Goal: Task Accomplishment & Management: Manage account settings

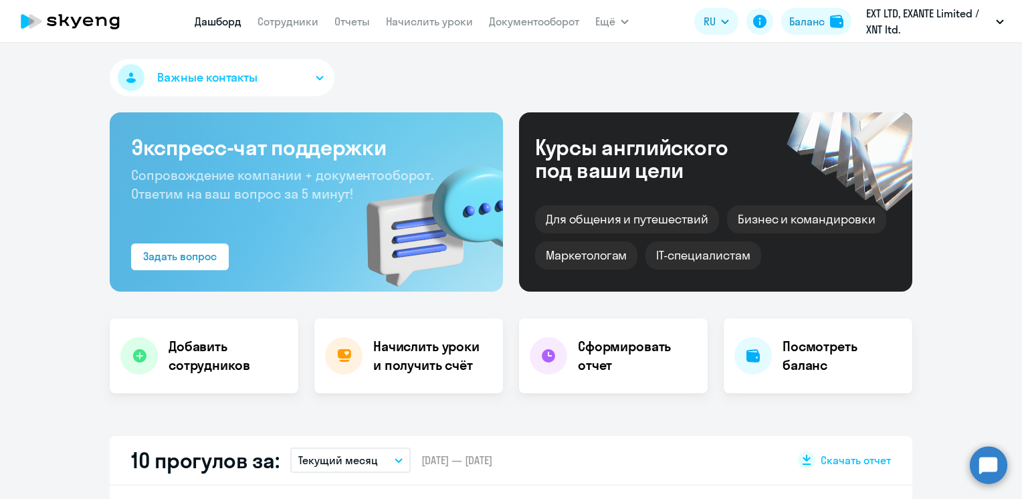
select select "30"
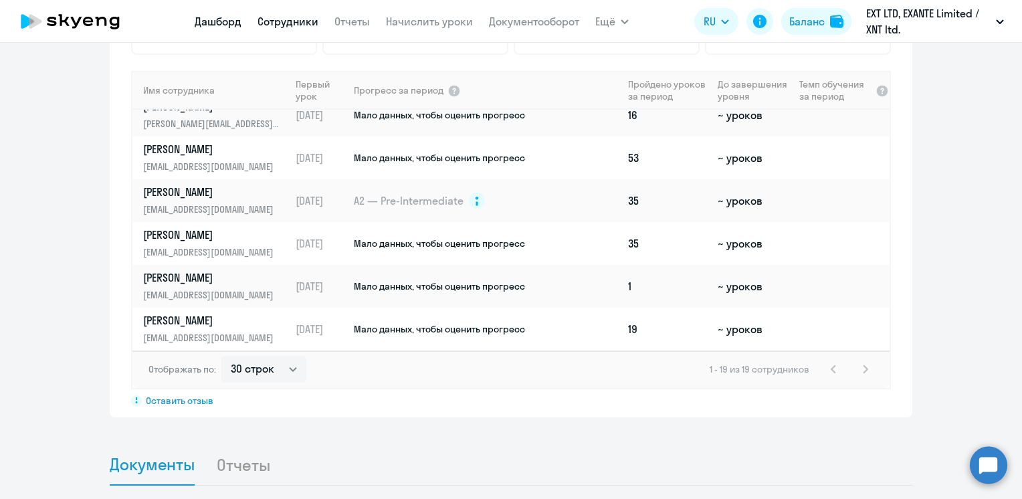
click at [286, 25] on link "Сотрудники" at bounding box center [288, 21] width 61 height 13
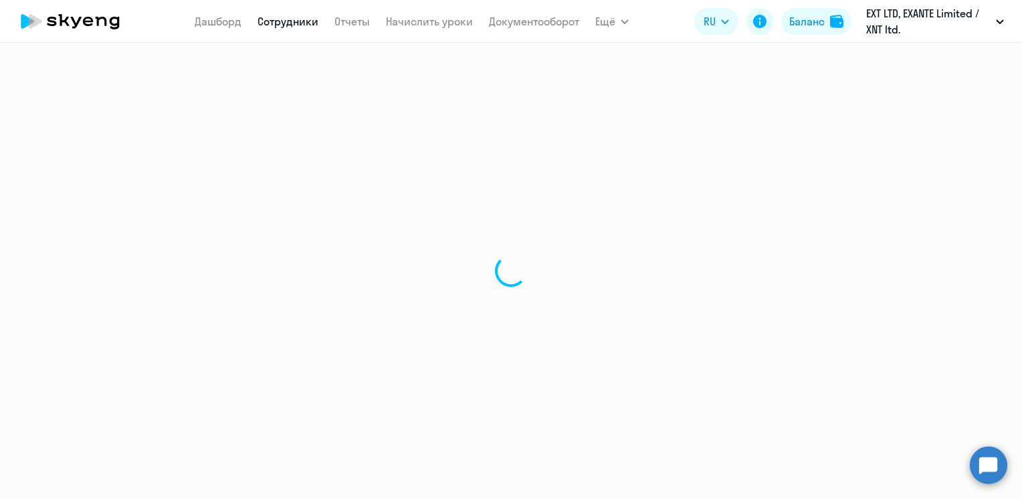
select select "30"
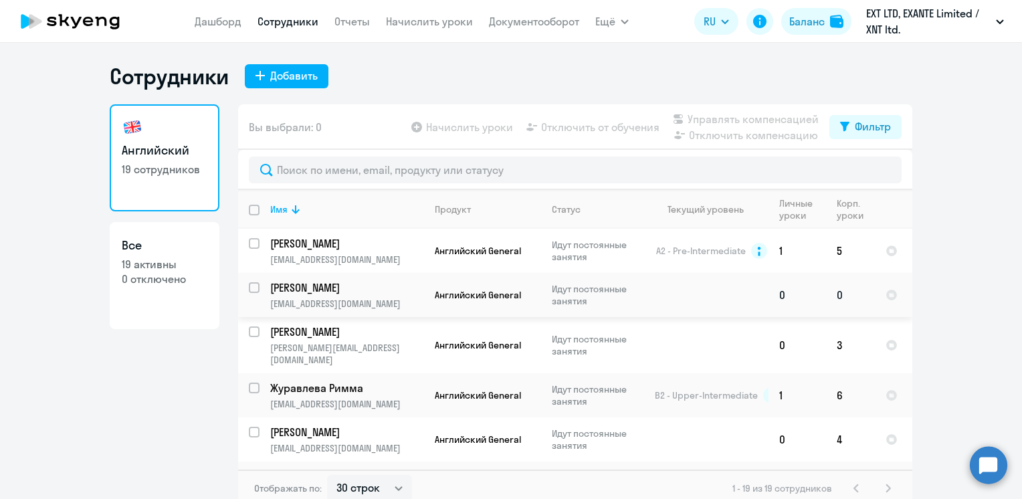
click at [335, 293] on p "[PERSON_NAME]" at bounding box center [345, 287] width 151 height 15
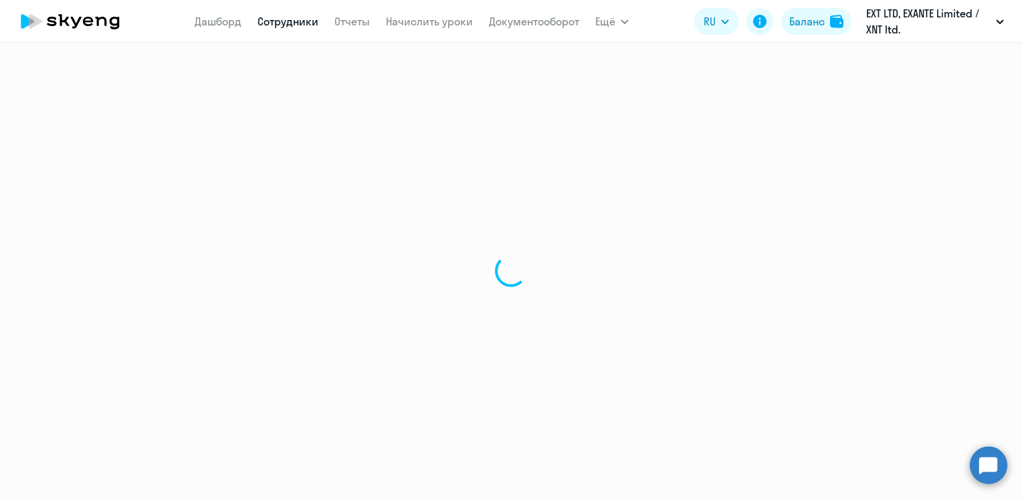
select select "english"
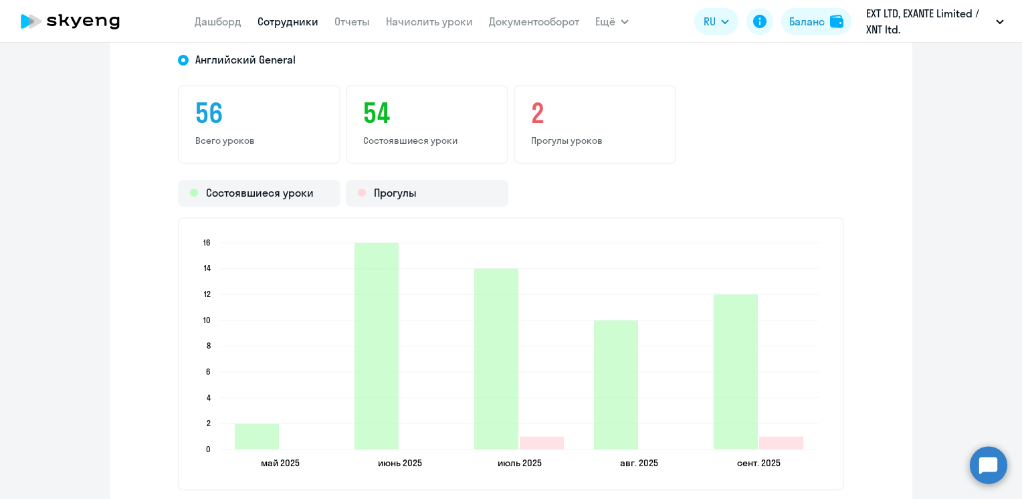
scroll to position [1539, 0]
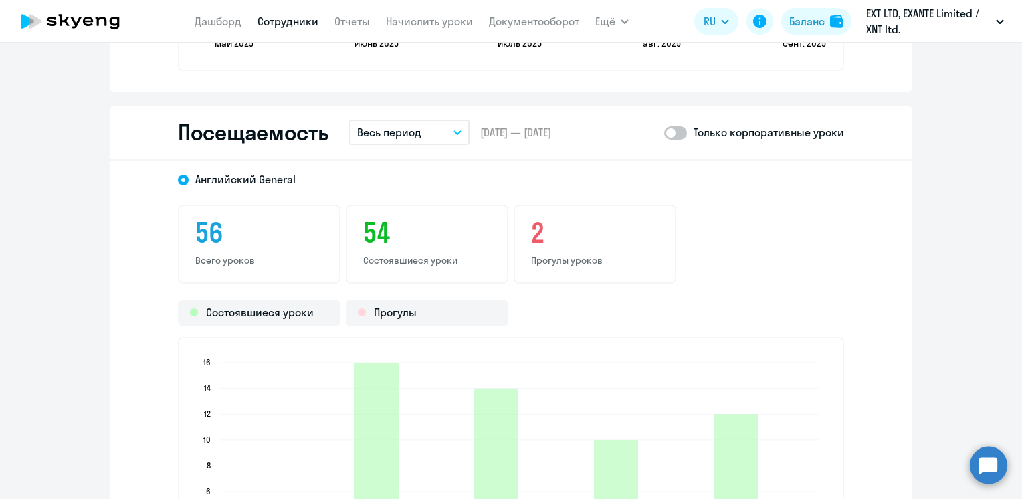
click at [684, 135] on div "Только корпоративные уроки" at bounding box center [754, 132] width 180 height 16
click at [680, 132] on span at bounding box center [675, 132] width 23 height 13
click at [664, 132] on input "checkbox" at bounding box center [664, 132] width 1 height 1
click at [664, 133] on span at bounding box center [675, 132] width 23 height 13
click at [664, 133] on input "checkbox" at bounding box center [664, 132] width 1 height 1
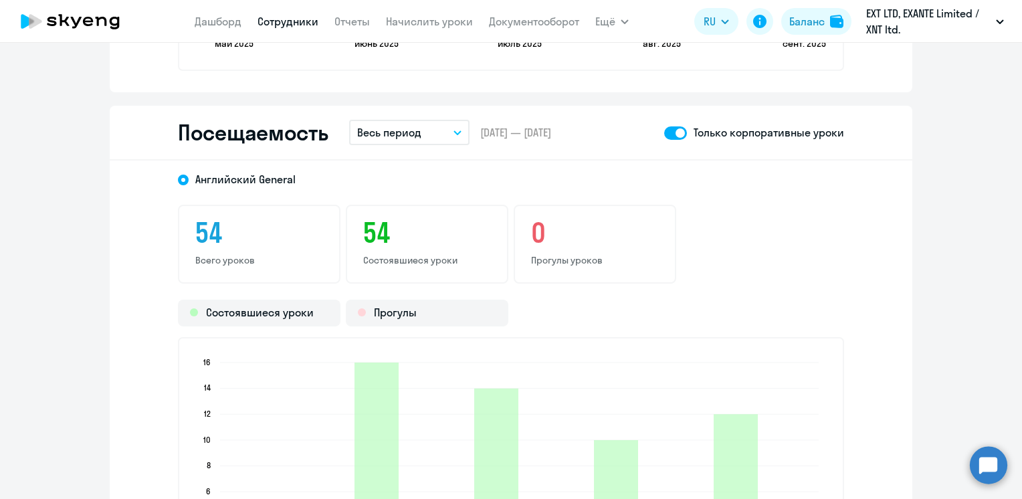
checkbox input "false"
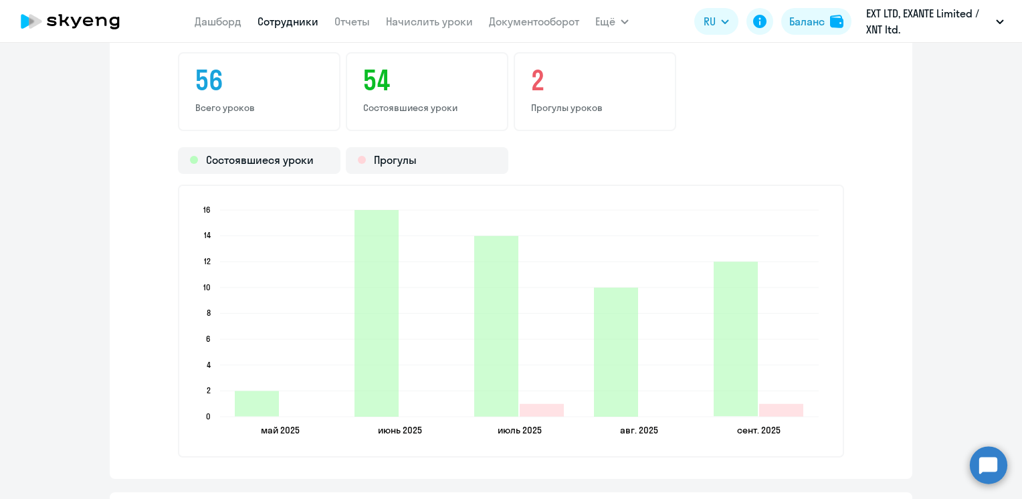
scroll to position [1714, 0]
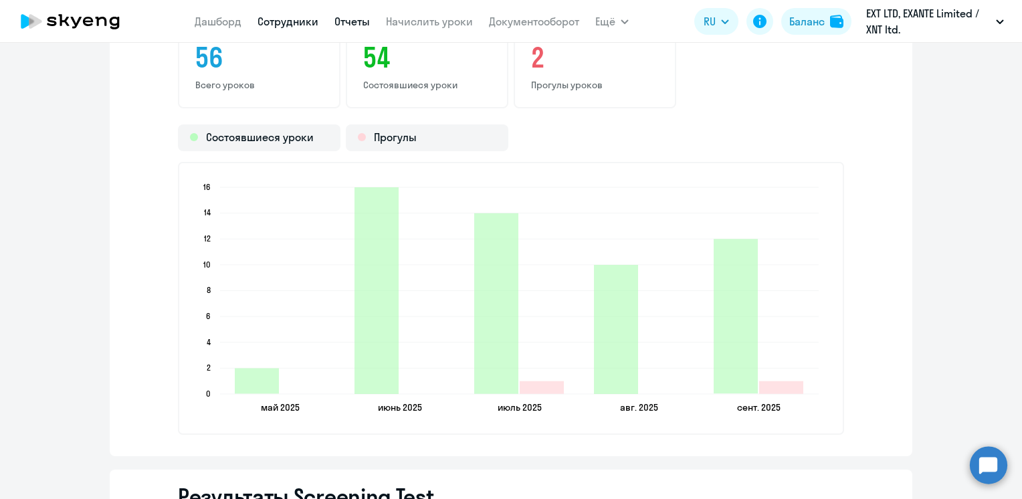
click at [353, 26] on link "Отчеты" at bounding box center [351, 21] width 35 height 13
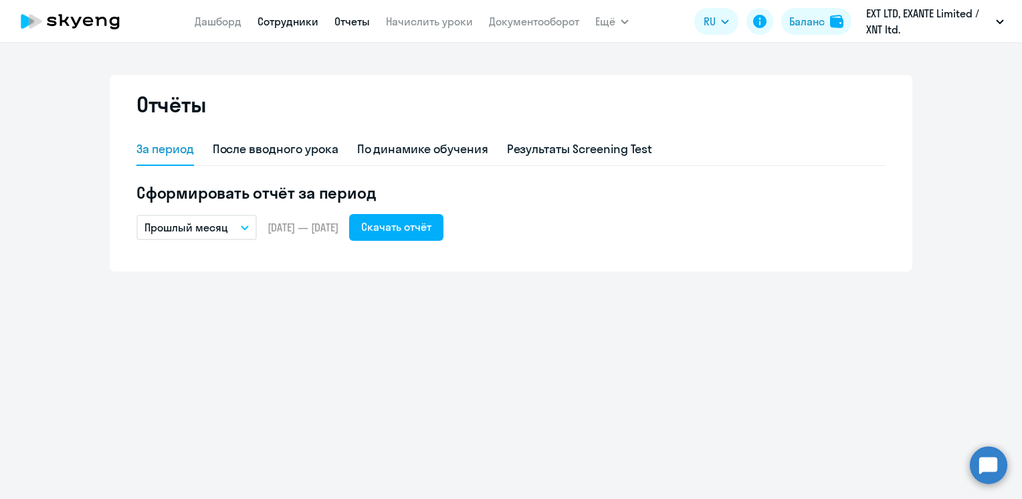
click at [300, 25] on link "Сотрудники" at bounding box center [288, 21] width 61 height 13
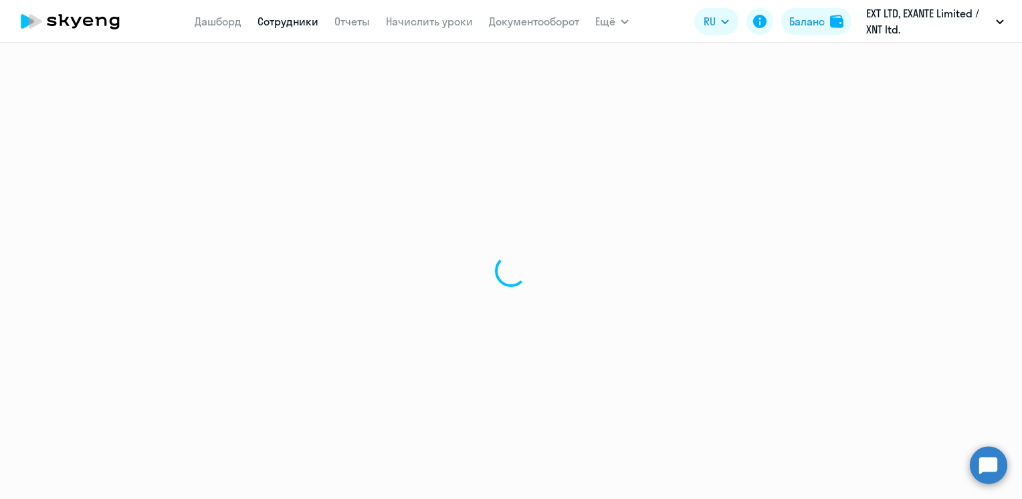
select select "30"
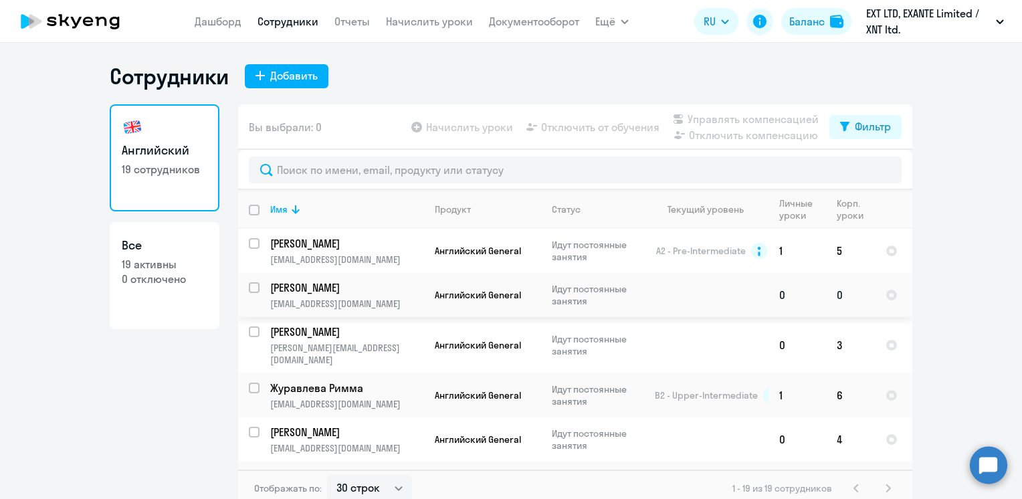
click at [318, 290] on p "[PERSON_NAME]" at bounding box center [345, 287] width 151 height 15
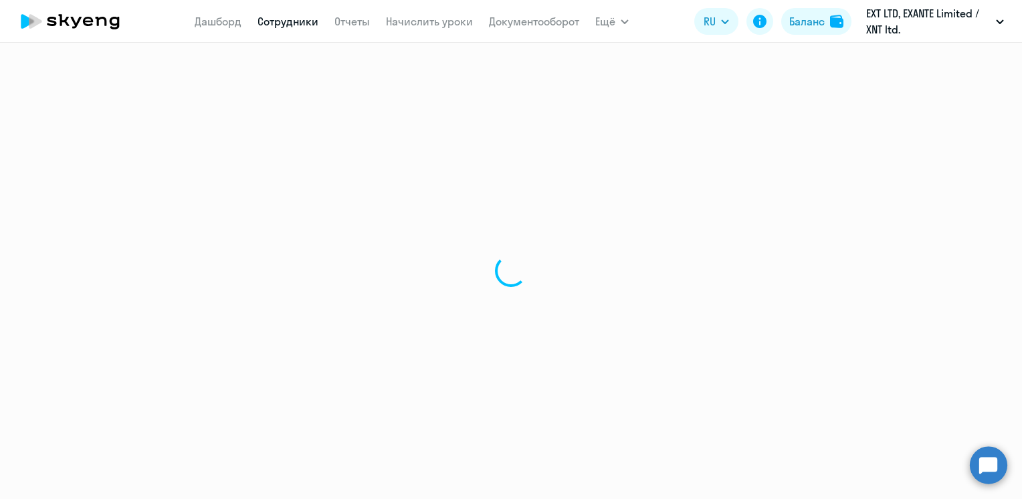
select select "english"
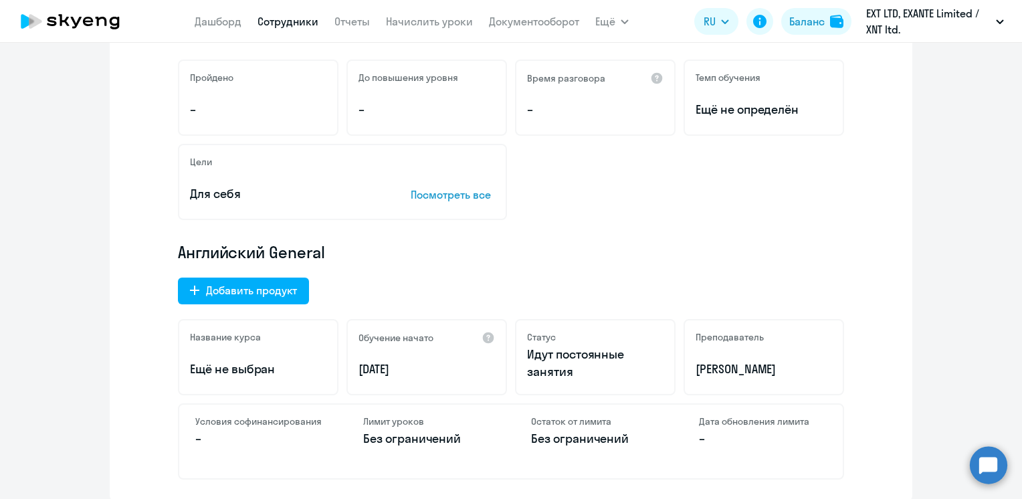
scroll to position [242, 0]
click at [407, 23] on link "Начислить уроки" at bounding box center [429, 21] width 87 height 13
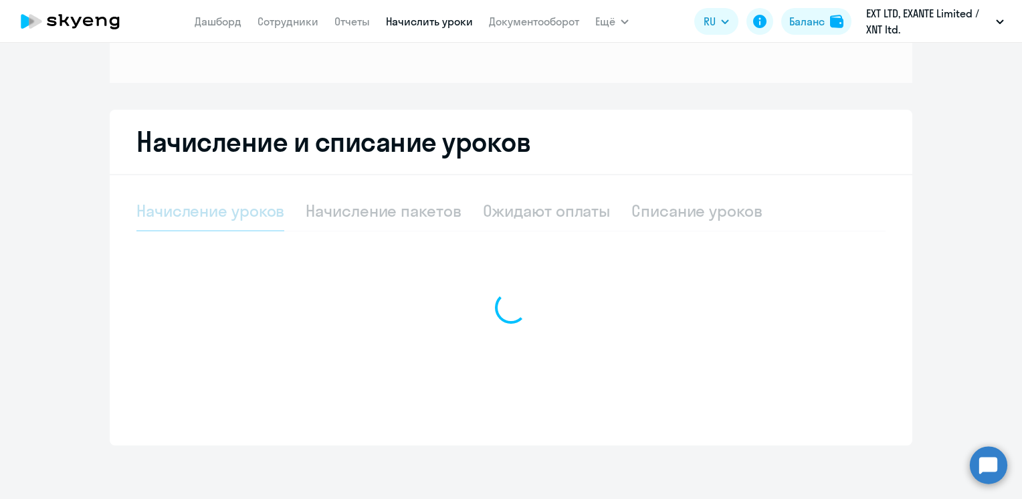
scroll to position [172, 0]
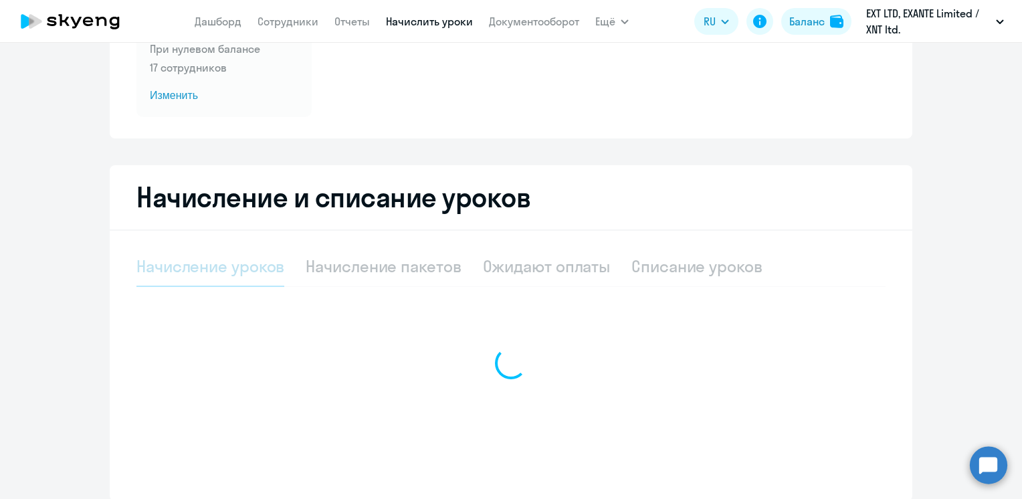
select select "10"
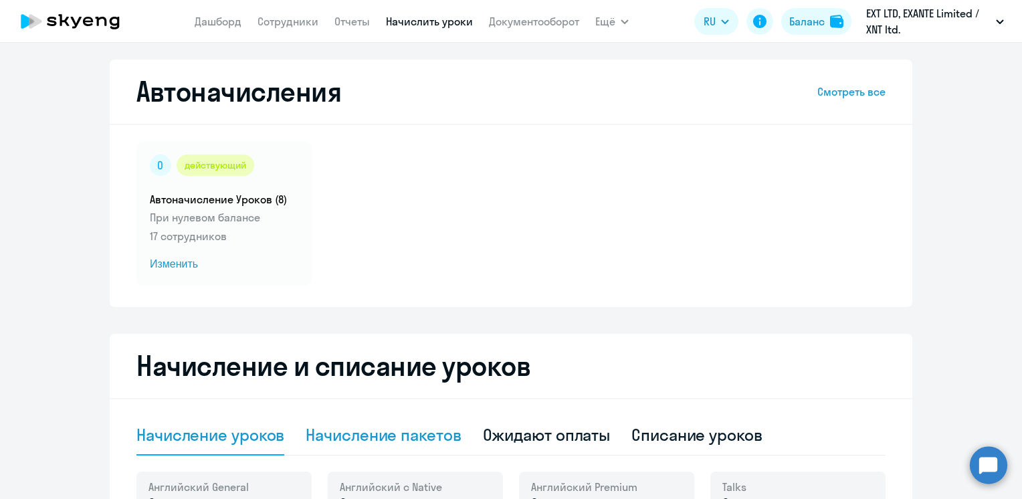
scroll to position [0, 0]
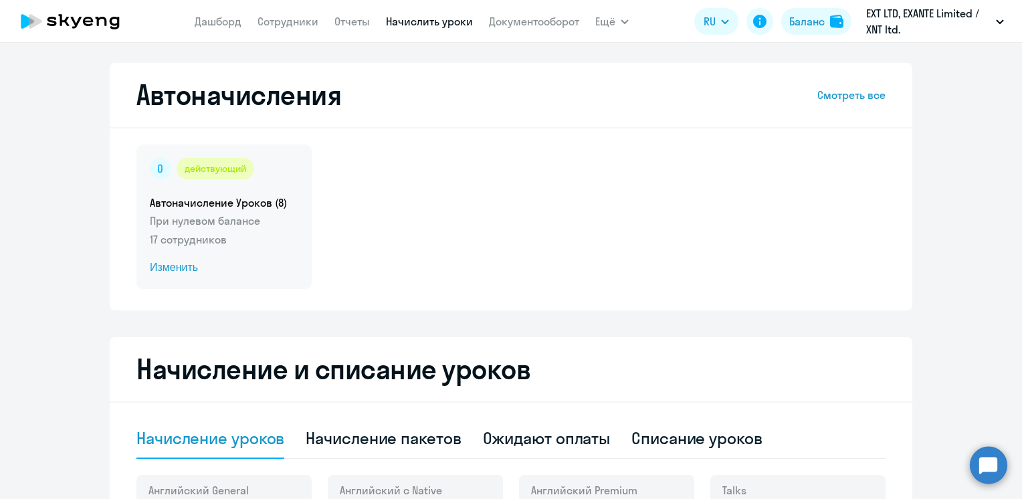
click at [229, 209] on h5 "Автоначисление Уроков (8)" at bounding box center [224, 202] width 149 height 15
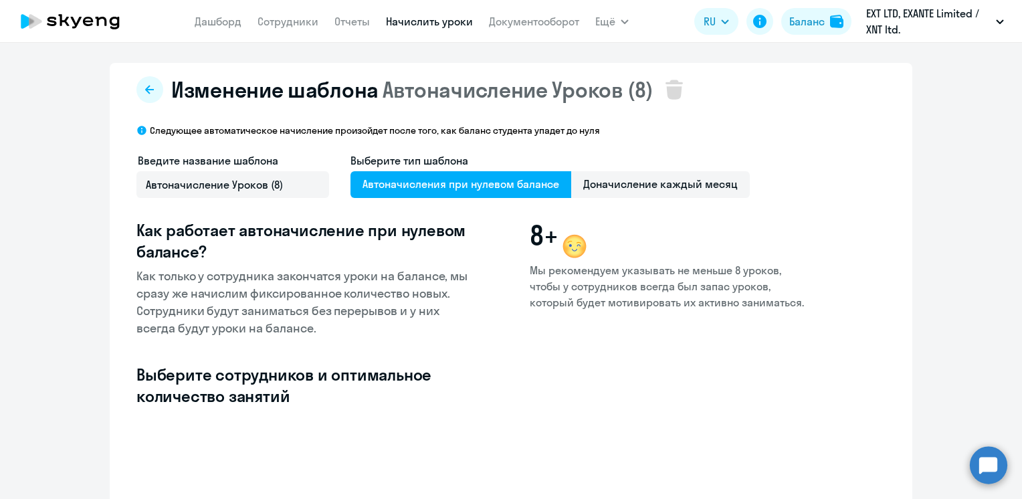
select select "10"
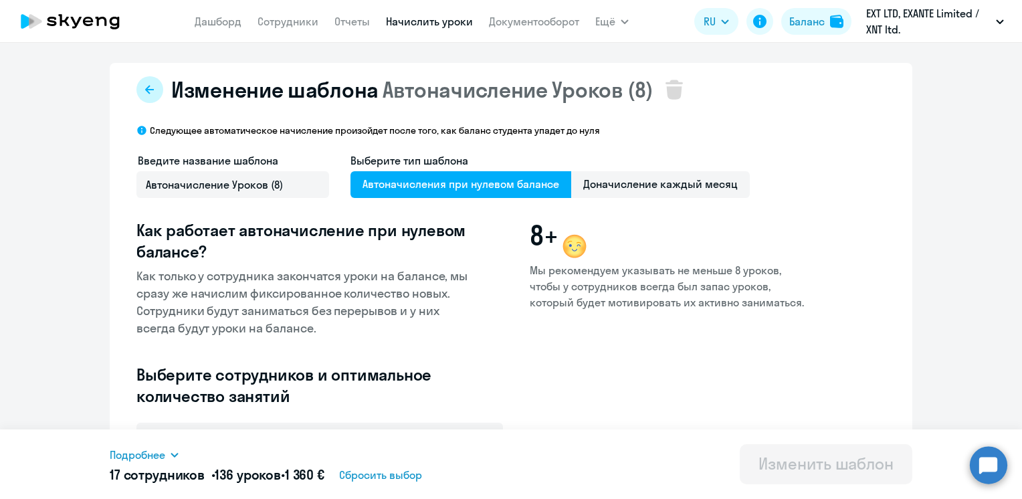
click at [151, 94] on button at bounding box center [149, 89] width 27 height 27
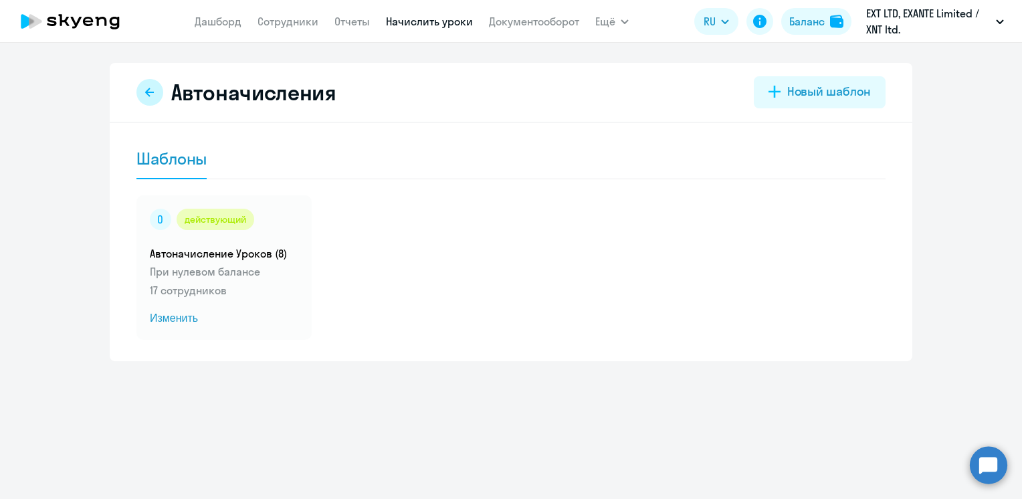
click at [138, 94] on button at bounding box center [149, 92] width 27 height 27
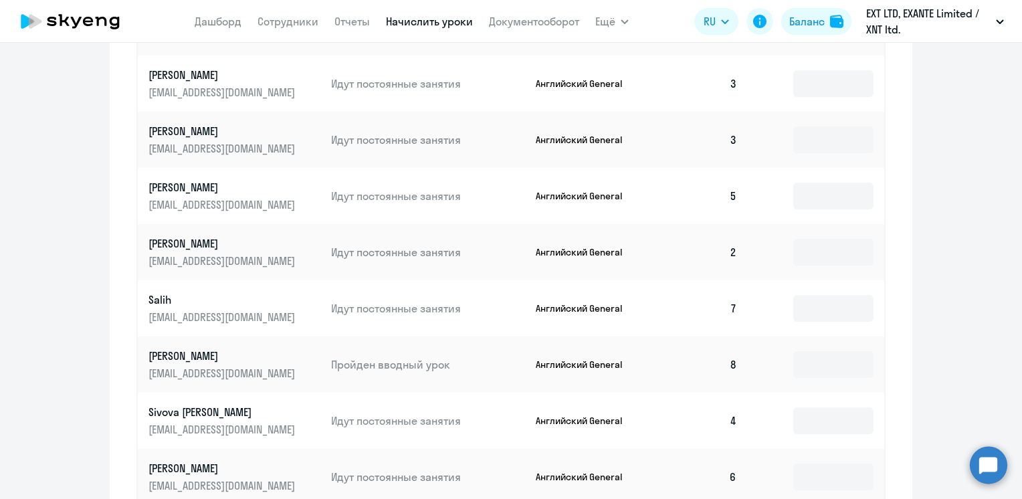
scroll to position [795, 0]
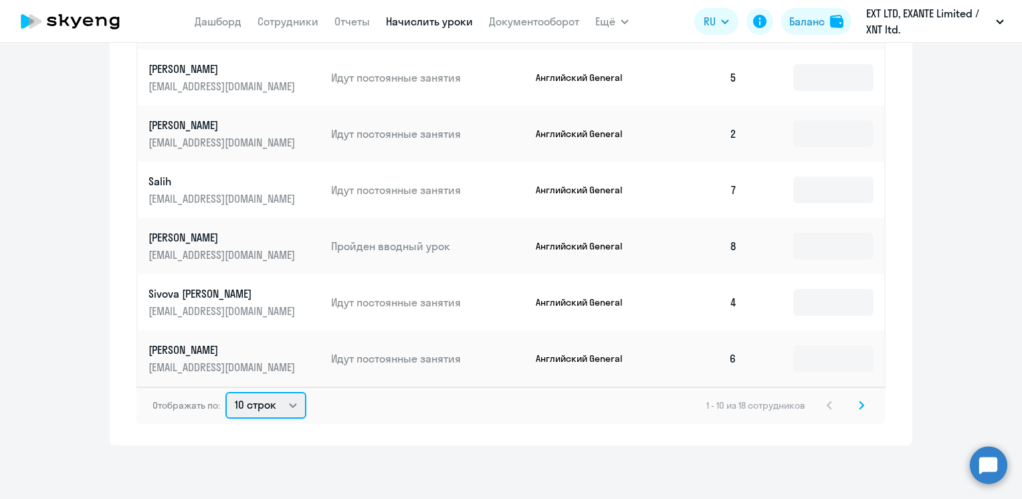
click at [281, 409] on select "10 строк 30 строк 50 строк" at bounding box center [265, 405] width 81 height 27
select select "50"
click at [225, 392] on select "10 строк 30 строк 50 строк" at bounding box center [265, 405] width 81 height 27
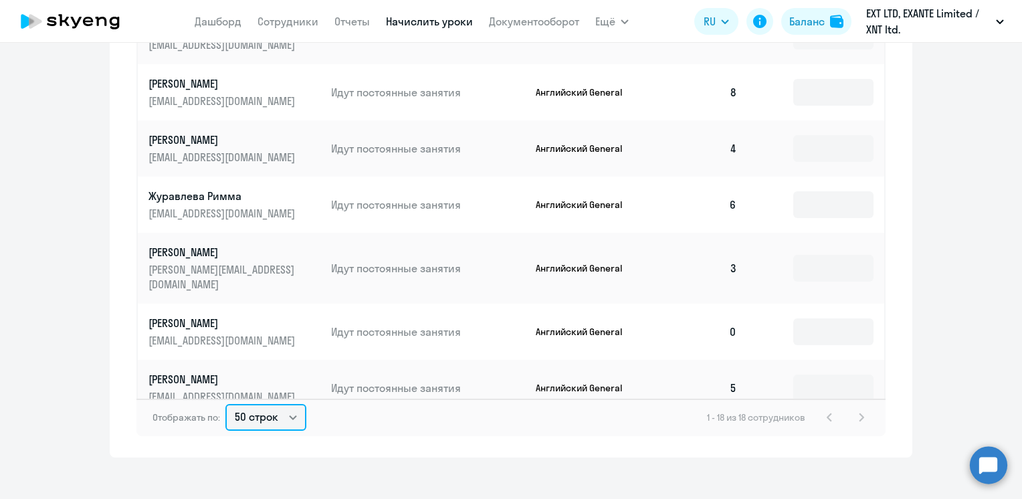
scroll to position [437, 0]
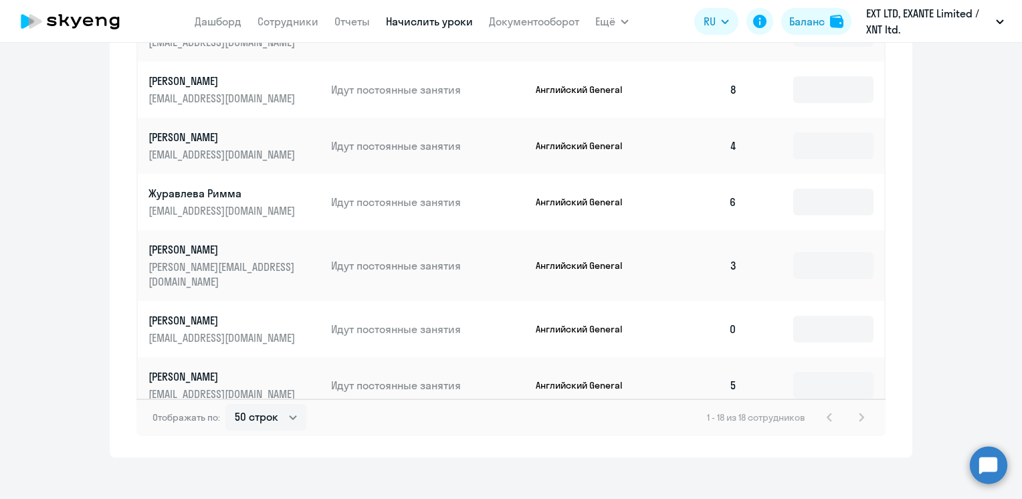
click at [213, 313] on p "[PERSON_NAME]" at bounding box center [224, 320] width 150 height 15
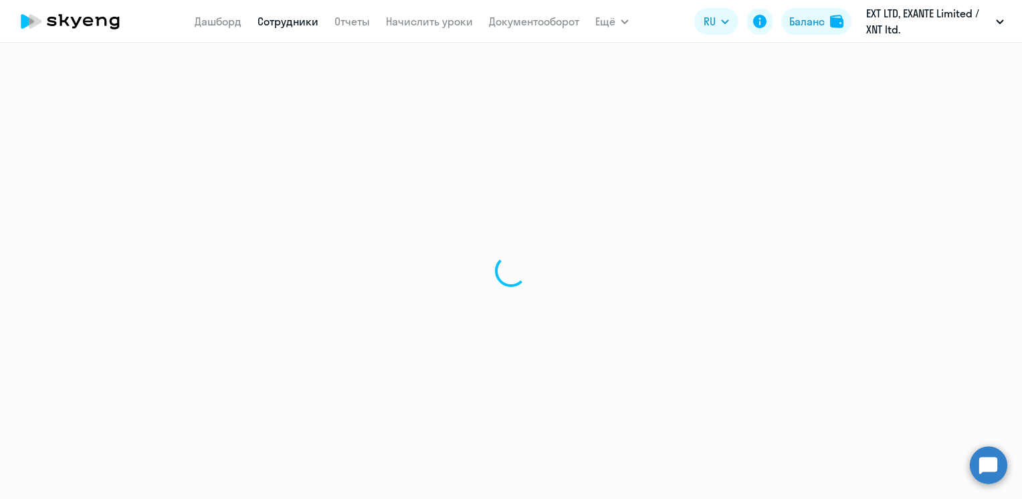
select select "english"
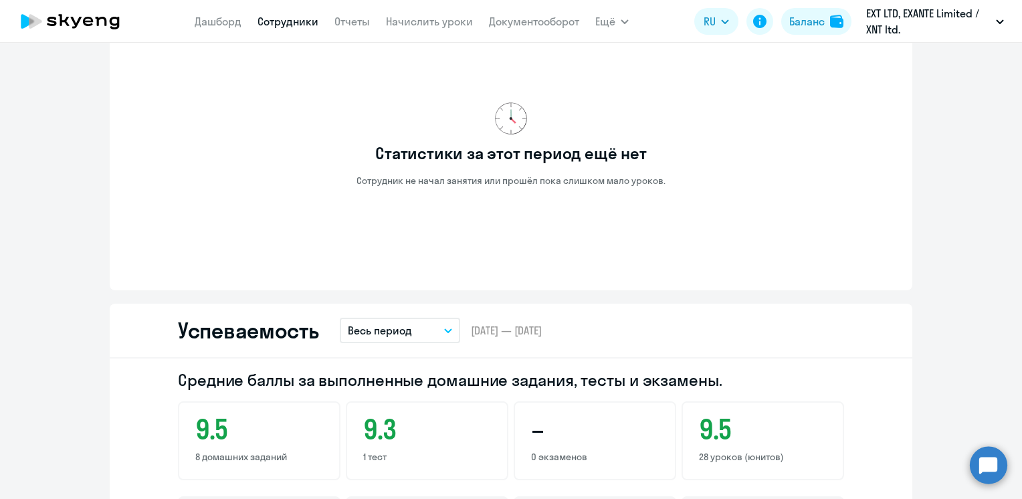
scroll to position [401, 0]
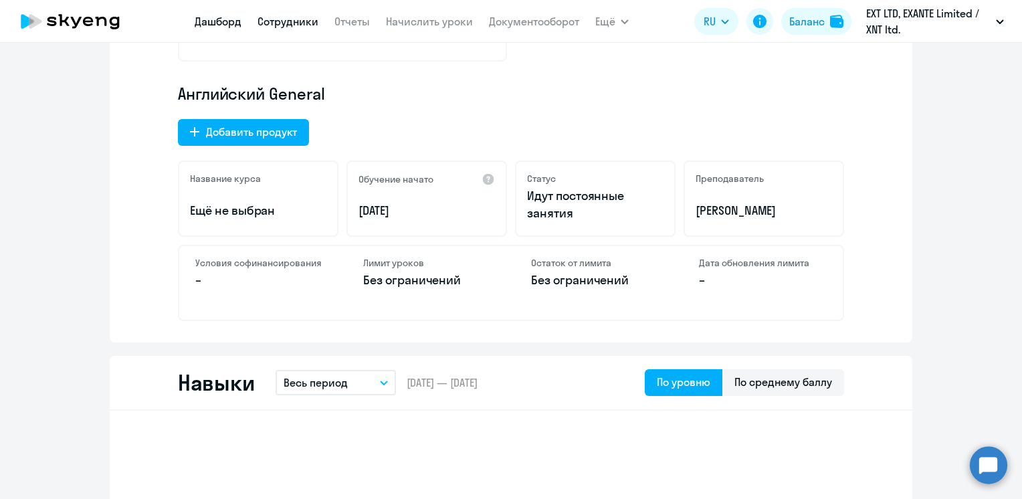
click at [223, 25] on link "Дашборд" at bounding box center [218, 21] width 47 height 13
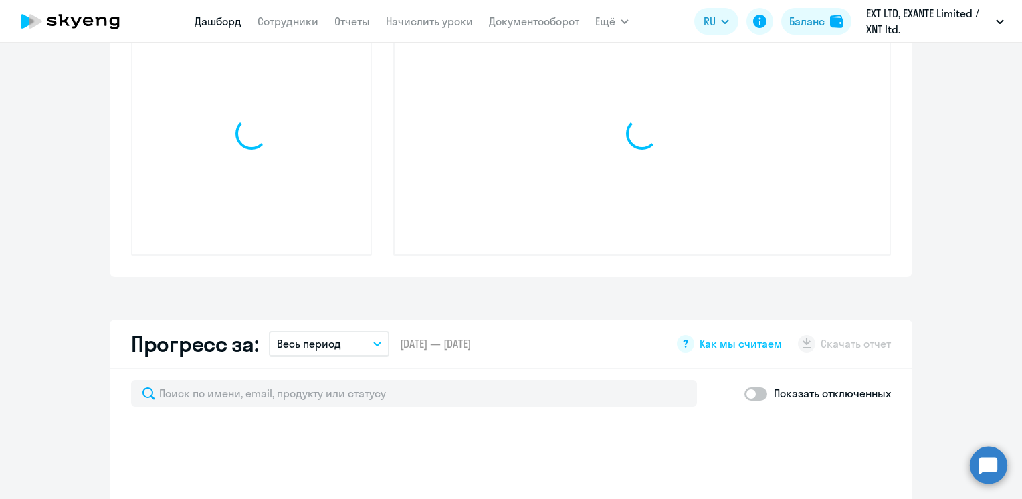
scroll to position [495, 0]
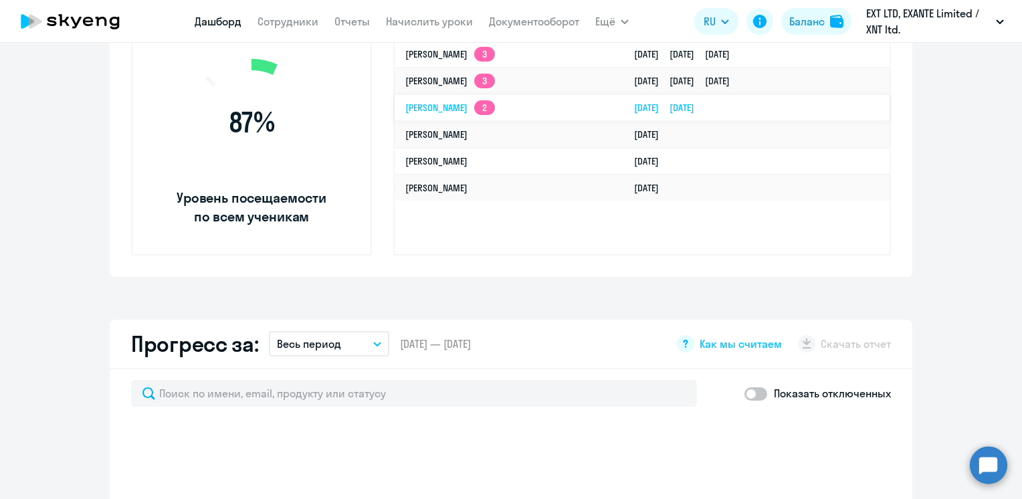
select select "30"
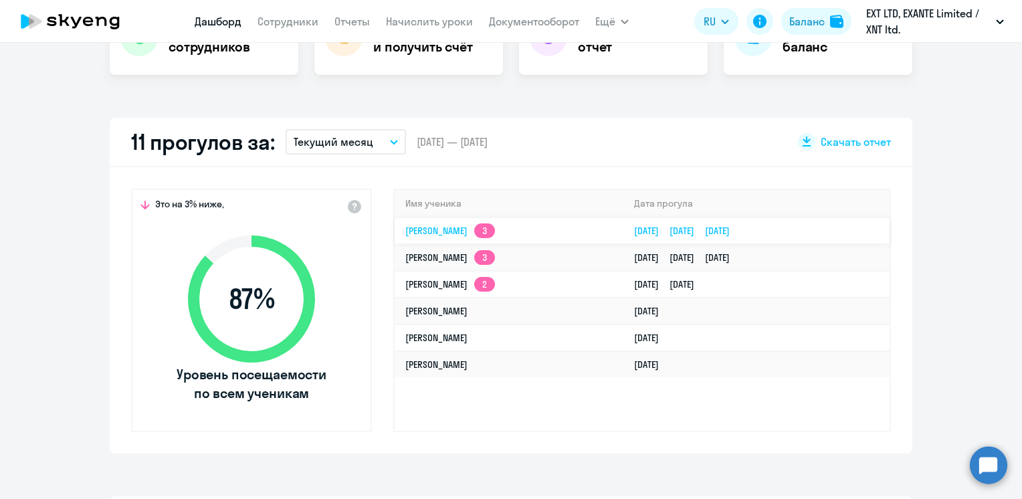
scroll to position [294, 0]
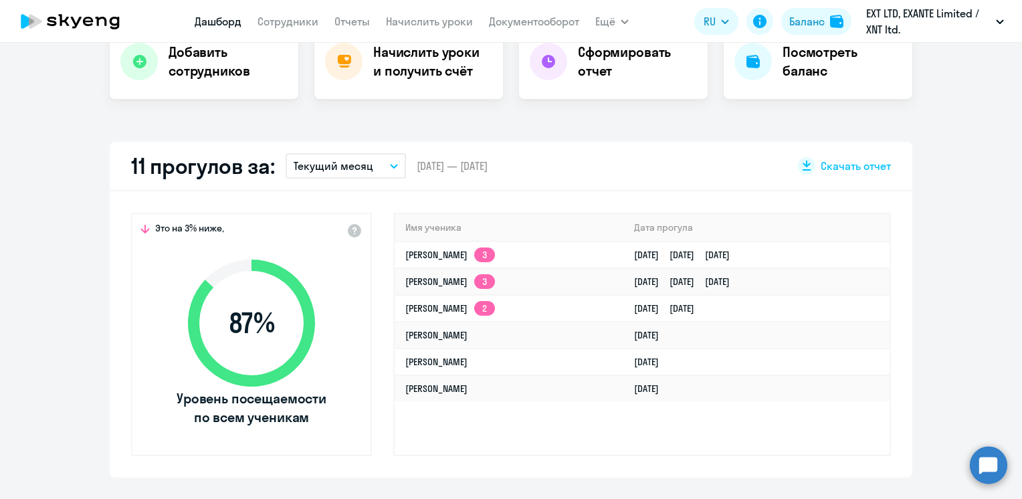
click at [337, 169] on p "Текущий месяц" at bounding box center [334, 166] width 80 height 16
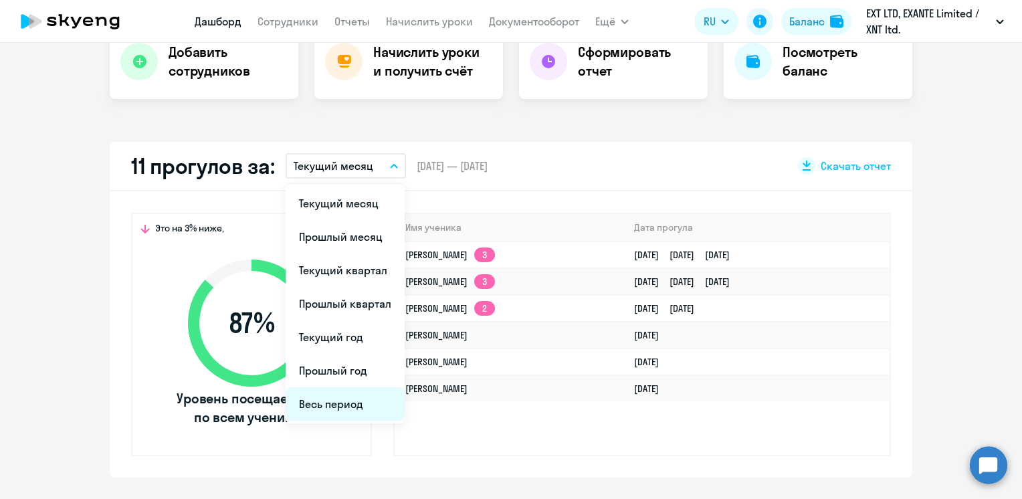
click at [364, 404] on li "Весь период" at bounding box center [345, 403] width 119 height 33
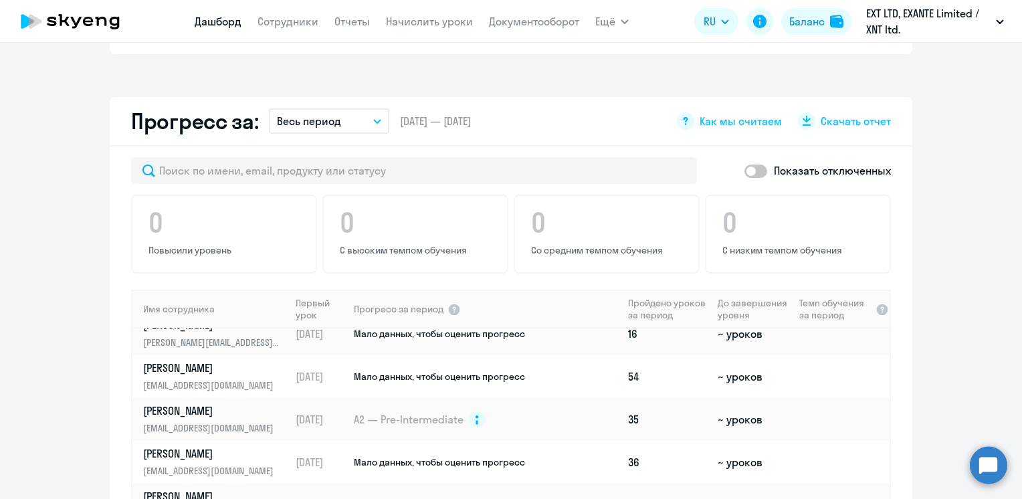
scroll to position [656, 0]
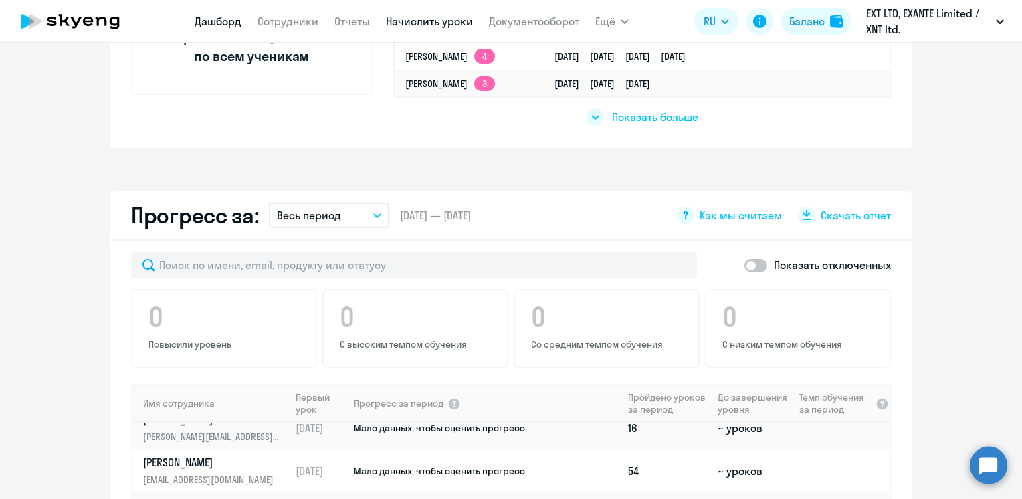
click at [407, 25] on link "Начислить уроки" at bounding box center [429, 21] width 87 height 13
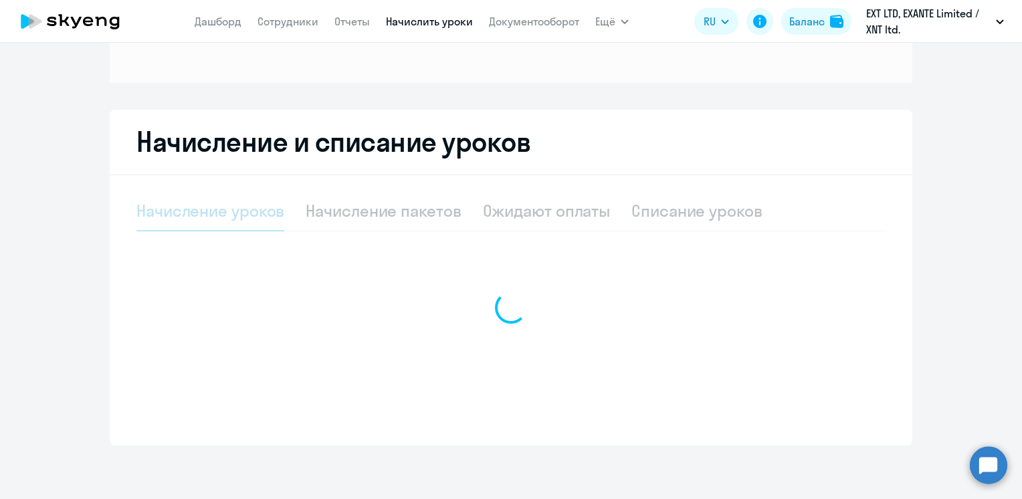
scroll to position [172, 0]
select select "10"
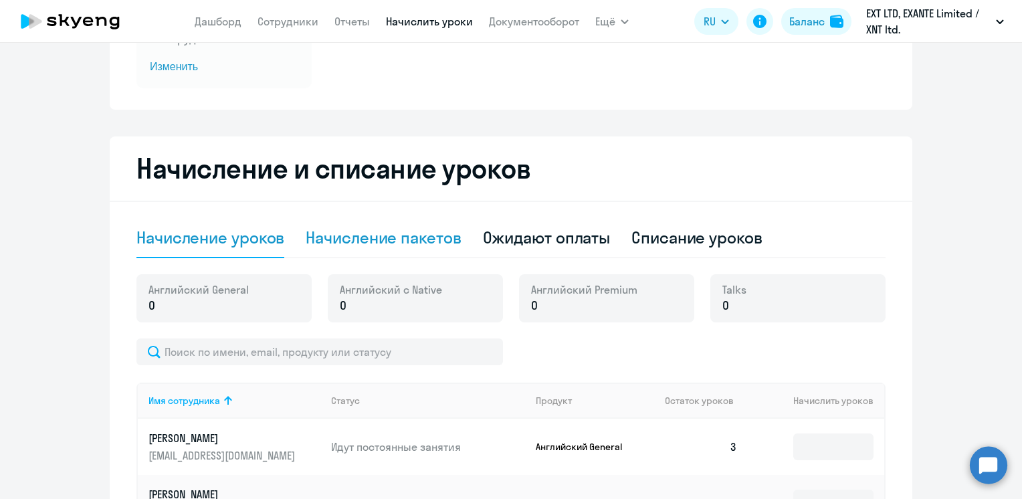
scroll to position [0, 0]
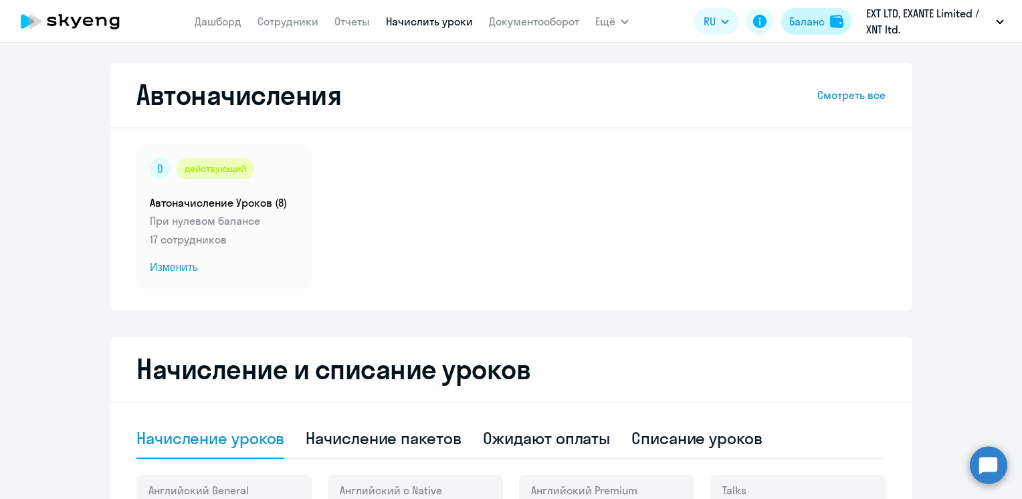
click at [803, 14] on div "Баланс" at bounding box center [806, 21] width 35 height 16
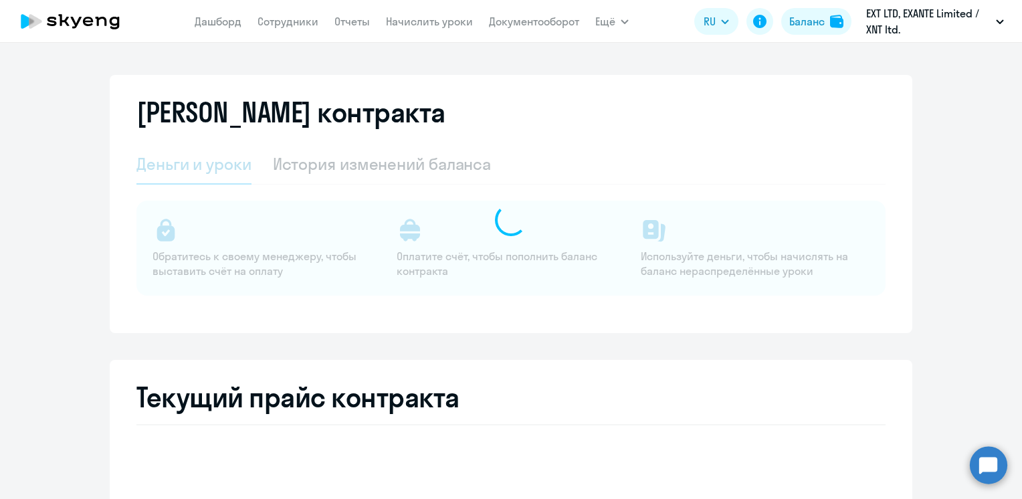
select select "english_adult_not_native_speaker"
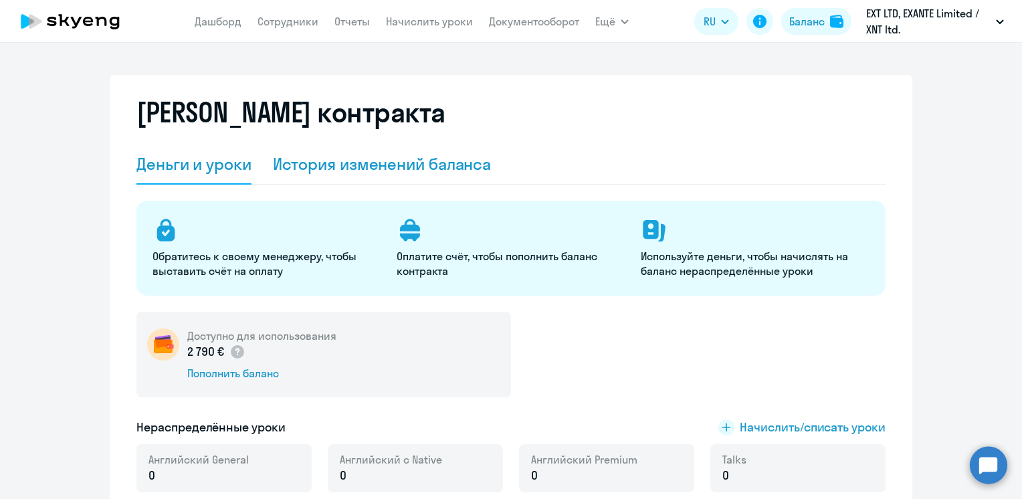
click at [397, 159] on div "История изменений баланса" at bounding box center [382, 163] width 219 height 21
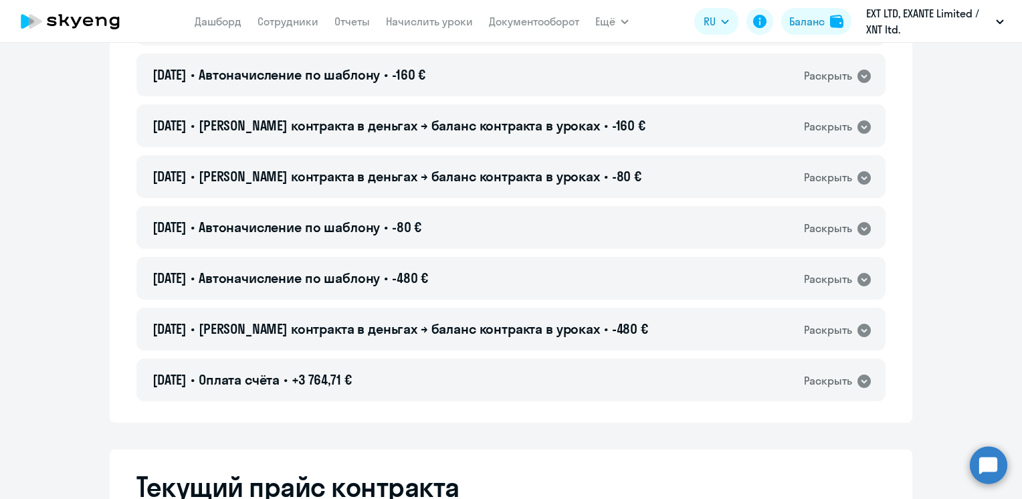
scroll to position [6689, 0]
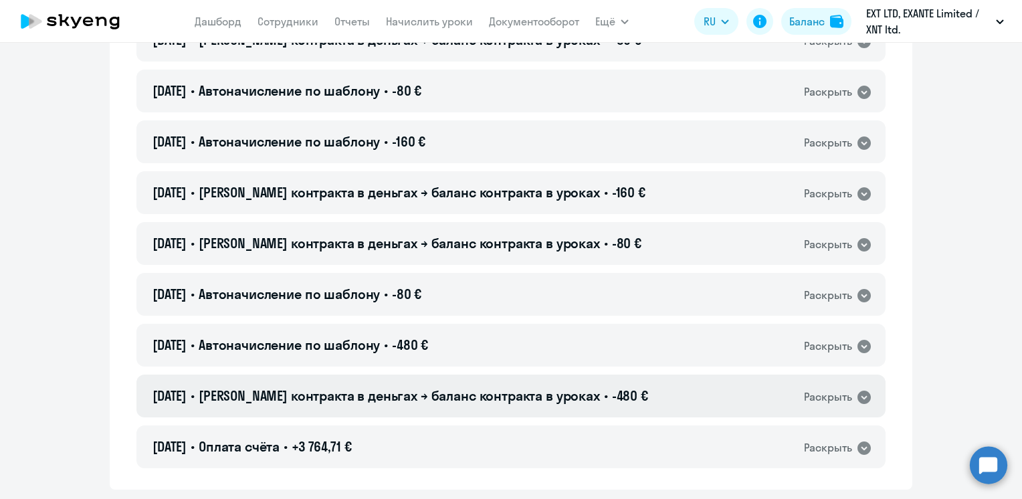
click at [431, 392] on span "[PERSON_NAME] контракта в деньгах → баланс контракта в уроках" at bounding box center [399, 395] width 401 height 17
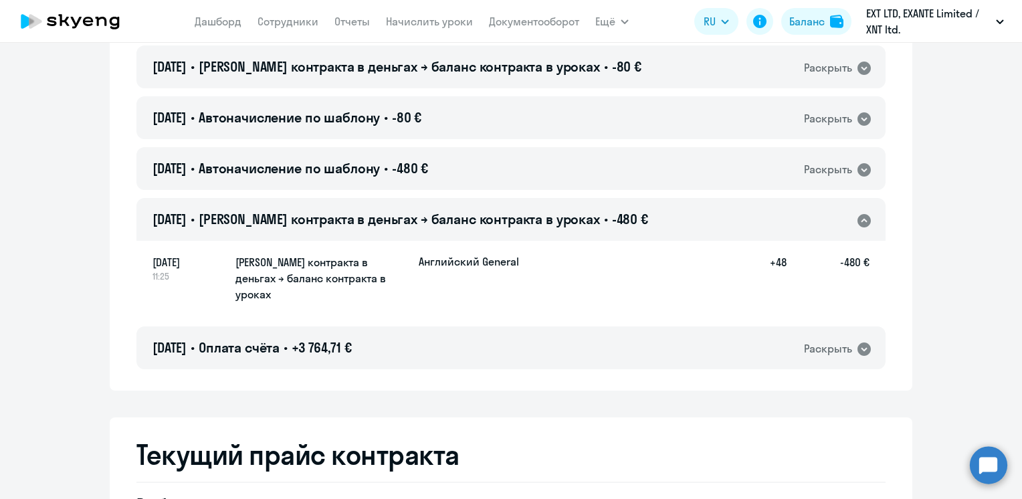
scroll to position [6890, 0]
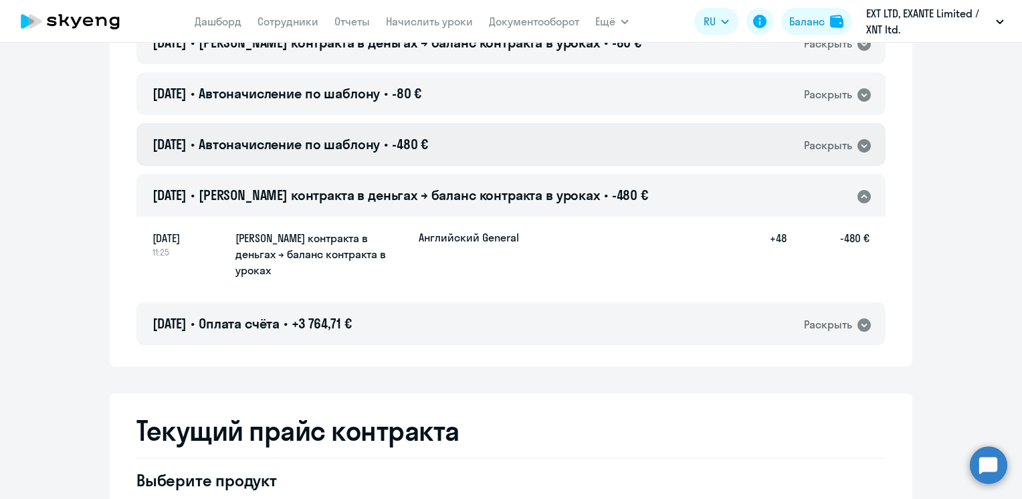
click at [428, 147] on span "-480 €" at bounding box center [410, 144] width 36 height 17
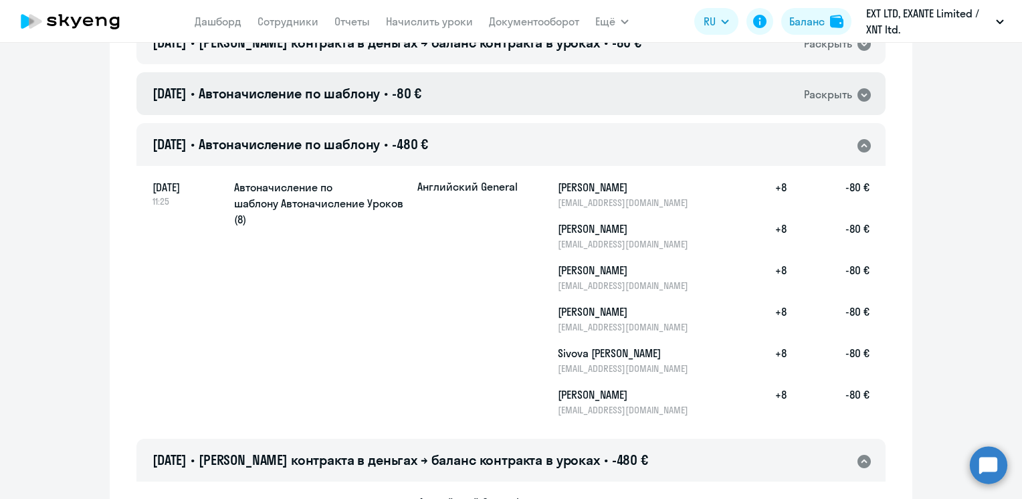
click at [476, 98] on div "[DATE] • Автоначисление по шаблону • -80 € Раскрыть" at bounding box center [510, 93] width 749 height 43
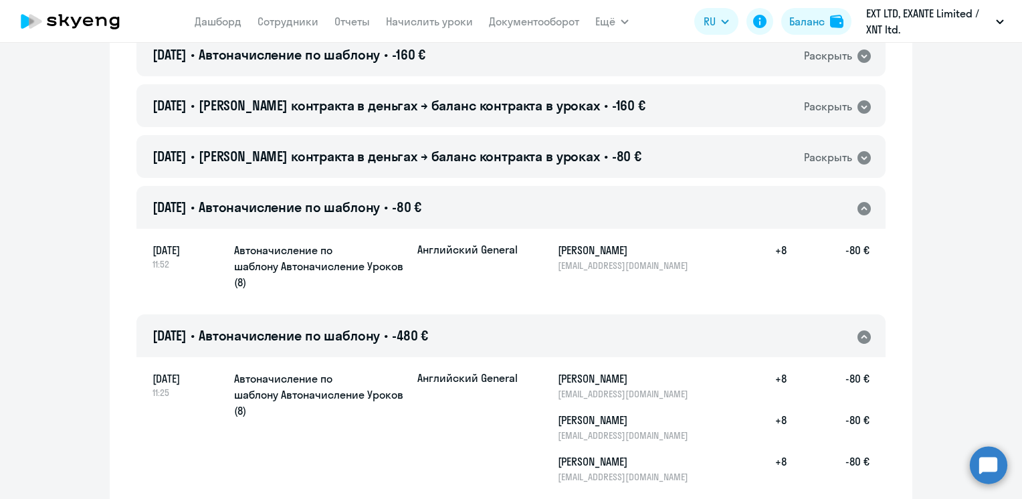
scroll to position [6756, 0]
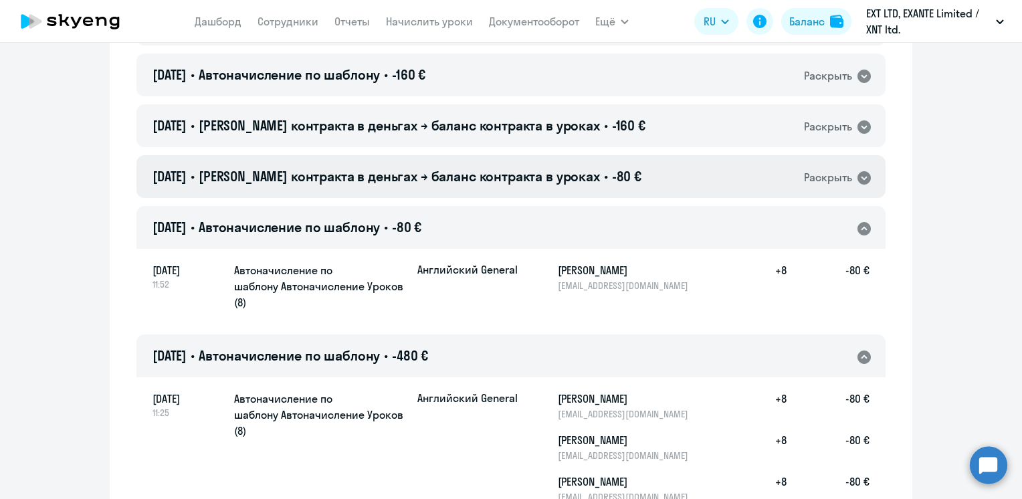
click at [512, 186] on div "[DATE] • Баланс контракта в деньгах → баланс контракта в уроках • -80 € Раскрыть" at bounding box center [510, 176] width 749 height 43
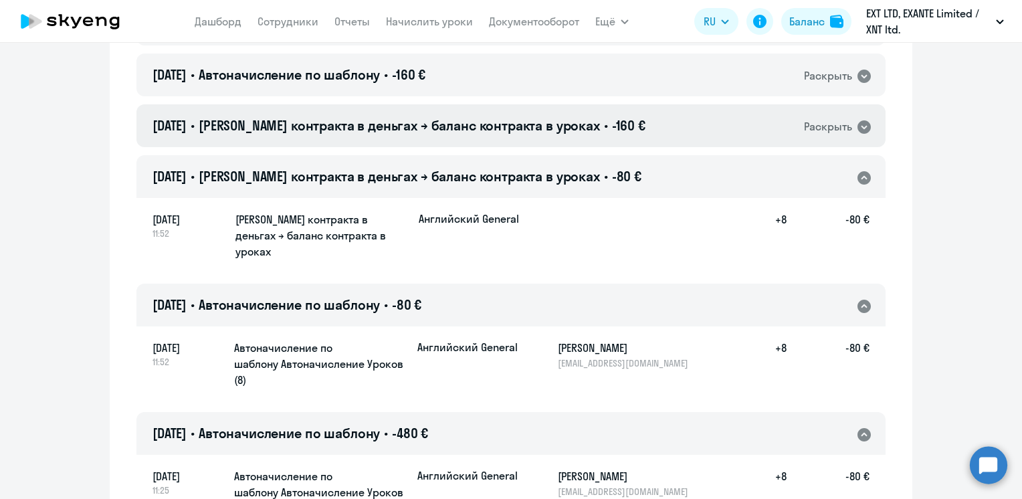
click at [527, 136] on div "[DATE] • Баланс контракта в деньгах → баланс контракта в уроках • -160 € Раскры…" at bounding box center [510, 125] width 749 height 43
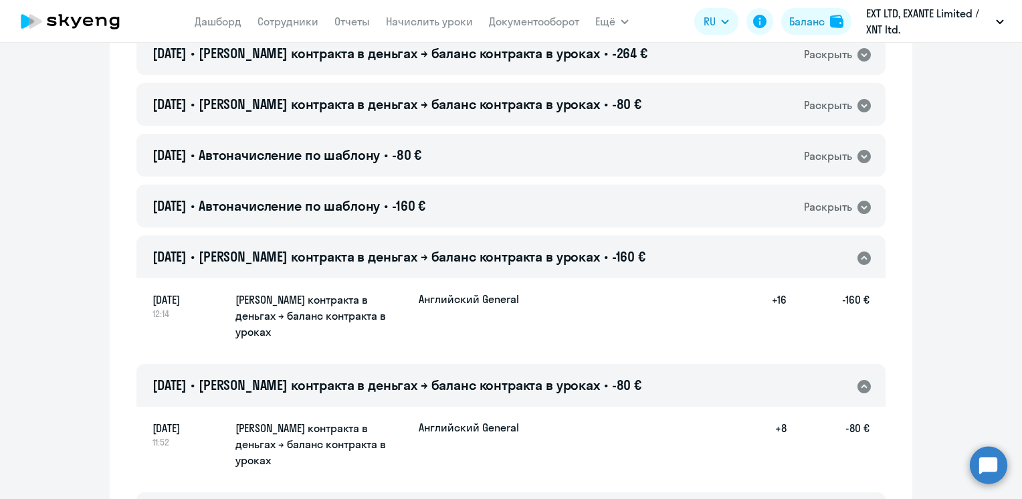
scroll to position [6623, 0]
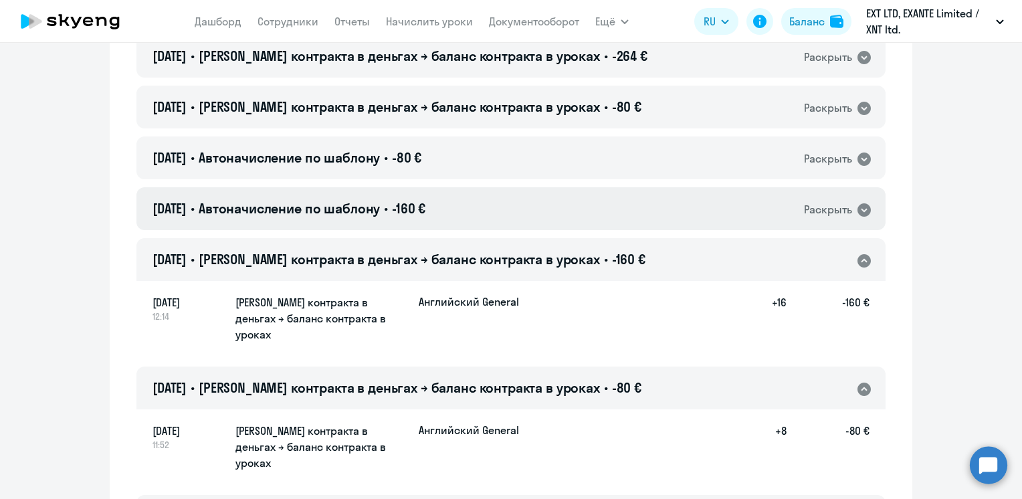
click at [507, 216] on div "[DATE] • Автоначисление по шаблону • -160 € Раскрыть" at bounding box center [510, 208] width 749 height 43
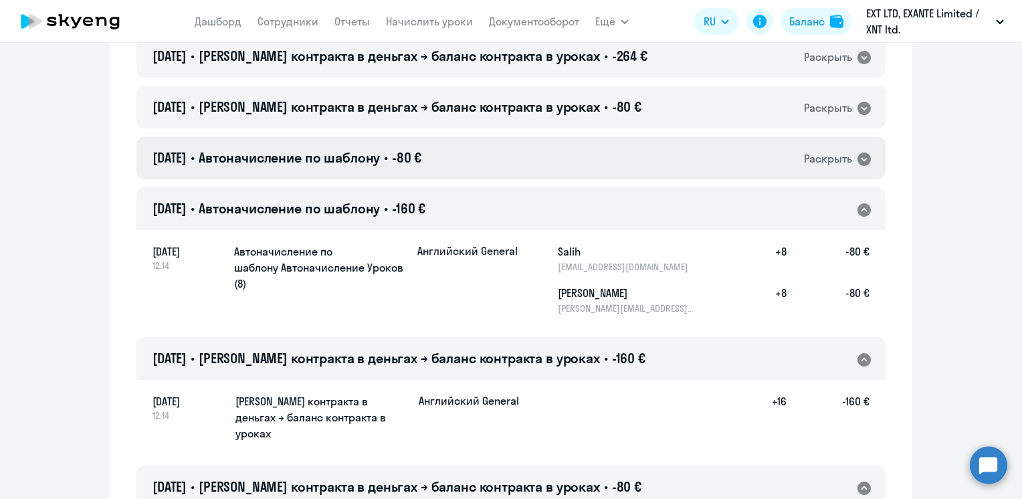
click at [502, 159] on div "[DATE] • Автоначисление по шаблону • -80 € Раскрыть" at bounding box center [510, 157] width 749 height 43
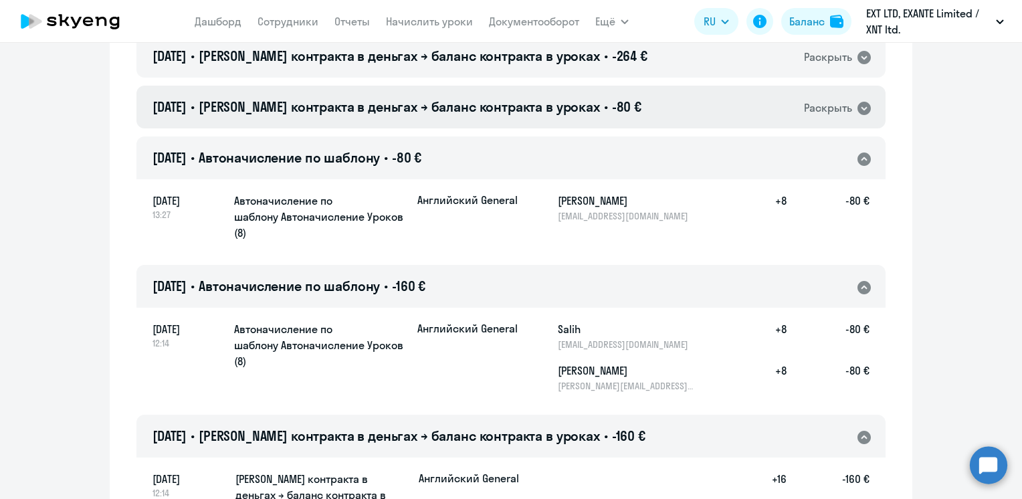
click at [526, 108] on span "[PERSON_NAME] контракта в деньгах → баланс контракта в уроках" at bounding box center [399, 106] width 401 height 17
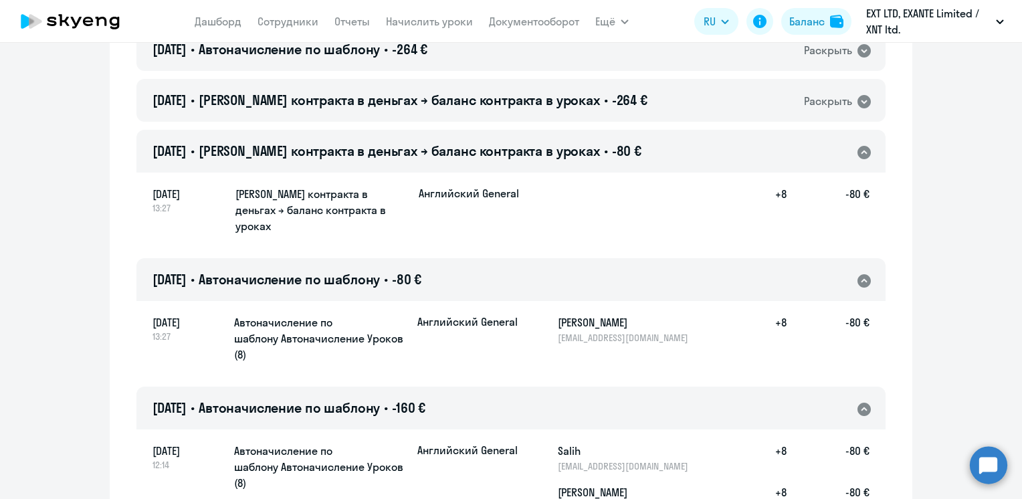
scroll to position [6556, 0]
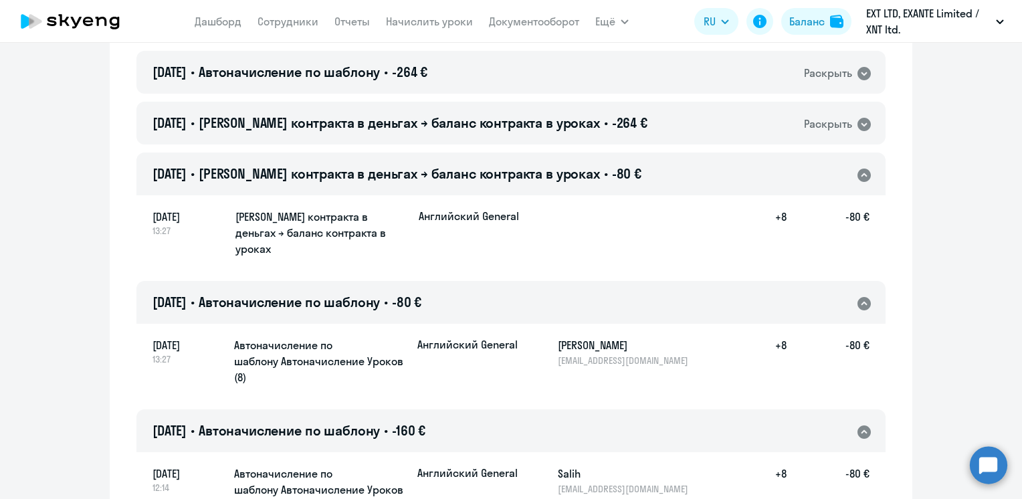
click at [520, 169] on span "[PERSON_NAME] контракта в деньгах → баланс контракта в уроках" at bounding box center [399, 173] width 401 height 17
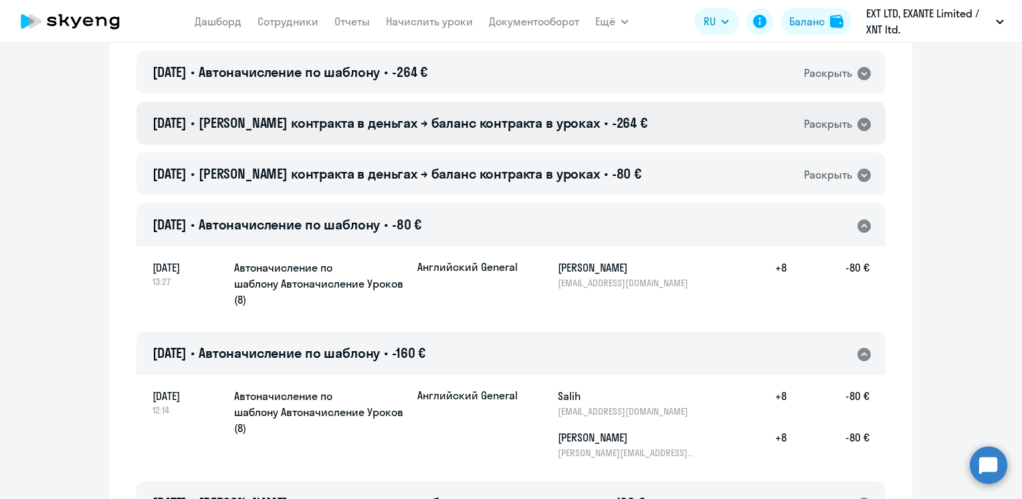
click at [531, 127] on span "[PERSON_NAME] контракта в деньгах → баланс контракта в уроках" at bounding box center [399, 122] width 401 height 17
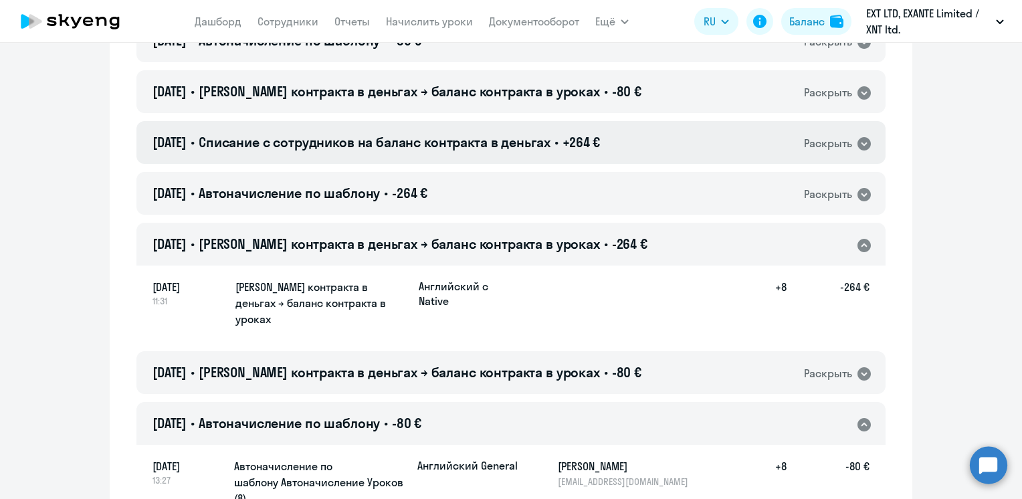
scroll to position [6422, 0]
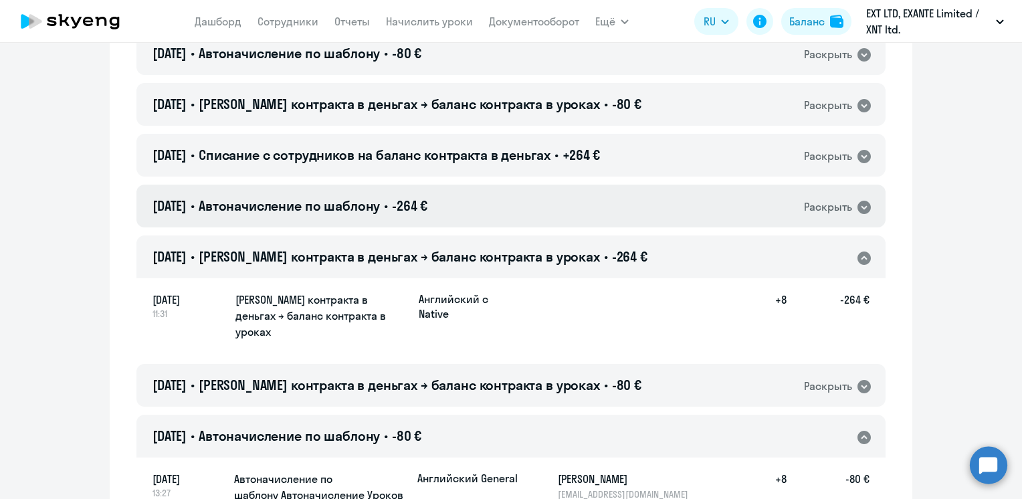
click at [501, 207] on div "[DATE] • Автоначисление по шаблону • -264 € Раскрыть" at bounding box center [510, 206] width 749 height 43
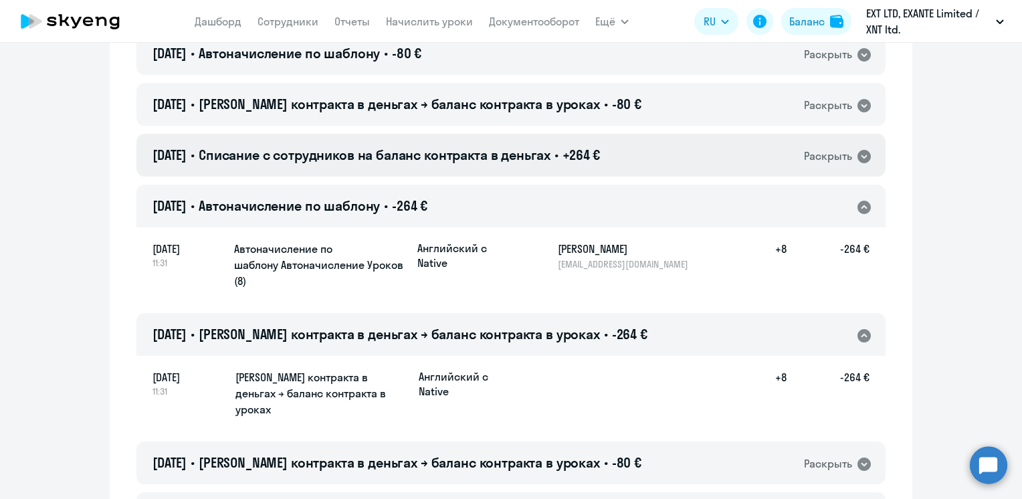
click at [514, 159] on span "Списание с сотрудников на баланс контракта в деньгах" at bounding box center [375, 154] width 352 height 17
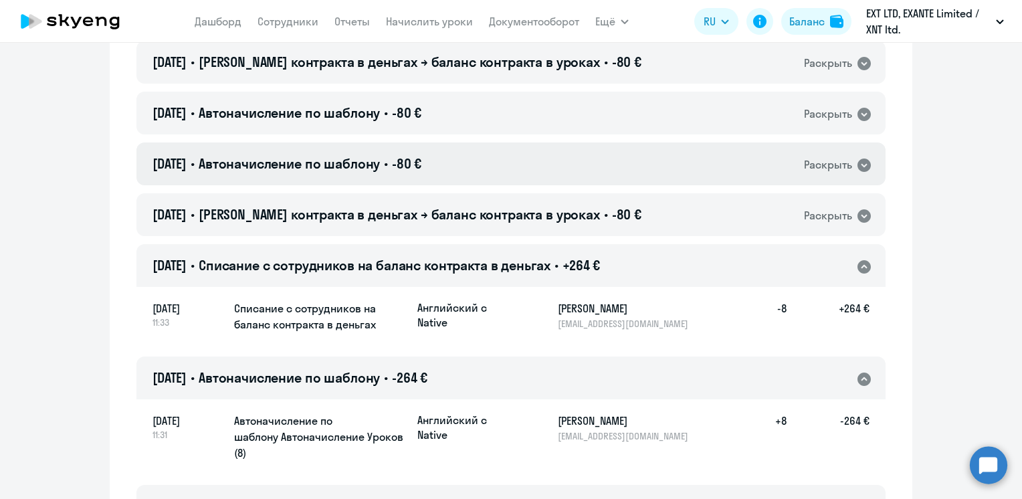
scroll to position [6288, 0]
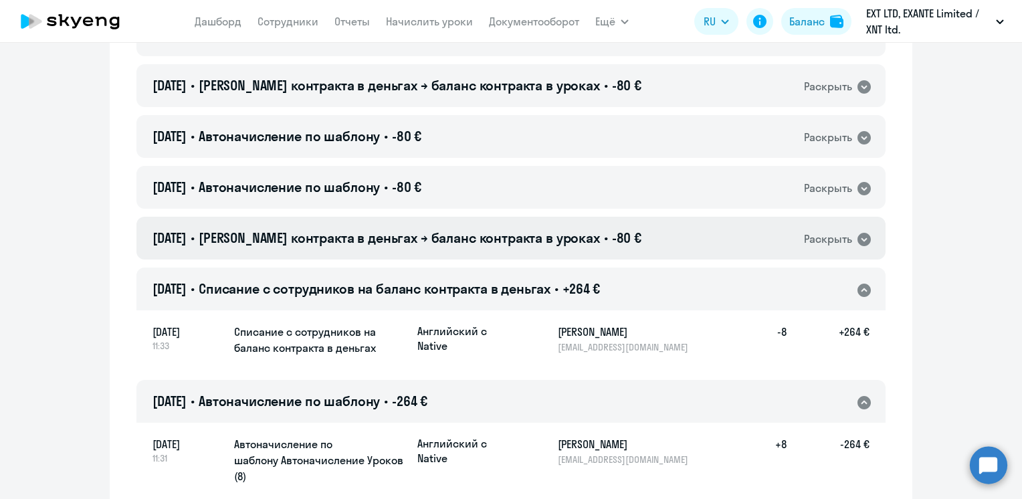
click at [506, 243] on span "[PERSON_NAME] контракта в деньгах → баланс контракта в уроках" at bounding box center [399, 237] width 401 height 17
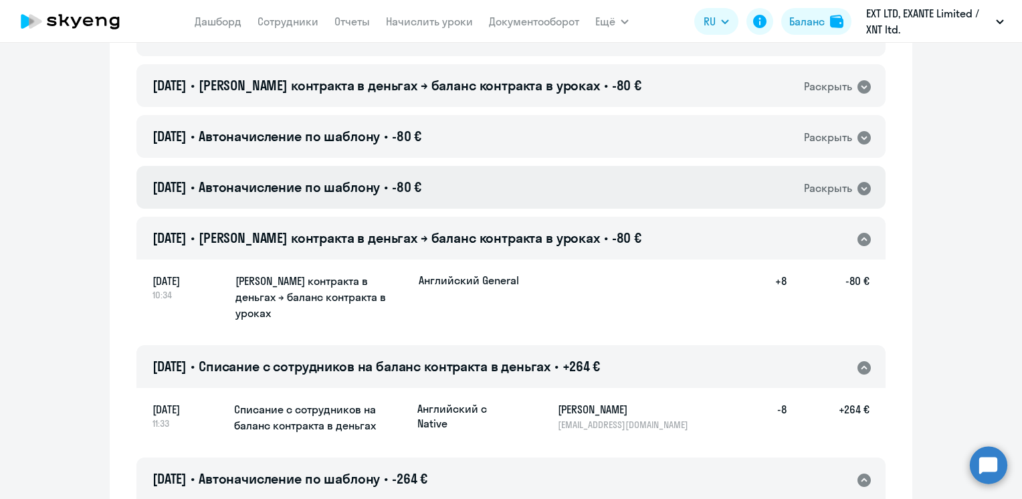
click at [492, 184] on div "[DATE] • Автоначисление по шаблону • -80 € Раскрыть" at bounding box center [510, 187] width 749 height 43
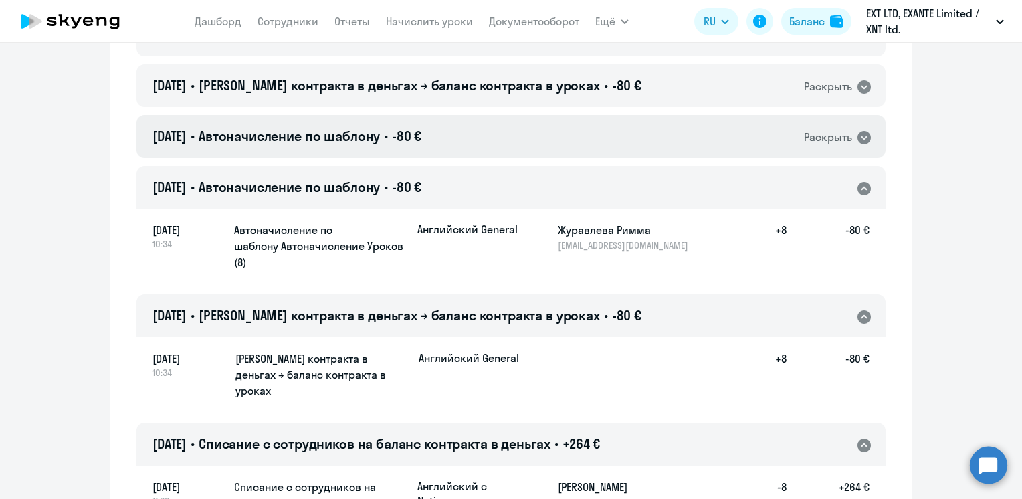
click at [500, 135] on div "[DATE] • Автоначисление по шаблону • -80 € Раскрыть" at bounding box center [510, 136] width 749 height 43
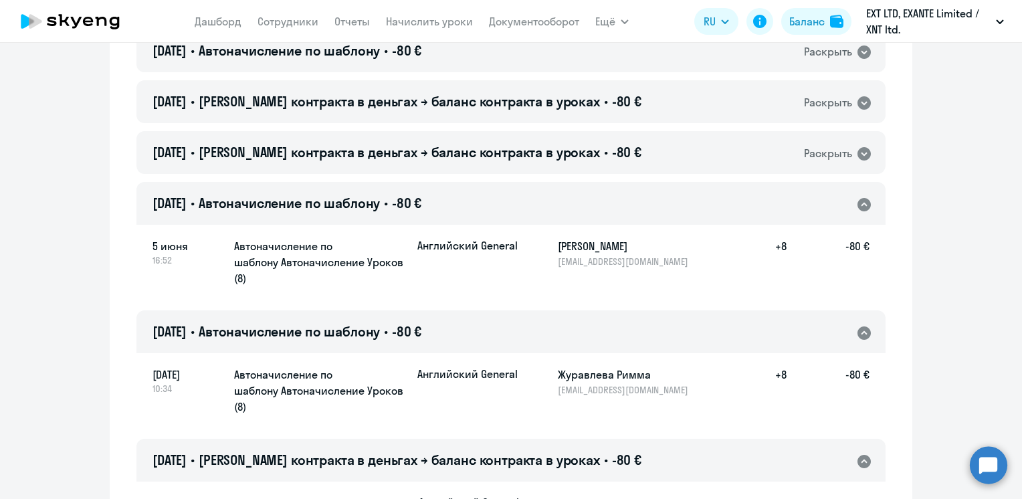
scroll to position [6221, 0]
click at [527, 149] on span "[PERSON_NAME] контракта в деньгах → баланс контракта в уроках" at bounding box center [399, 152] width 401 height 17
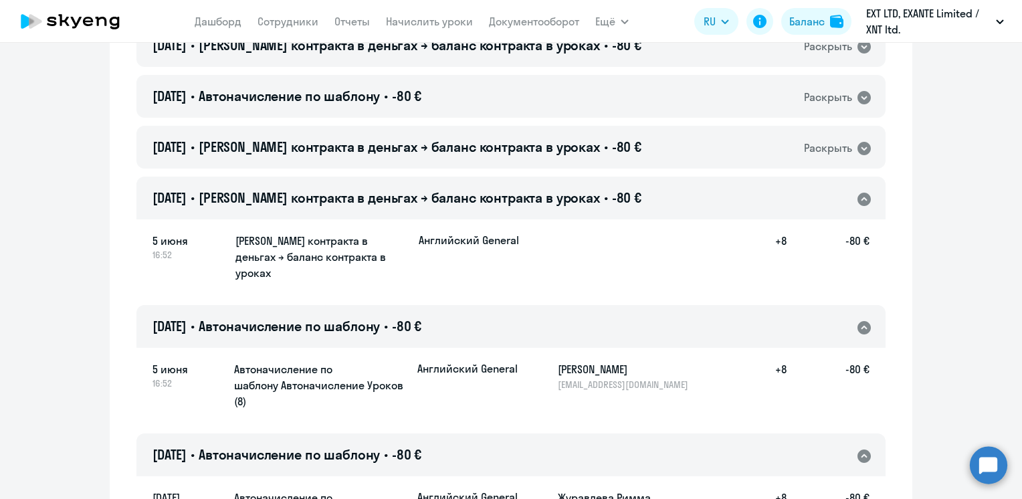
scroll to position [6154, 0]
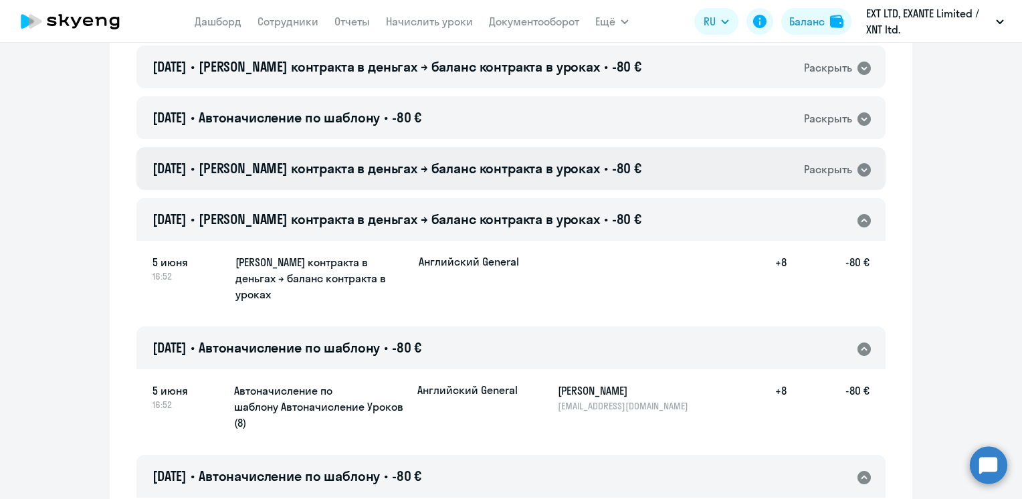
click at [528, 171] on span "[PERSON_NAME] контракта в деньгах → баланс контракта в уроках" at bounding box center [399, 168] width 401 height 17
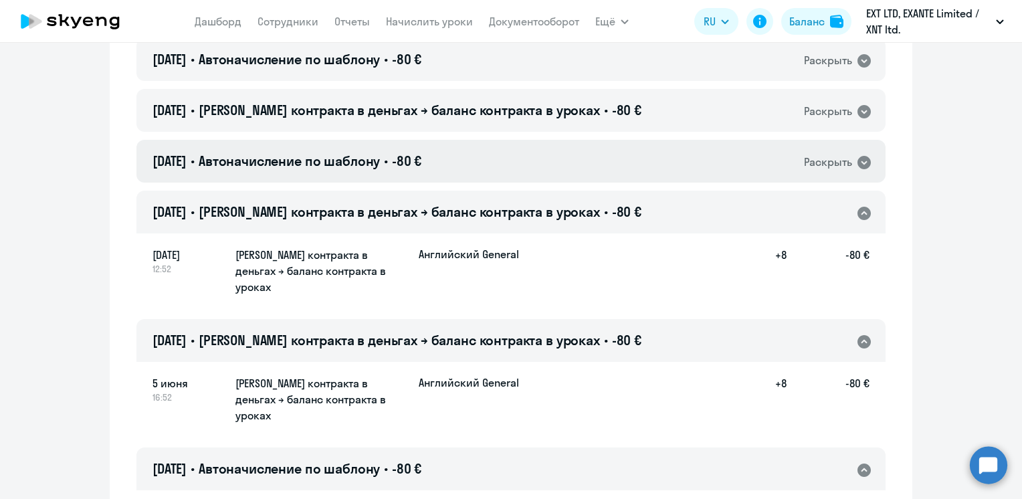
scroll to position [6087, 0]
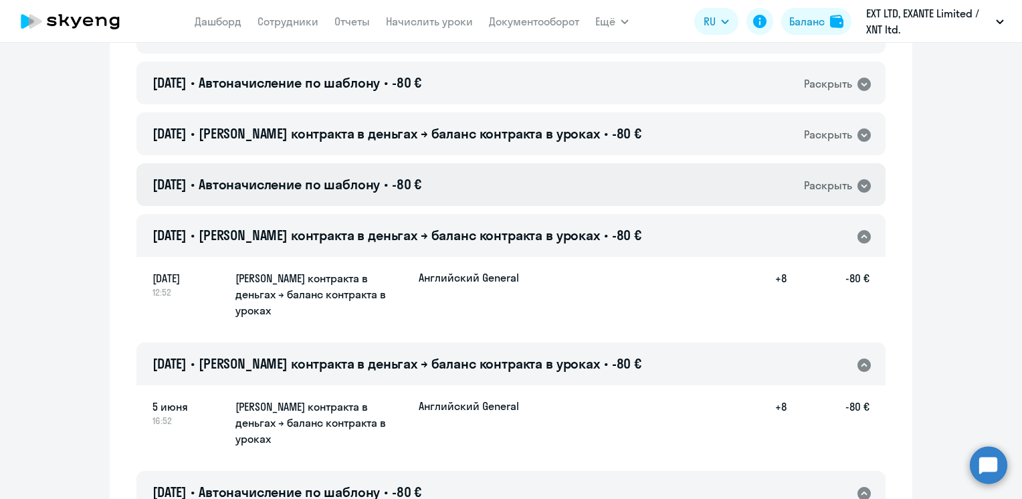
click at [522, 180] on div "[DATE] • Автоначисление по шаблону • -80 € Раскрыть" at bounding box center [510, 184] width 749 height 43
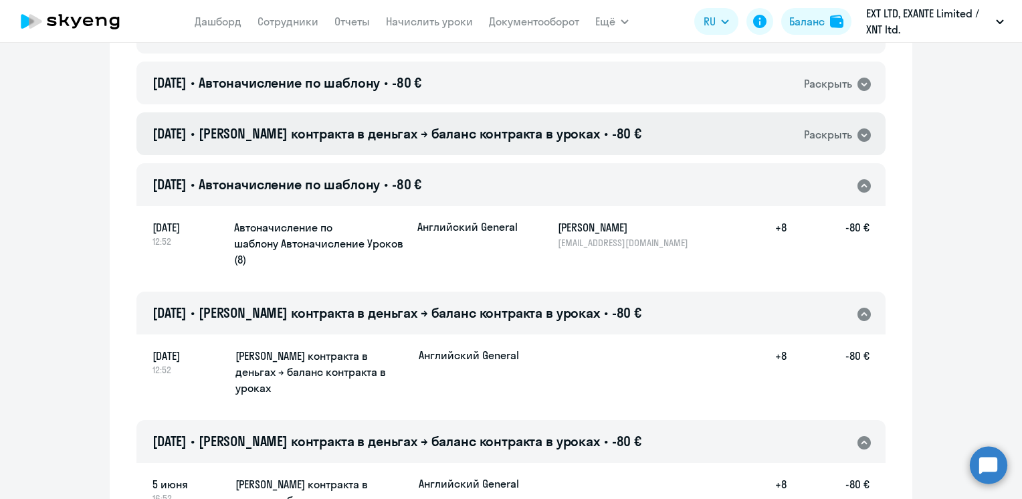
click at [520, 144] on div "[DATE] • Баланс контракта в деньгах → баланс контракта в уроках • -80 € Раскрыть" at bounding box center [510, 133] width 749 height 43
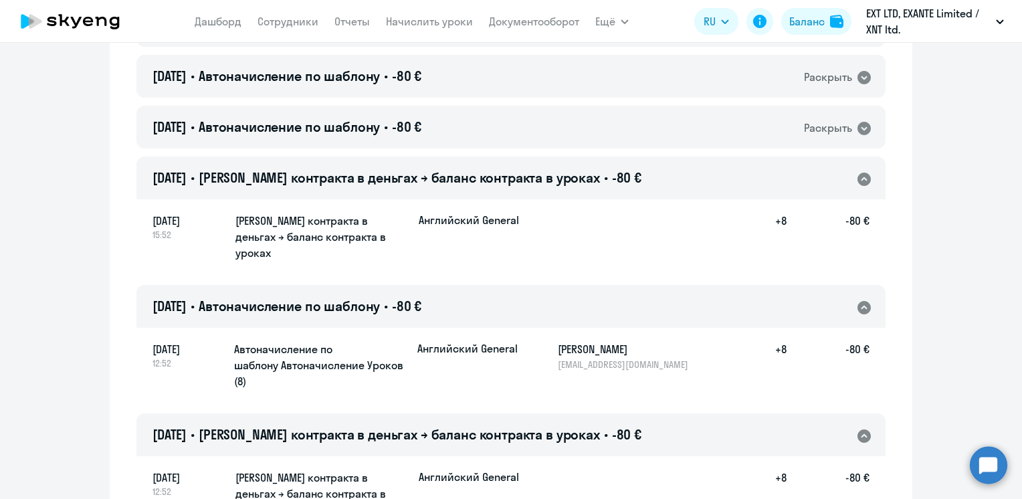
scroll to position [6020, 0]
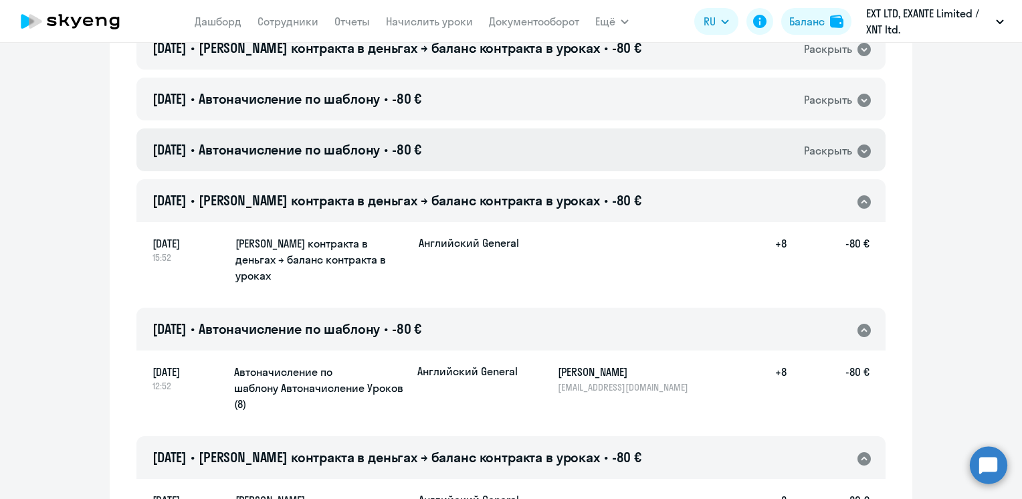
click at [492, 154] on div "[DATE] • Автоначисление по шаблону • -80 € Раскрыть" at bounding box center [510, 149] width 749 height 43
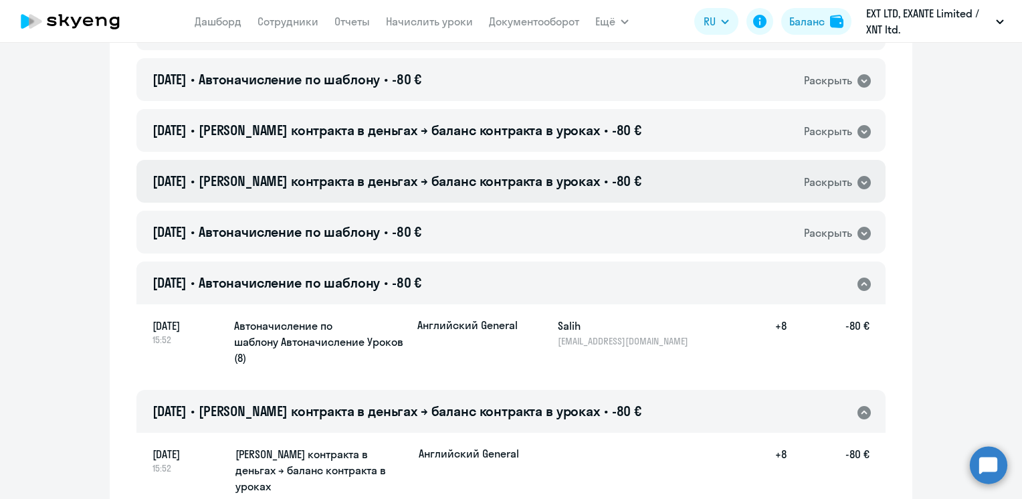
scroll to position [5887, 0]
click at [506, 226] on div "[DATE] • Автоначисление по шаблону • -80 € Раскрыть" at bounding box center [510, 232] width 749 height 43
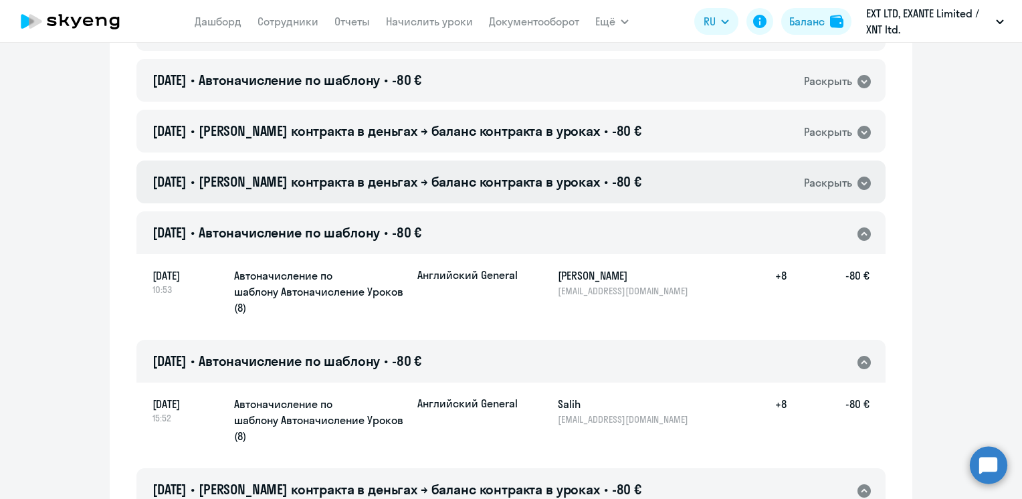
click at [523, 186] on span "[PERSON_NAME] контракта в деньгах → баланс контракта в уроках" at bounding box center [399, 181] width 401 height 17
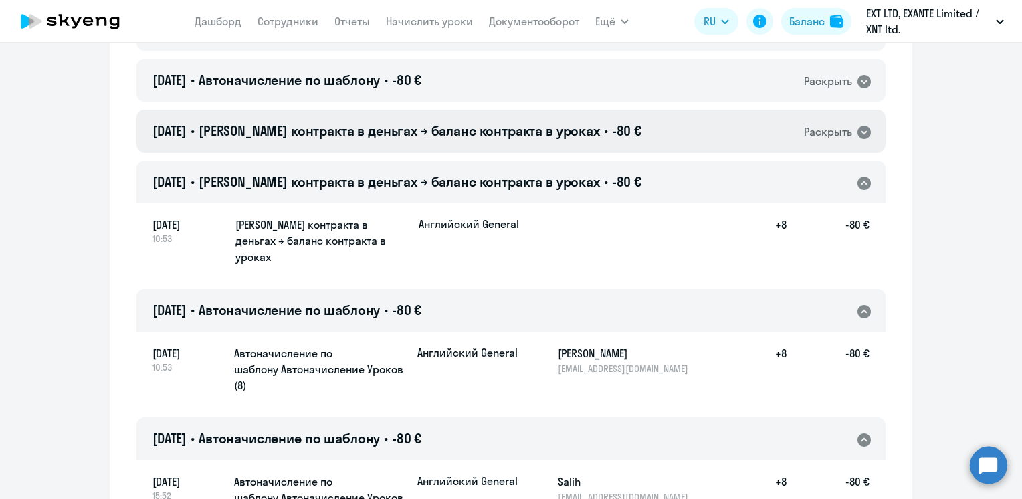
click at [534, 140] on h4 "[DATE] • Баланс контракта в деньгах → баланс контракта в уроках • -80 €" at bounding box center [397, 131] width 489 height 19
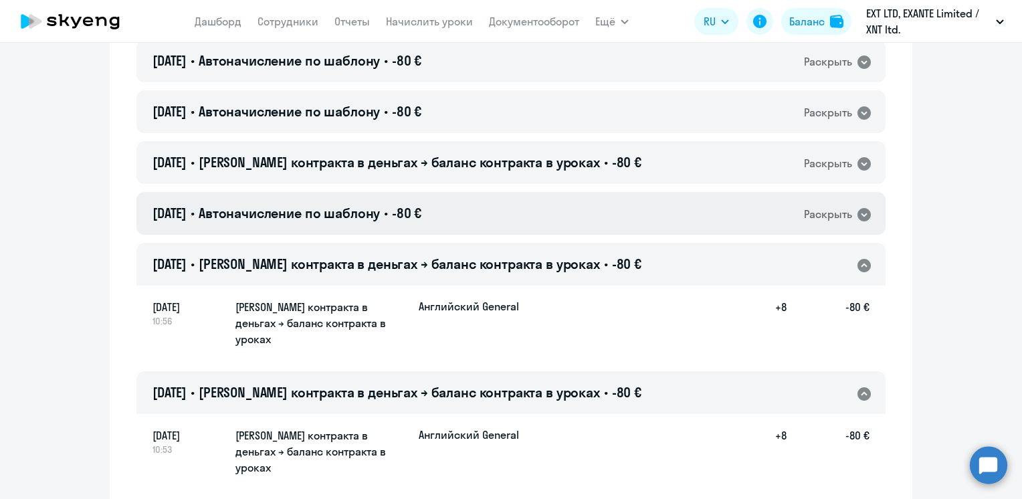
scroll to position [5753, 0]
click at [509, 223] on div "[DATE] • Автоначисление по шаблону • -80 € Раскрыть" at bounding box center [510, 214] width 749 height 43
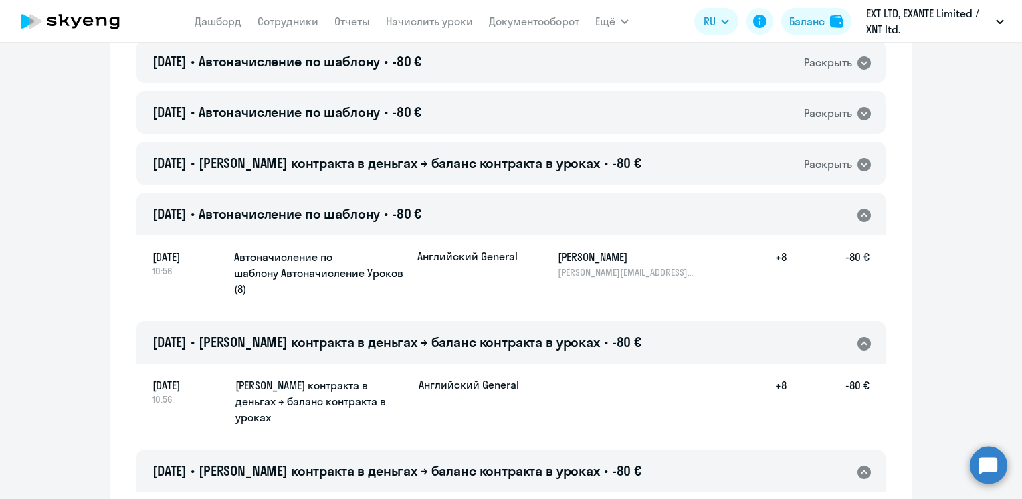
scroll to position [5686, 0]
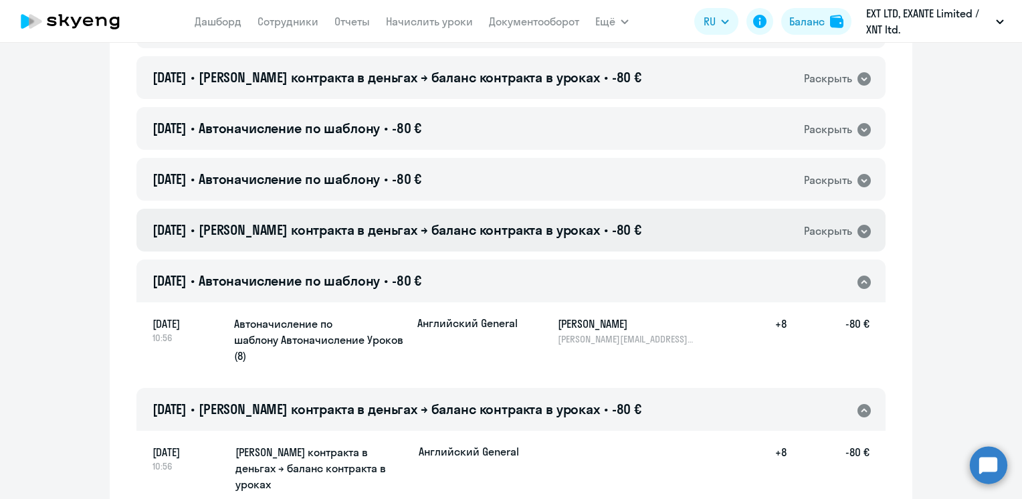
click at [506, 227] on span "[PERSON_NAME] контракта в деньгах → баланс контракта в уроках" at bounding box center [399, 229] width 401 height 17
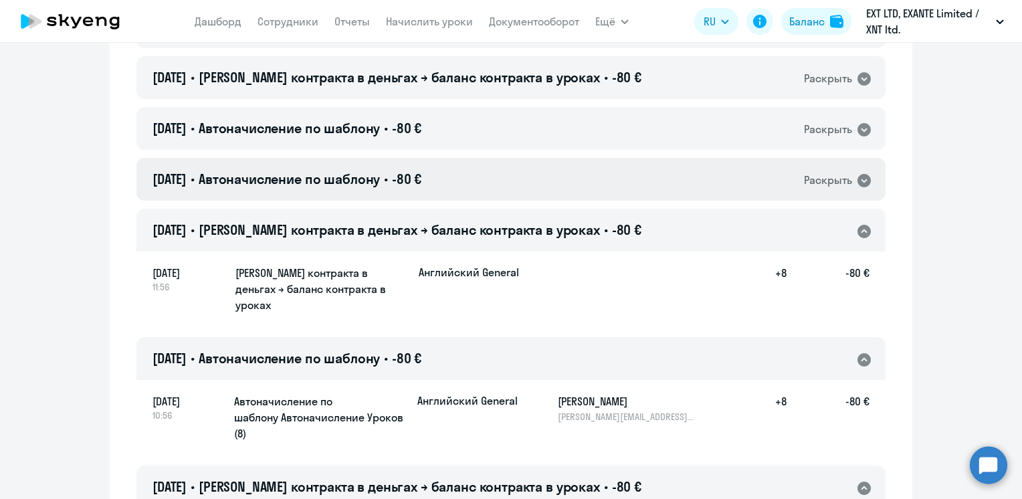
click at [501, 187] on div "[DATE] • Автоначисление по шаблону • -80 € Раскрыть" at bounding box center [510, 179] width 749 height 43
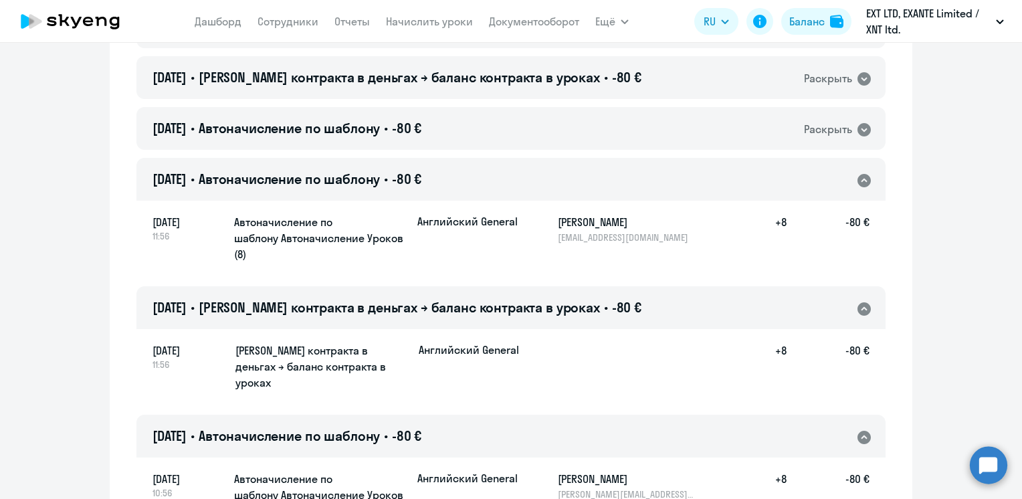
scroll to position [5619, 0]
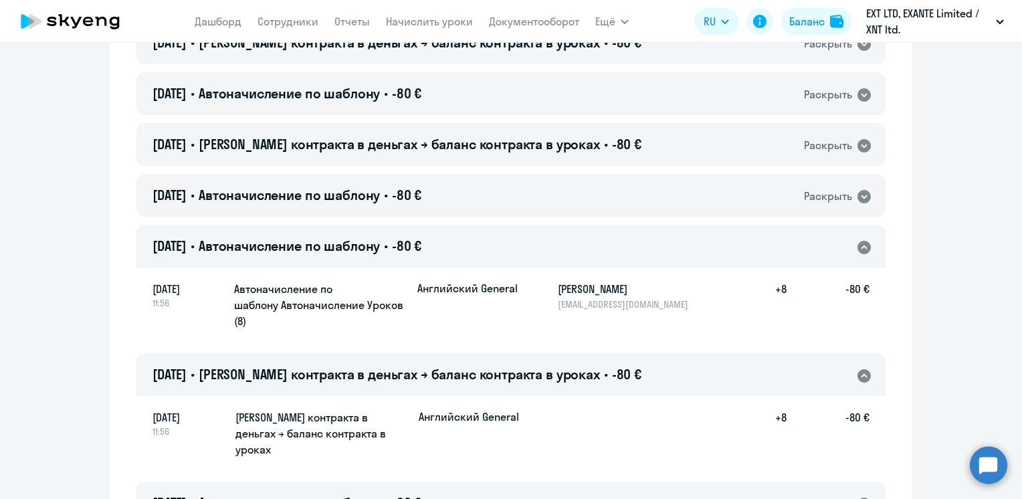
click at [500, 189] on div "[DATE] • Автоначисление по шаблону • -80 € Раскрыть" at bounding box center [510, 195] width 749 height 43
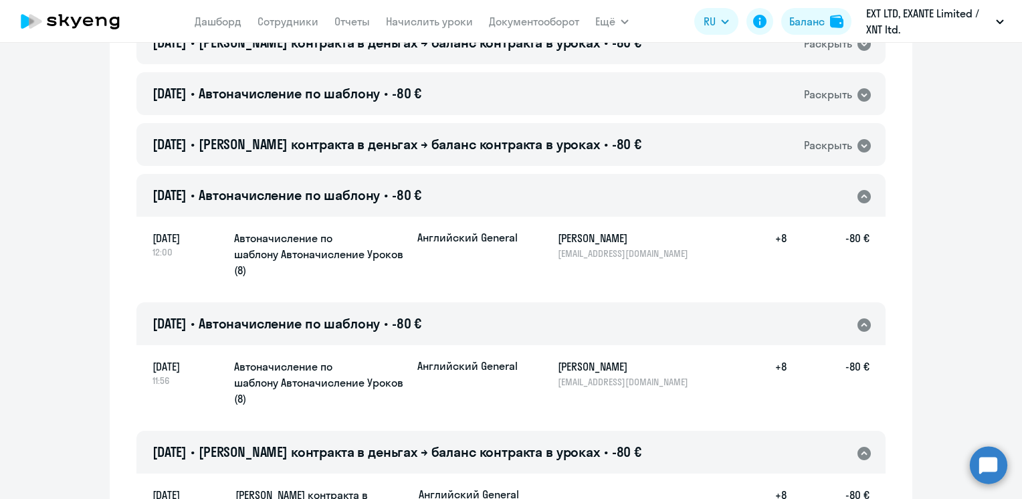
click at [505, 154] on div "[DATE] • Баланс контракта в деньгах → баланс контракта в уроках • -80 € Раскрыть" at bounding box center [510, 144] width 749 height 43
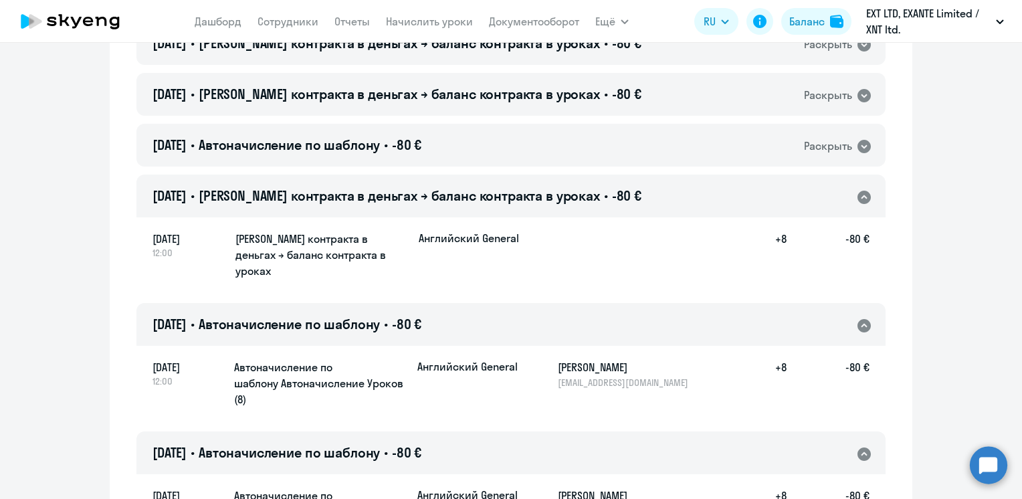
scroll to position [5485, 0]
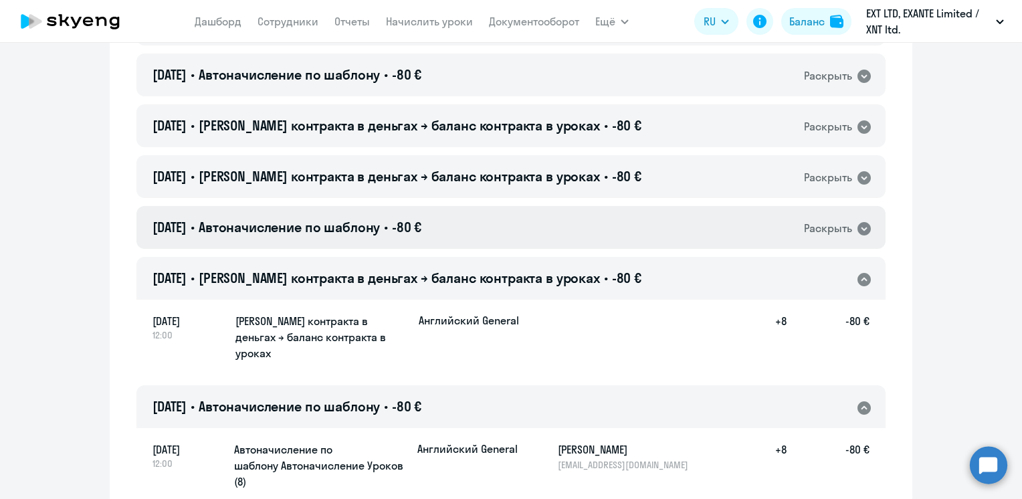
click at [498, 219] on div "[DATE] • Автоначисление по шаблону • -80 € Раскрыть" at bounding box center [510, 227] width 749 height 43
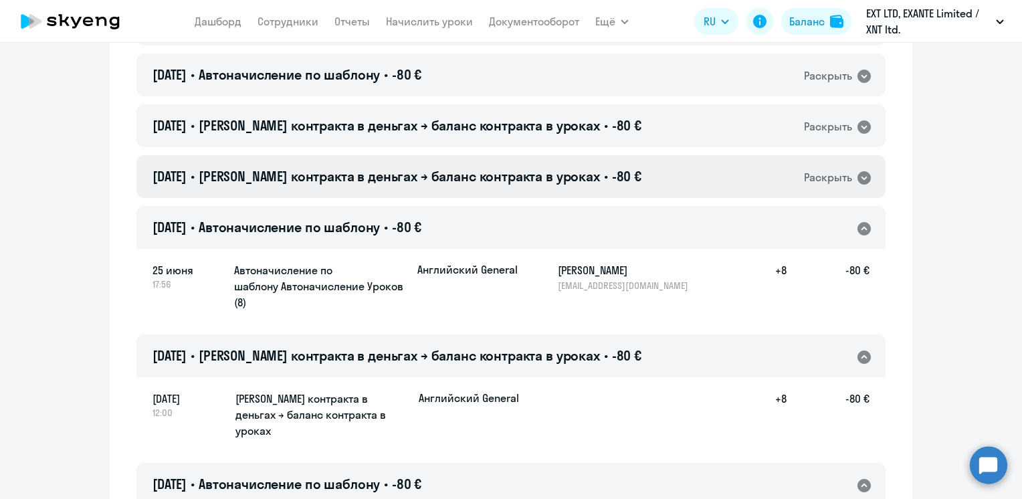
click at [502, 184] on span "[PERSON_NAME] контракта в деньгах → баланс контракта в уроках" at bounding box center [399, 176] width 401 height 17
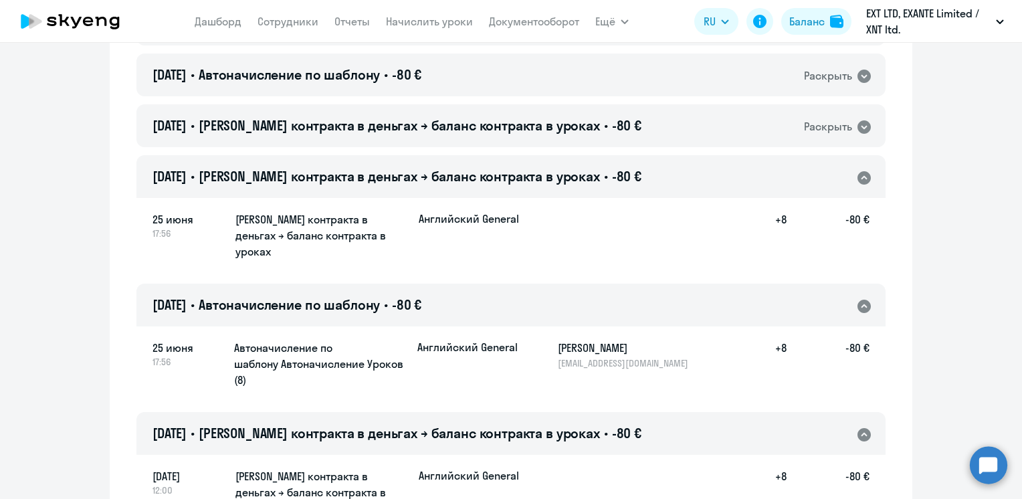
scroll to position [5418, 0]
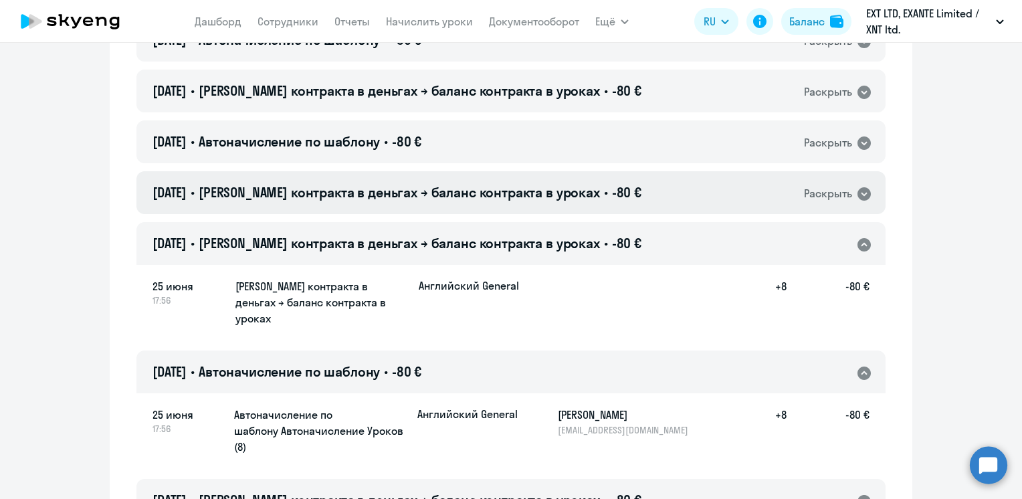
click at [494, 203] on div "[DATE] • Баланс контракта в деньгах → баланс контракта в уроках • -80 € Раскрыть" at bounding box center [510, 192] width 749 height 43
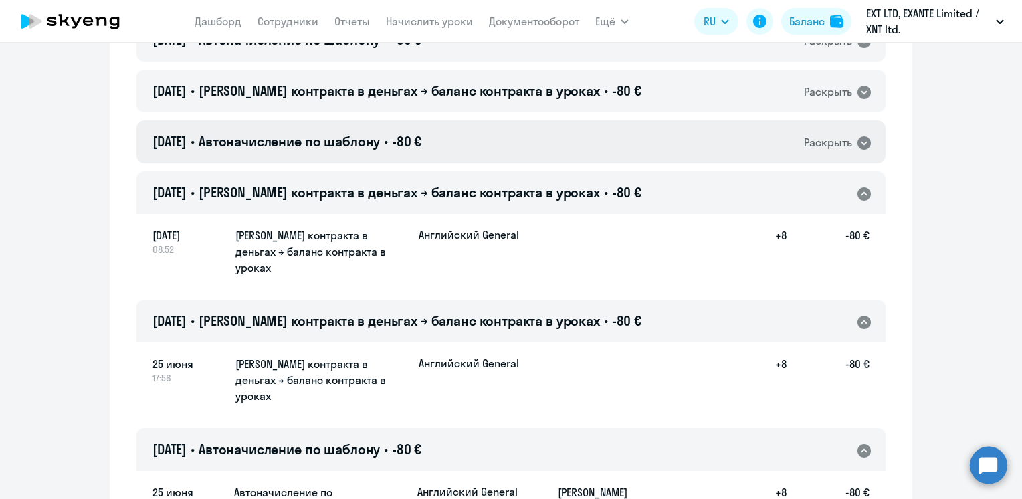
click at [478, 149] on div "[DATE] • Автоначисление по шаблону • -80 € Раскрыть" at bounding box center [510, 141] width 749 height 43
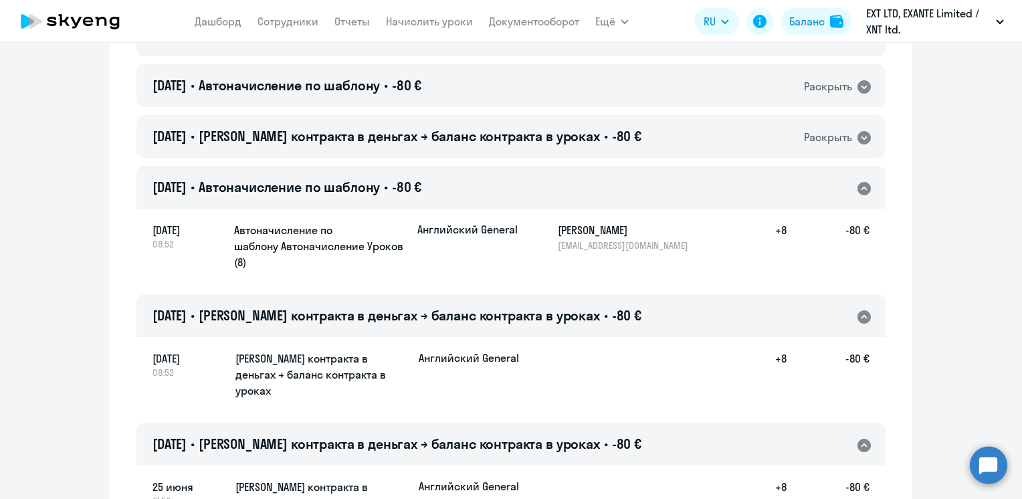
scroll to position [5352, 0]
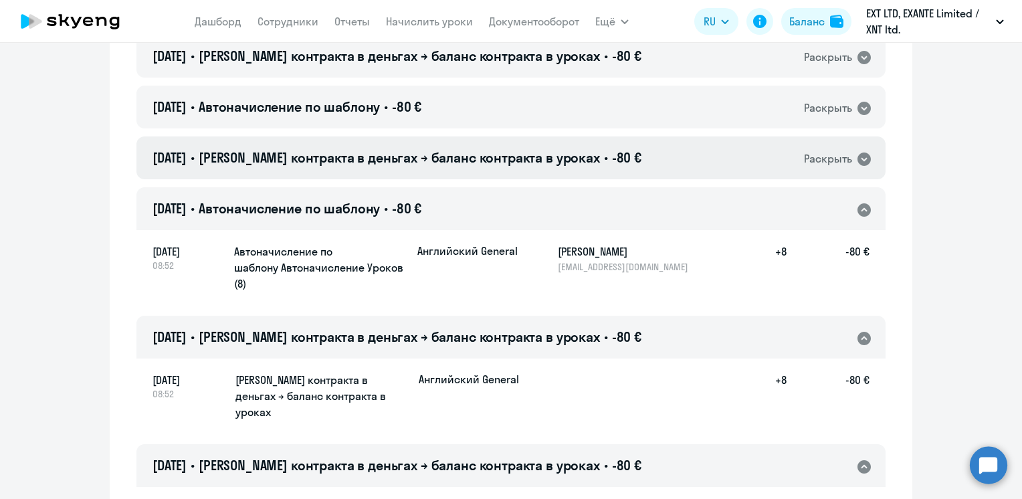
click at [522, 162] on span "[PERSON_NAME] контракта в деньгах → баланс контракта в уроках" at bounding box center [399, 157] width 401 height 17
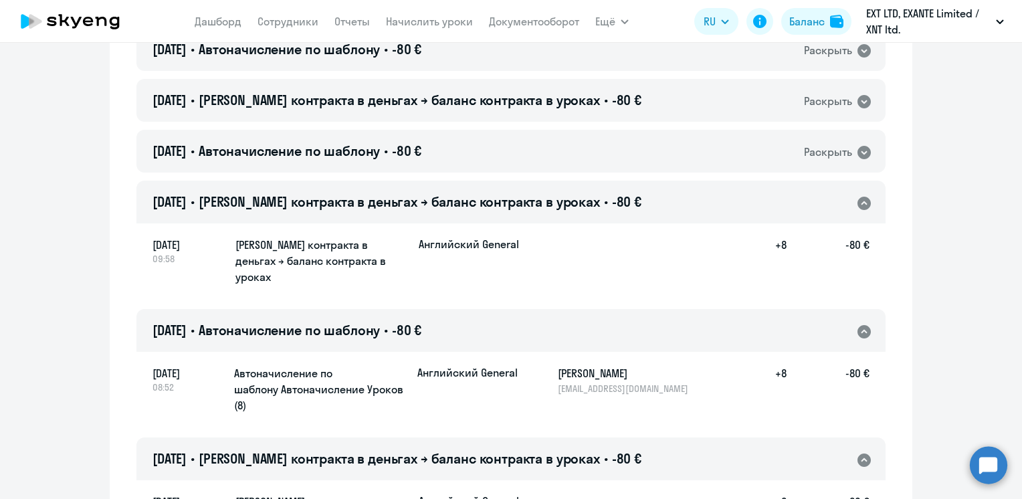
scroll to position [5285, 0]
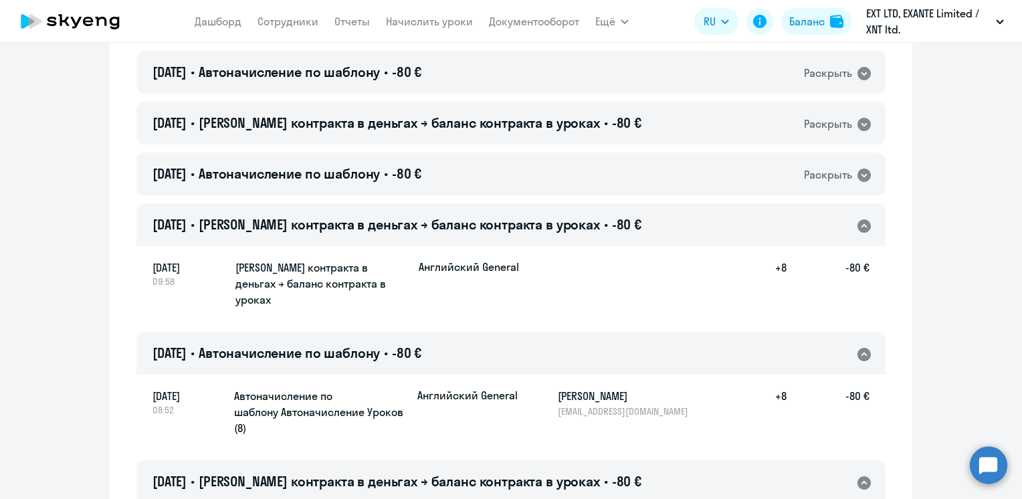
click at [513, 179] on div "[DATE] • Автоначисление по шаблону • -80 € Раскрыть" at bounding box center [510, 174] width 749 height 43
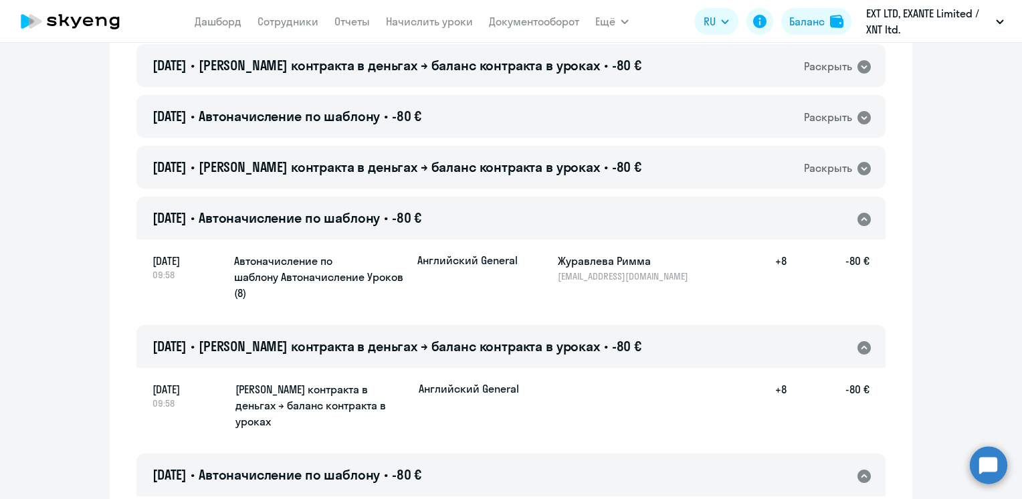
scroll to position [5218, 0]
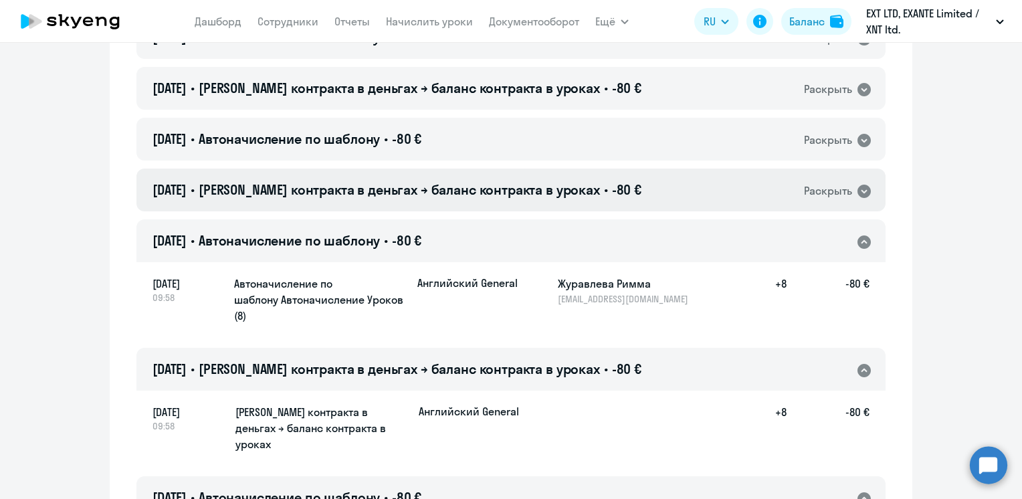
click at [514, 185] on span "[PERSON_NAME] контракта в деньгах → баланс контракта в уроках" at bounding box center [399, 189] width 401 height 17
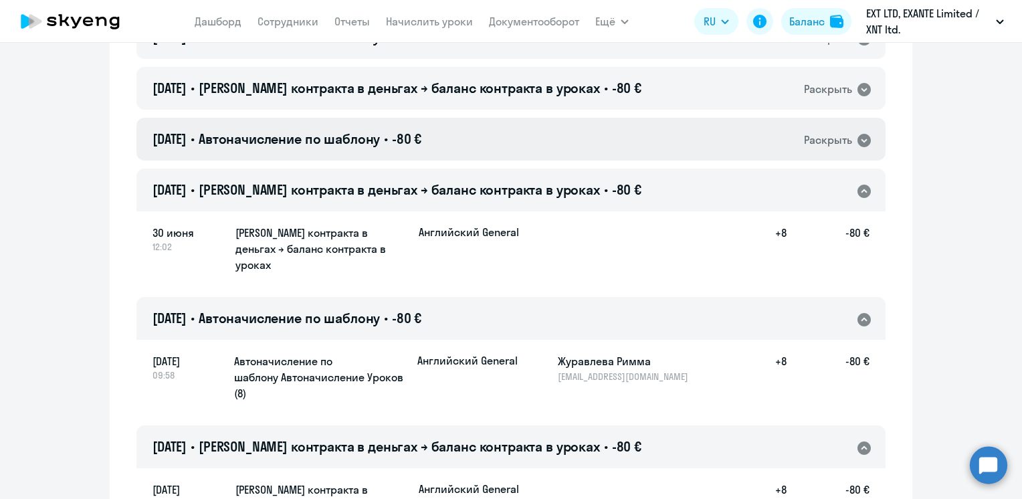
click at [500, 150] on div "[DATE] • Автоначисление по шаблону • -80 € Раскрыть" at bounding box center [510, 139] width 749 height 43
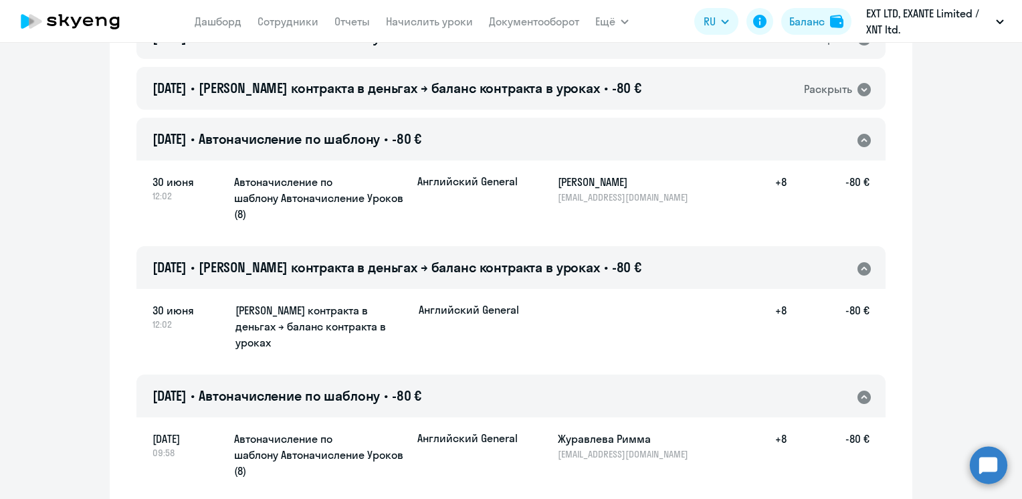
scroll to position [5151, 0]
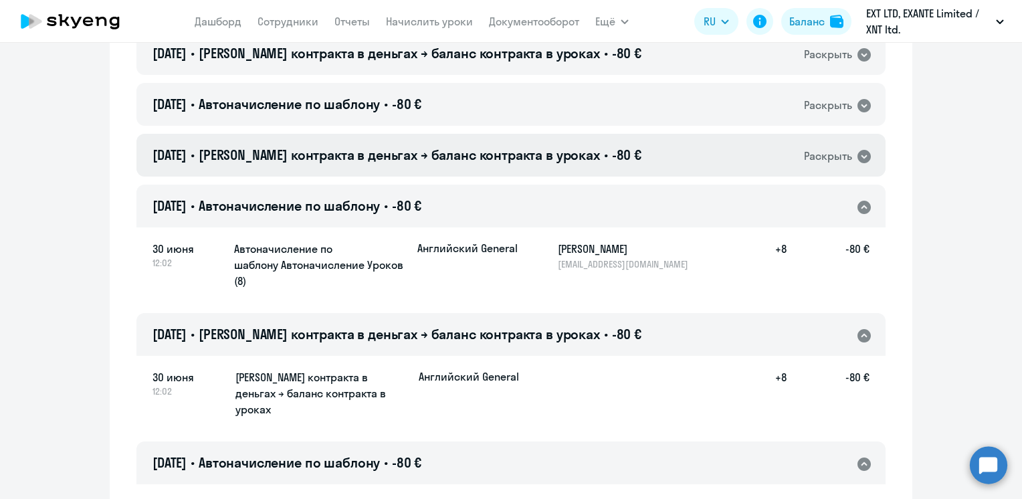
click at [528, 155] on span "[PERSON_NAME] контракта в деньгах → баланс контракта в уроках" at bounding box center [399, 154] width 401 height 17
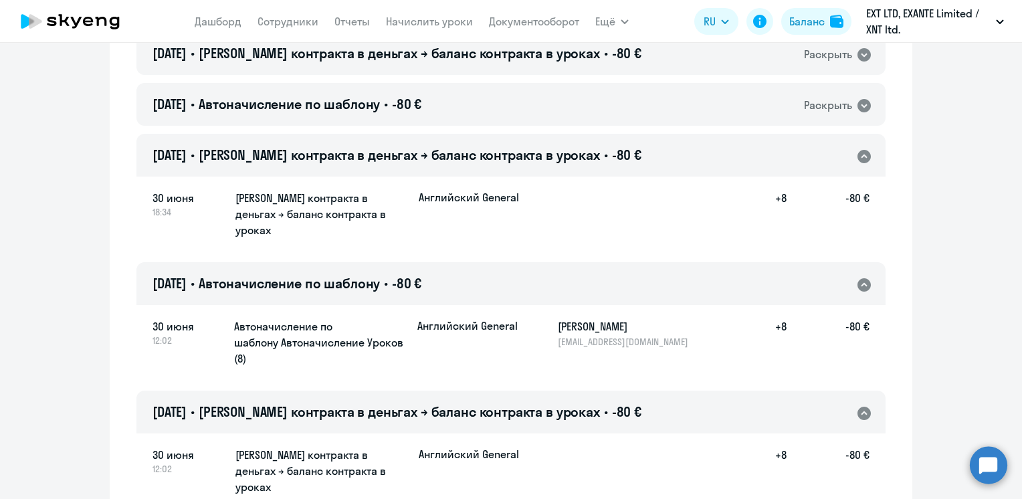
scroll to position [5084, 0]
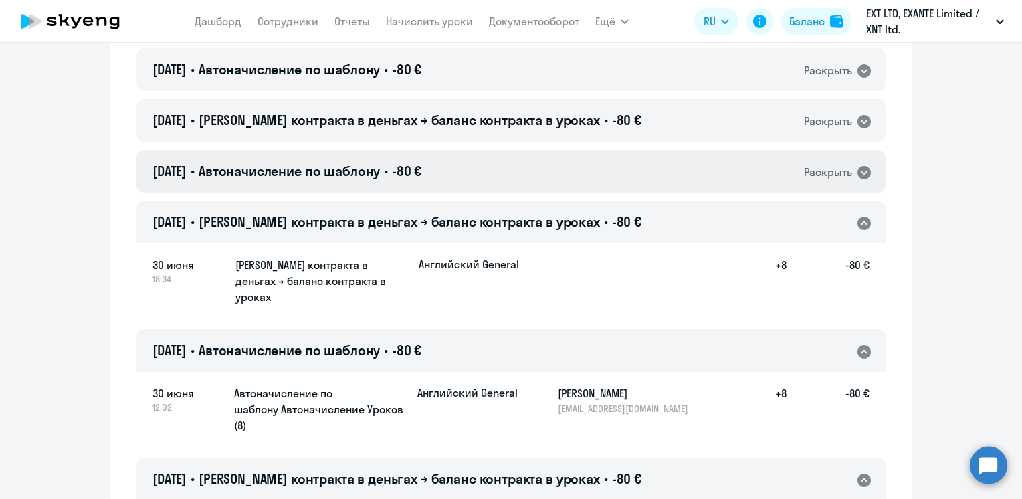
click at [520, 175] on div "[DATE] • Автоначисление по шаблону • -80 € Раскрыть" at bounding box center [510, 171] width 749 height 43
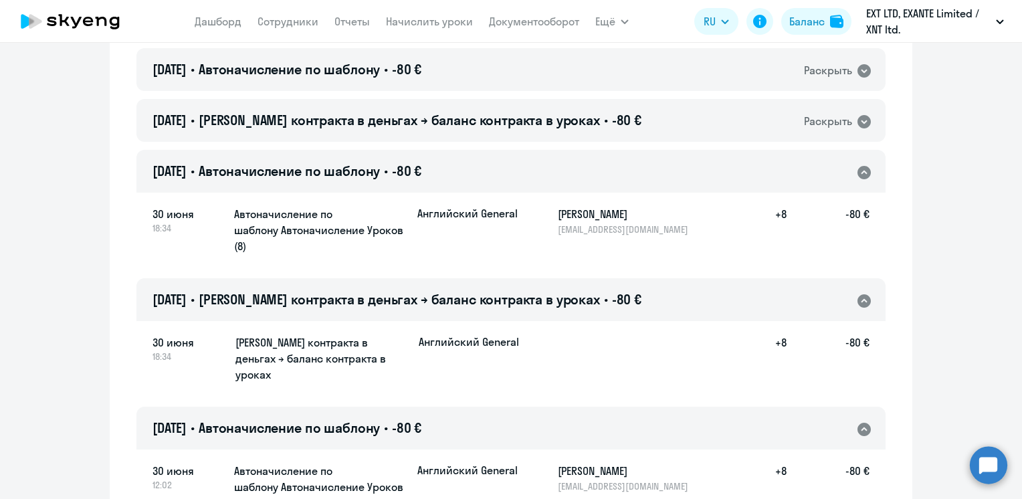
scroll to position [5017, 0]
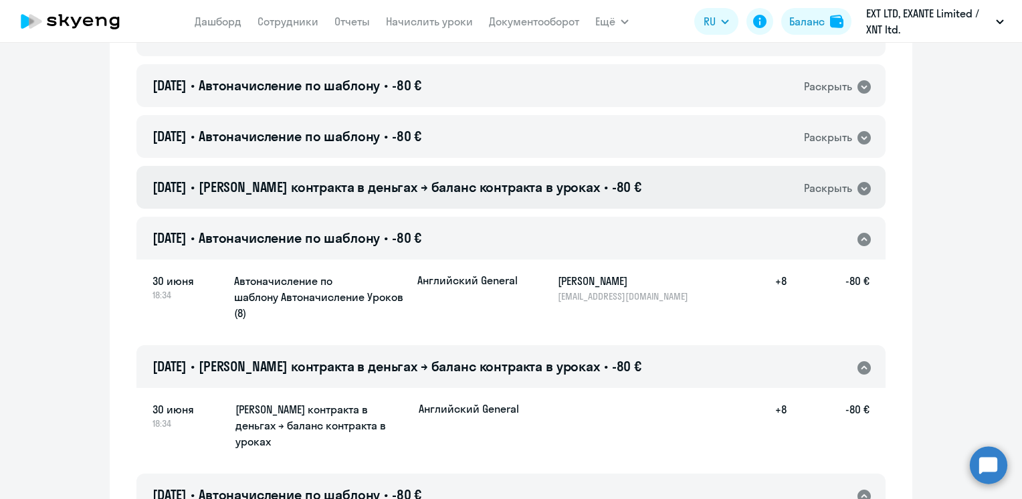
click at [514, 181] on span "[PERSON_NAME] контракта в деньгах → баланс контракта в уроках" at bounding box center [399, 187] width 401 height 17
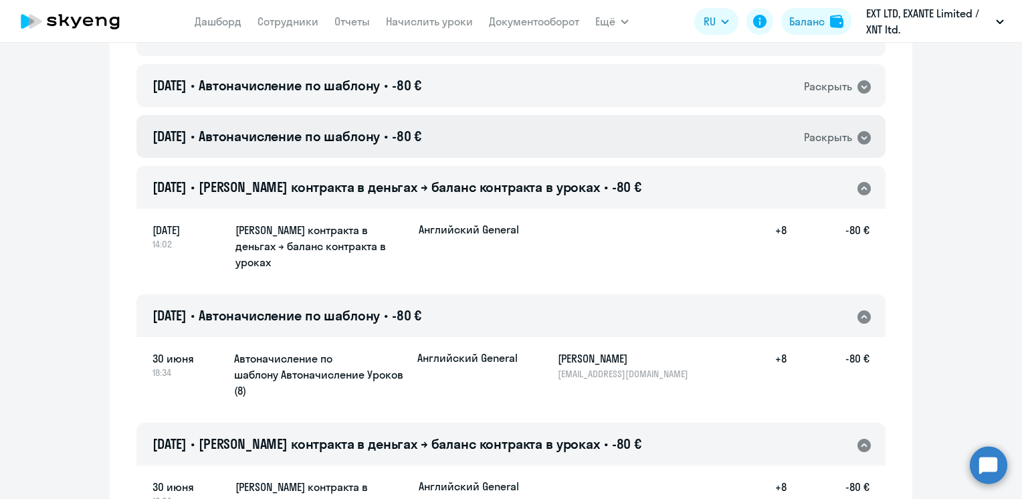
click at [498, 151] on div "[DATE] • Автоначисление по шаблону • -80 € Раскрыть" at bounding box center [510, 136] width 749 height 43
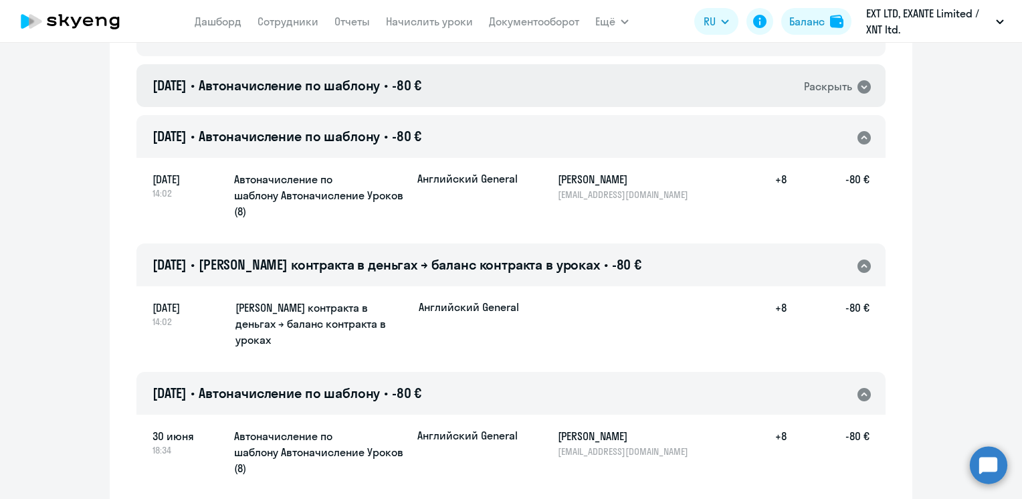
click at [500, 99] on div "[DATE] • Автоначисление по шаблону • -80 € Раскрыть" at bounding box center [510, 85] width 749 height 43
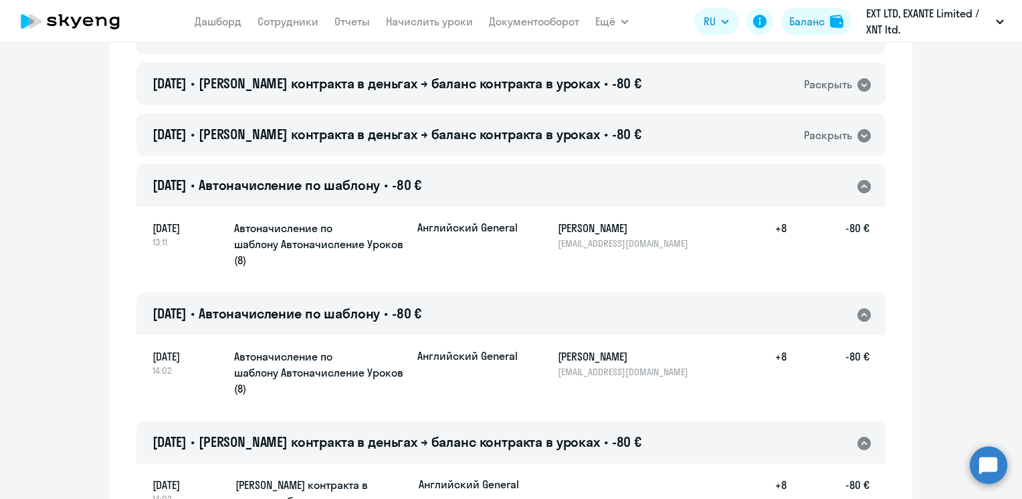
scroll to position [4883, 0]
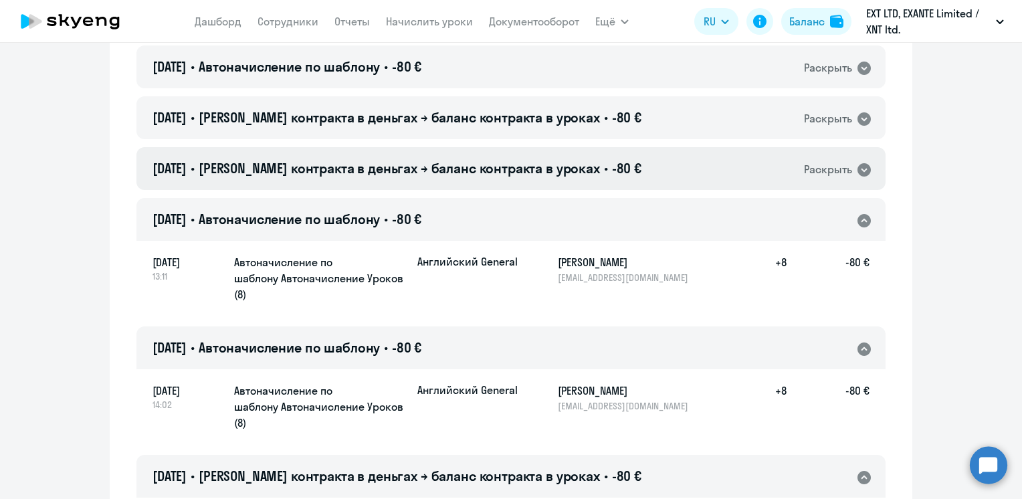
click at [516, 160] on span "[PERSON_NAME] контракта в деньгах → баланс контракта в уроках" at bounding box center [399, 168] width 401 height 17
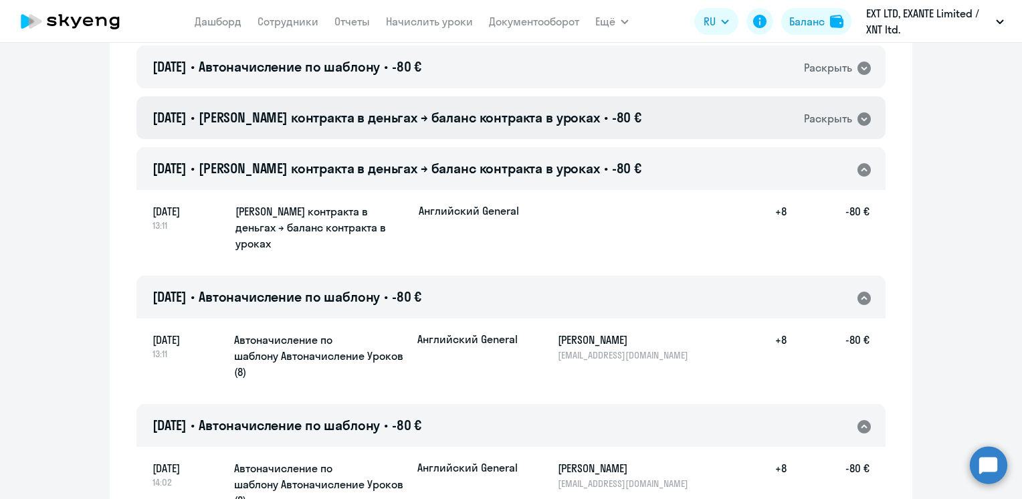
click at [516, 125] on span "[PERSON_NAME] контракта в деньгах → баланс контракта в уроках" at bounding box center [399, 117] width 401 height 17
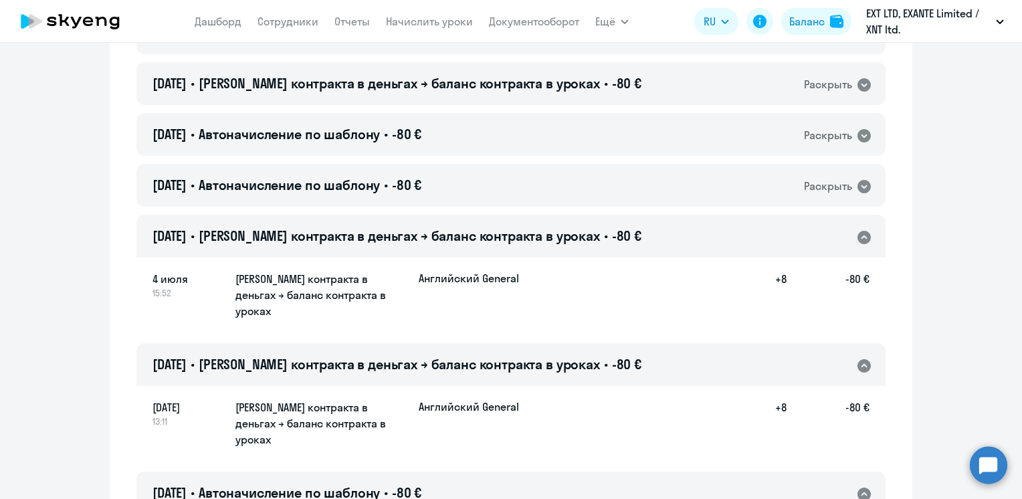
scroll to position [4749, 0]
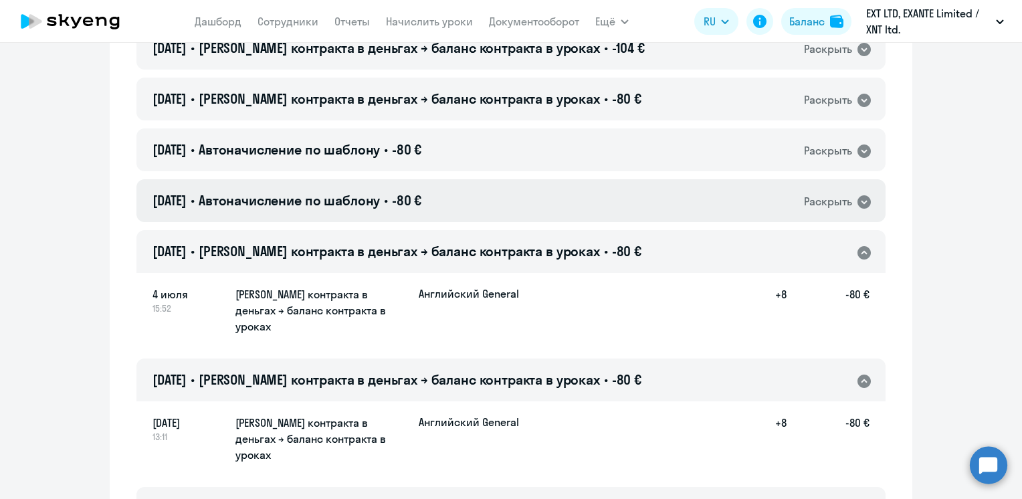
click at [510, 201] on div "[DATE] • Автоначисление по шаблону • -80 € Раскрыть" at bounding box center [510, 200] width 749 height 43
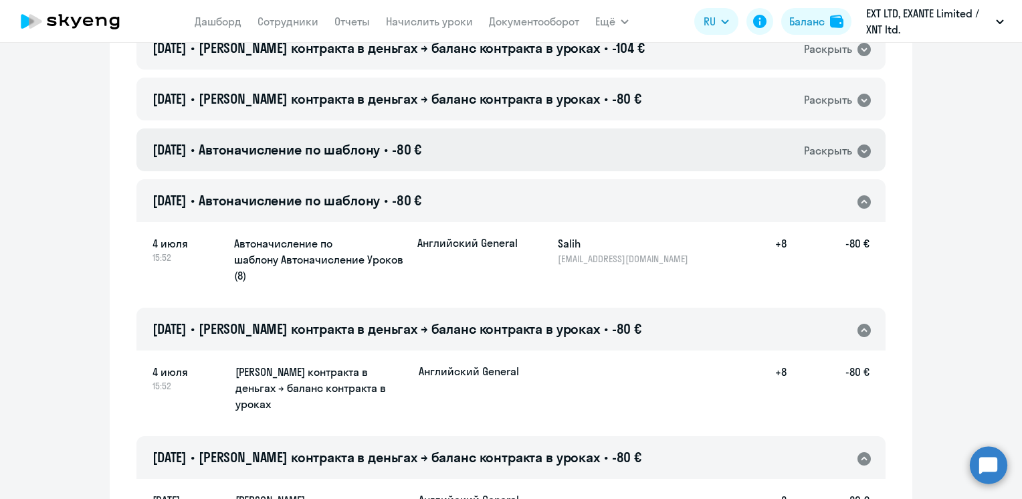
click at [514, 149] on div "[DATE] • Автоначисление по шаблону • -80 € Раскрыть" at bounding box center [510, 149] width 749 height 43
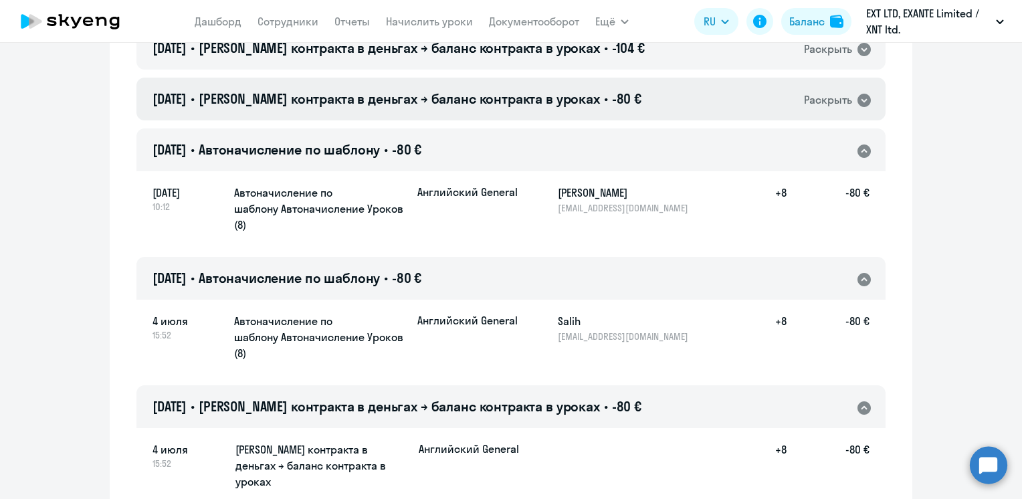
click at [522, 106] on span "[PERSON_NAME] контракта в деньгах → баланс контракта в уроках" at bounding box center [399, 98] width 401 height 17
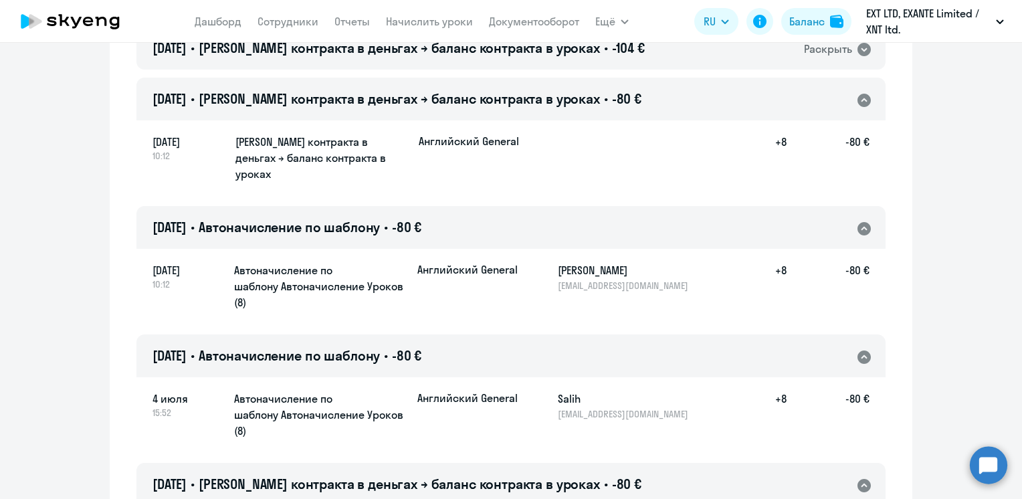
scroll to position [4616, 0]
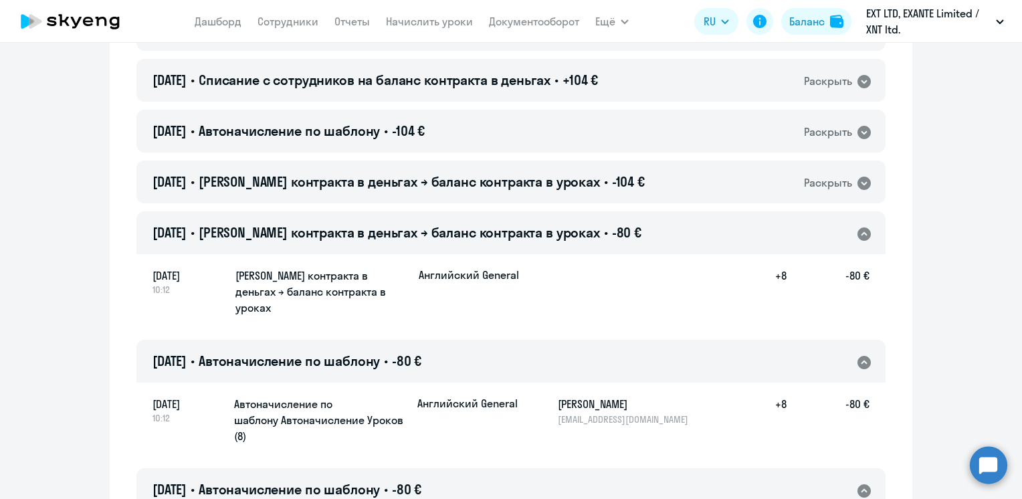
click at [506, 233] on span "[PERSON_NAME] контракта в деньгах → баланс контракта в уроках" at bounding box center [399, 232] width 401 height 17
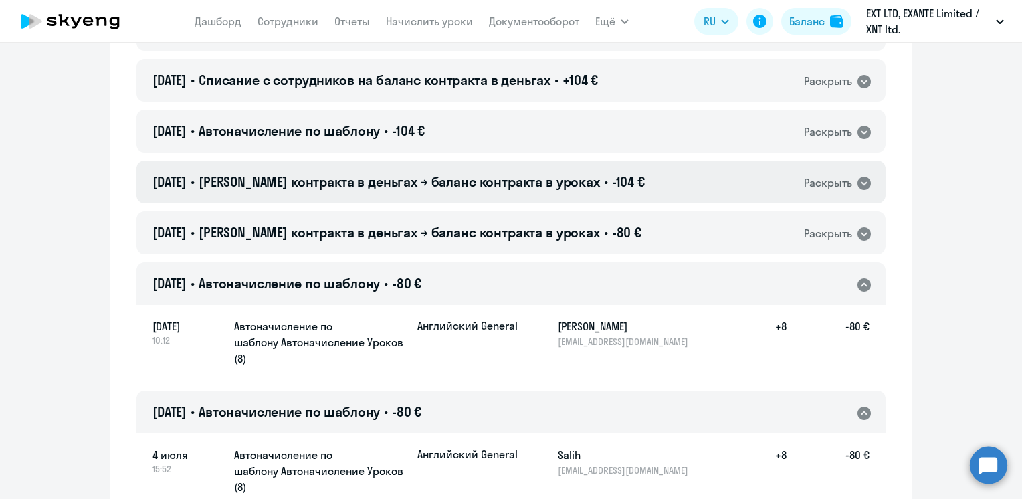
click at [502, 199] on div "[DATE] • Баланс контракта в деньгах → баланс контракта в уроках • -104 € Раскры…" at bounding box center [510, 182] width 749 height 43
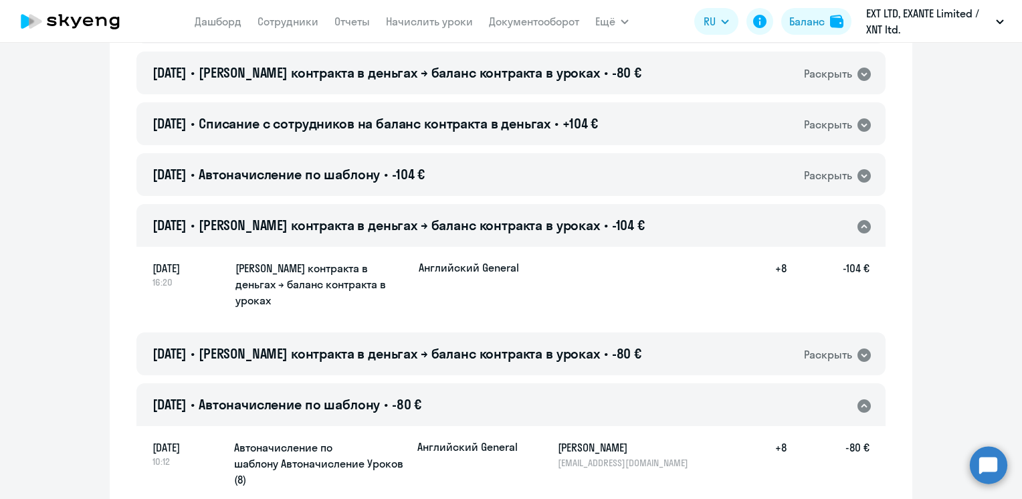
scroll to position [4549, 0]
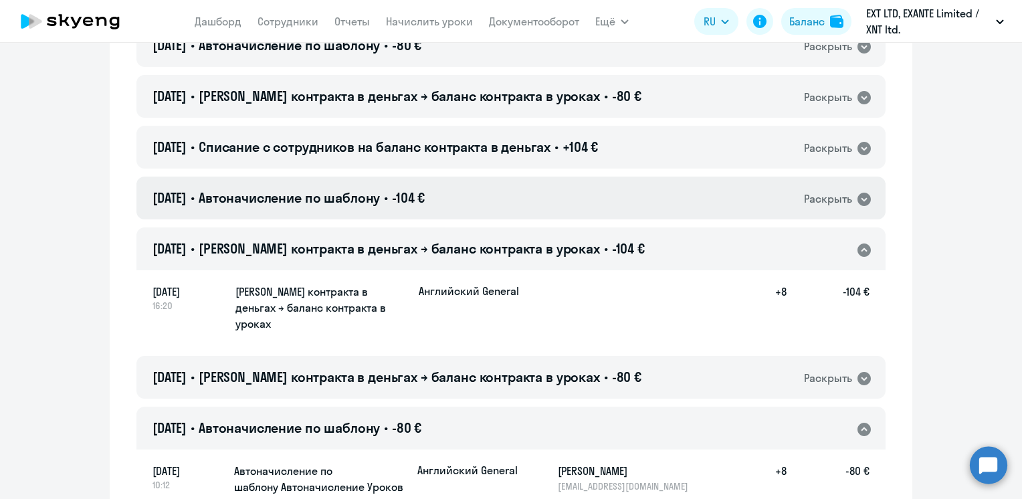
click at [496, 200] on div "[DATE] • Автоначисление по шаблону • -104 € Раскрыть" at bounding box center [510, 198] width 749 height 43
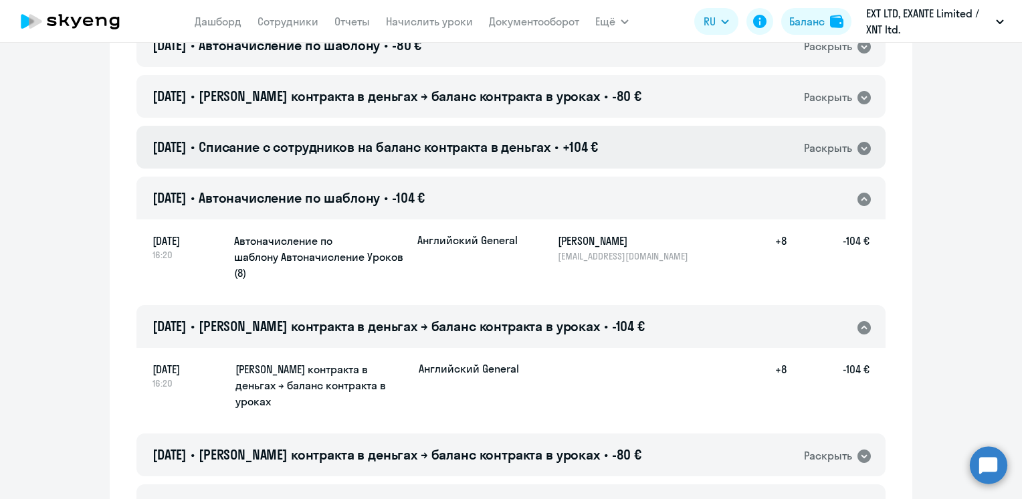
click at [509, 152] on span "Списание с сотрудников на баланс контракта в деньгах" at bounding box center [375, 146] width 352 height 17
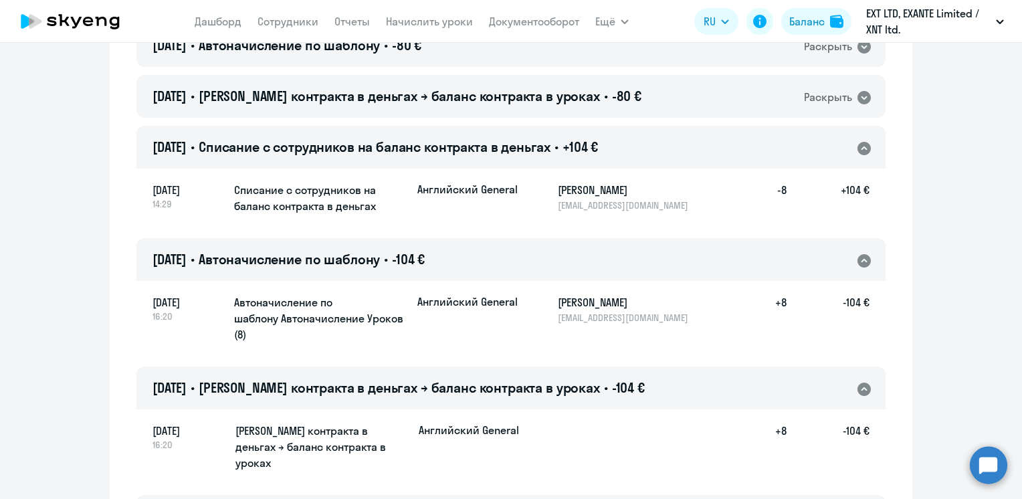
scroll to position [4482, 0]
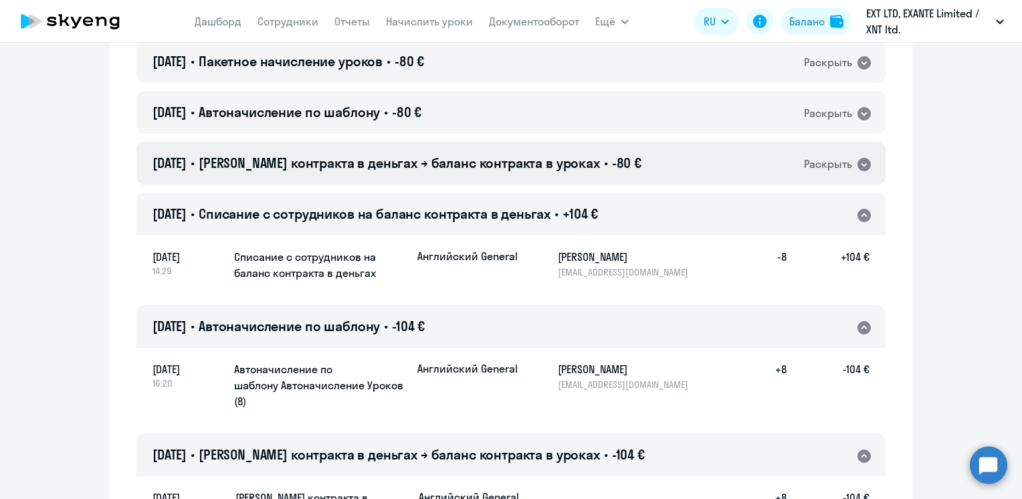
click at [516, 158] on span "[PERSON_NAME] контракта в деньгах → баланс контракта в уроках" at bounding box center [399, 163] width 401 height 17
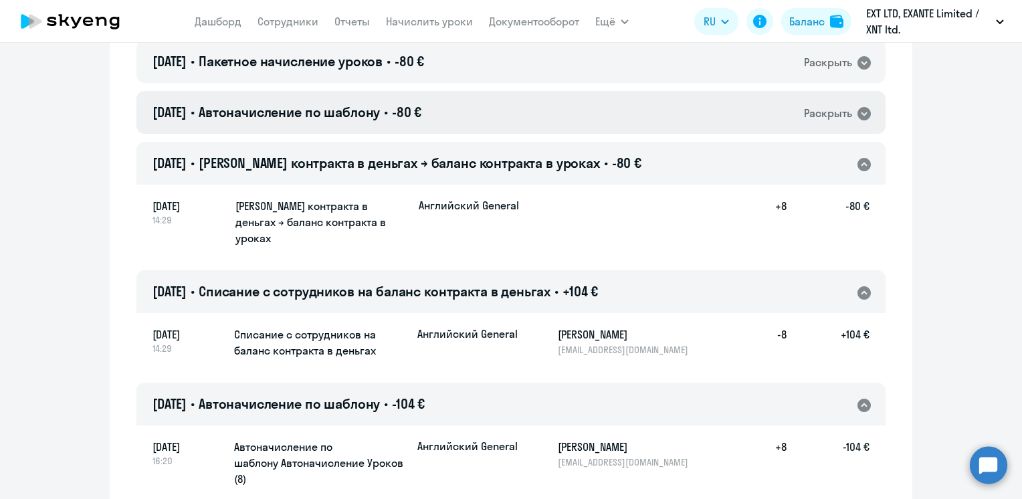
click at [504, 122] on div "[DATE] • Автоначисление по шаблону • -80 € Раскрыть" at bounding box center [510, 112] width 749 height 43
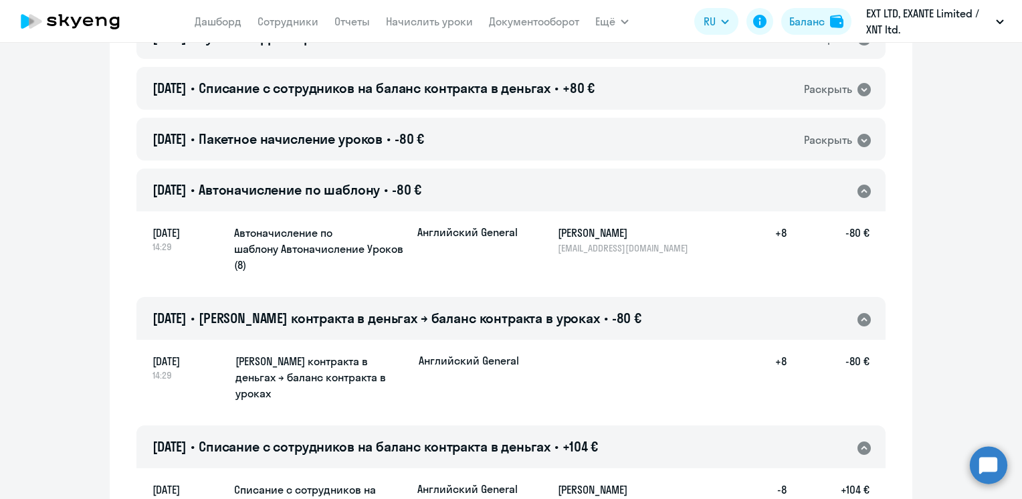
scroll to position [4348, 0]
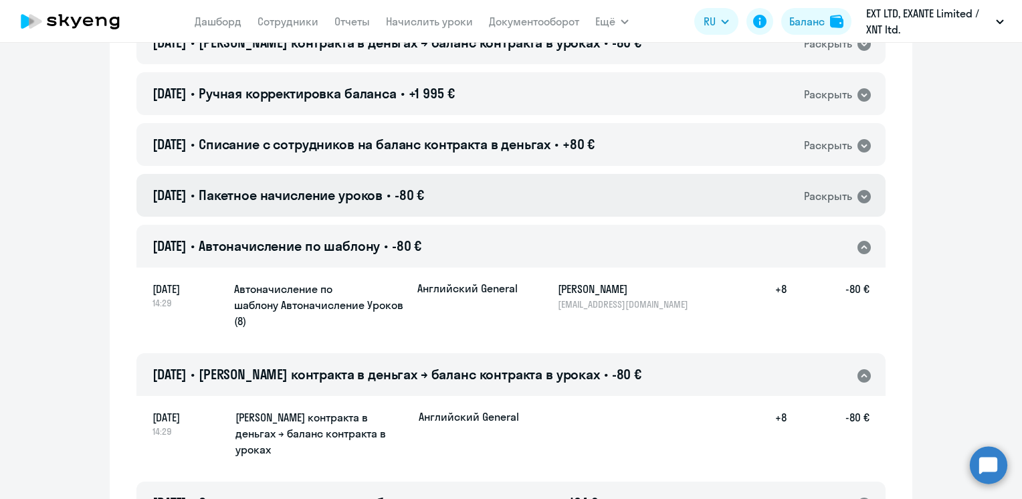
click at [516, 204] on div "[DATE] • Пакетное начисление уроков • -80 € Раскрыть" at bounding box center [510, 195] width 749 height 43
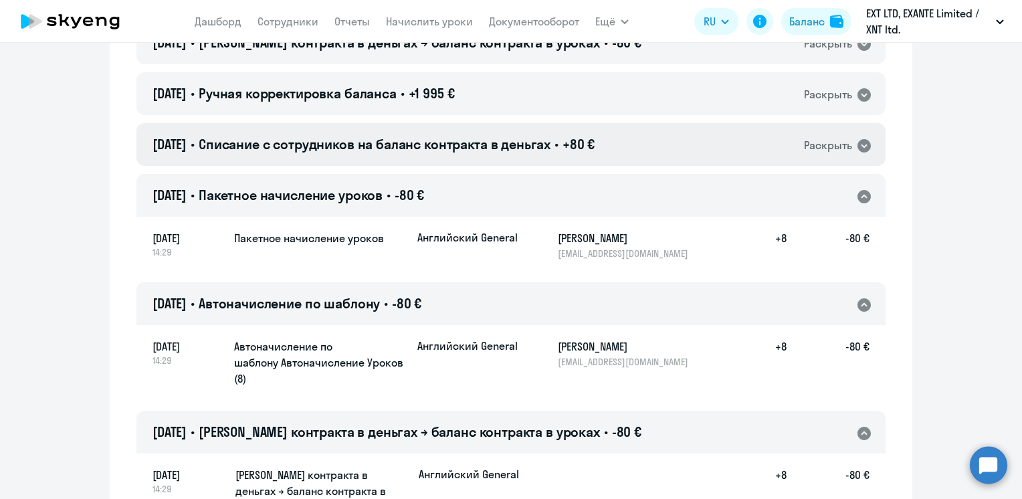
click at [524, 146] on span "Списание с сотрудников на баланс контракта в деньгах" at bounding box center [375, 144] width 352 height 17
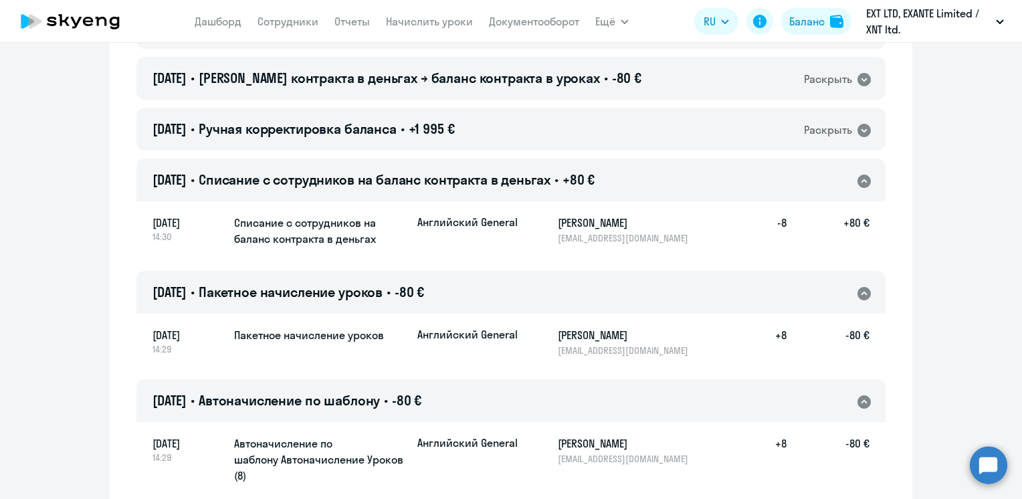
scroll to position [4214, 0]
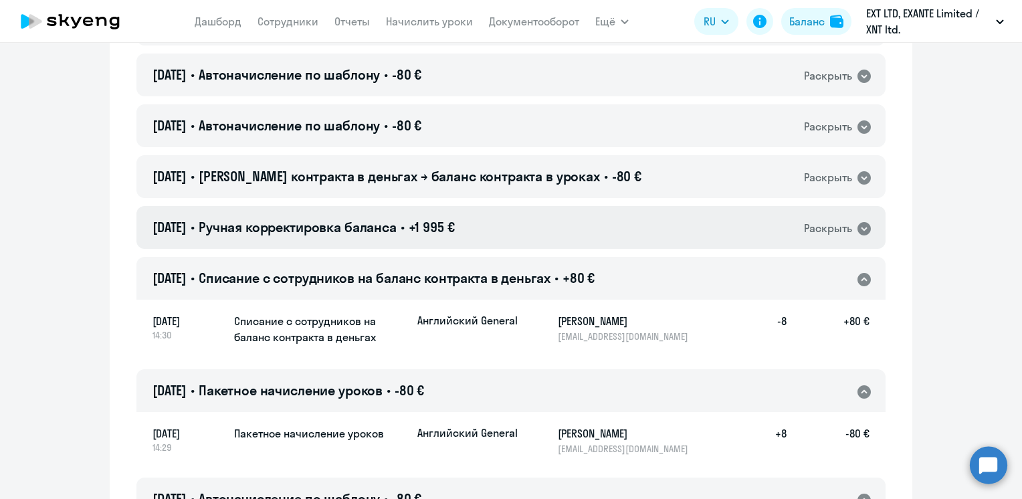
click at [498, 234] on div "[DATE] • Ручная корректировка баланса • +1 995 € Раскрыть" at bounding box center [510, 227] width 749 height 43
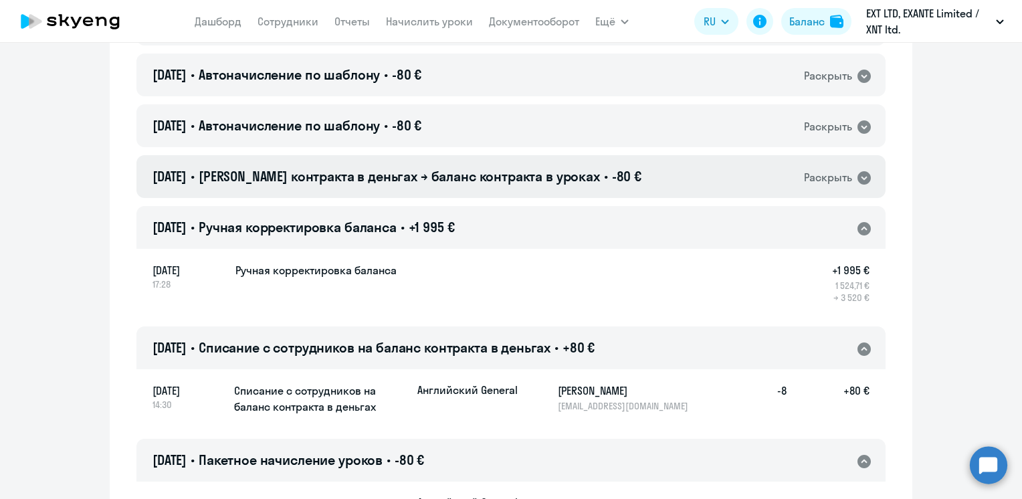
click at [549, 174] on span "[PERSON_NAME] контракта в деньгах → баланс контракта в уроках" at bounding box center [399, 176] width 401 height 17
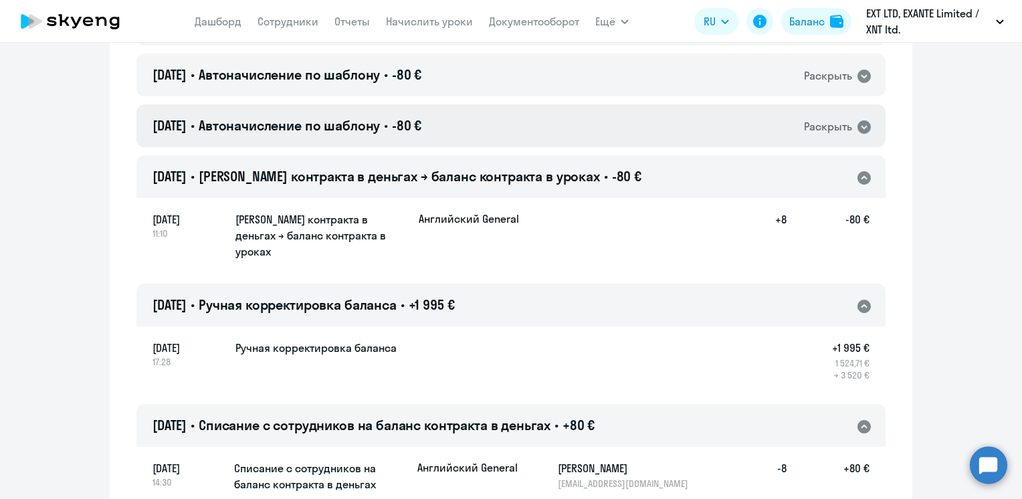
click at [522, 134] on div "[DATE] • Автоначисление по шаблону • -80 € Раскрыть" at bounding box center [510, 125] width 749 height 43
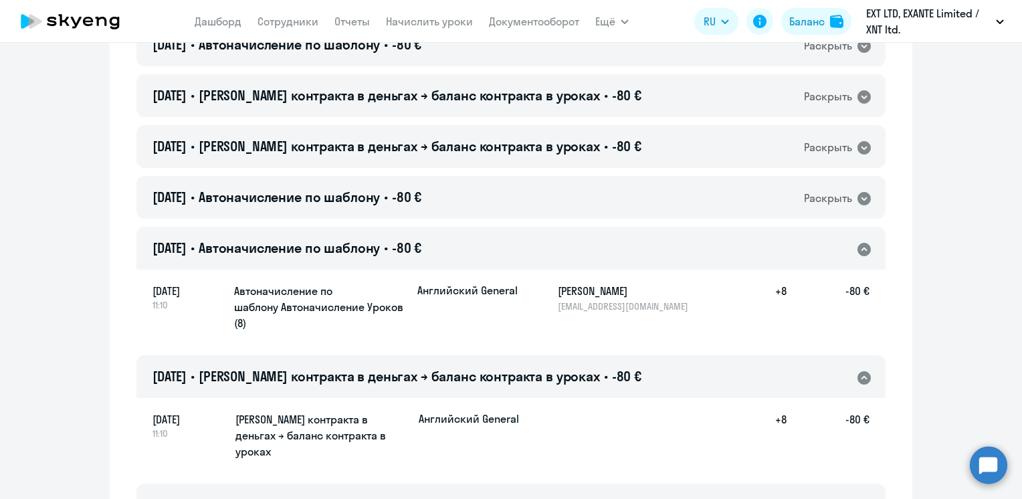
scroll to position [4081, 0]
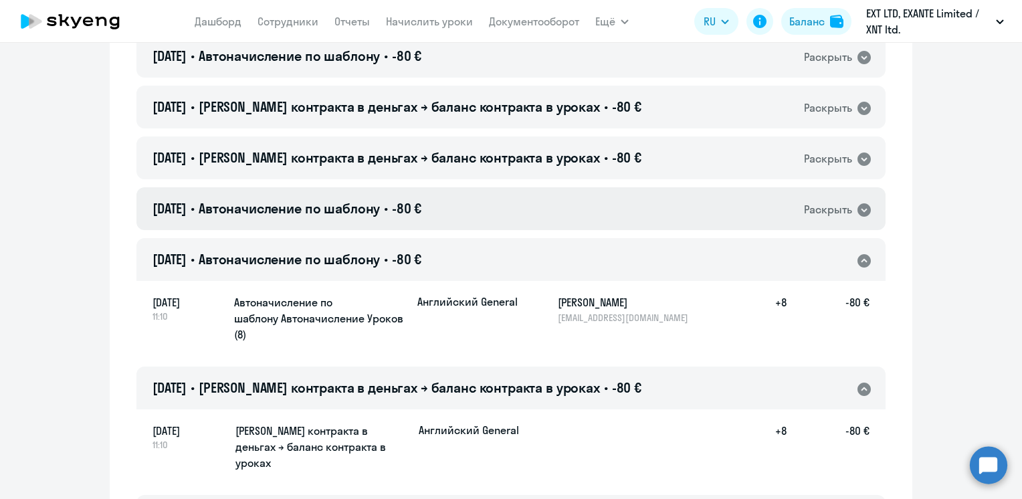
click at [508, 211] on div "[DATE] • Автоначисление по шаблону • -80 € Раскрыть" at bounding box center [510, 208] width 749 height 43
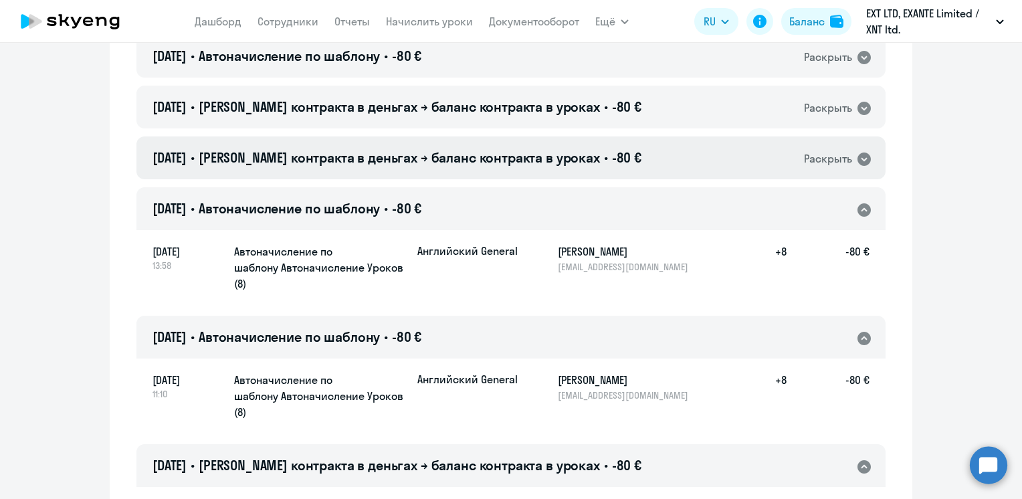
click at [549, 166] on span "[PERSON_NAME] контракта в деньгах → баланс контракта в уроках" at bounding box center [399, 157] width 401 height 17
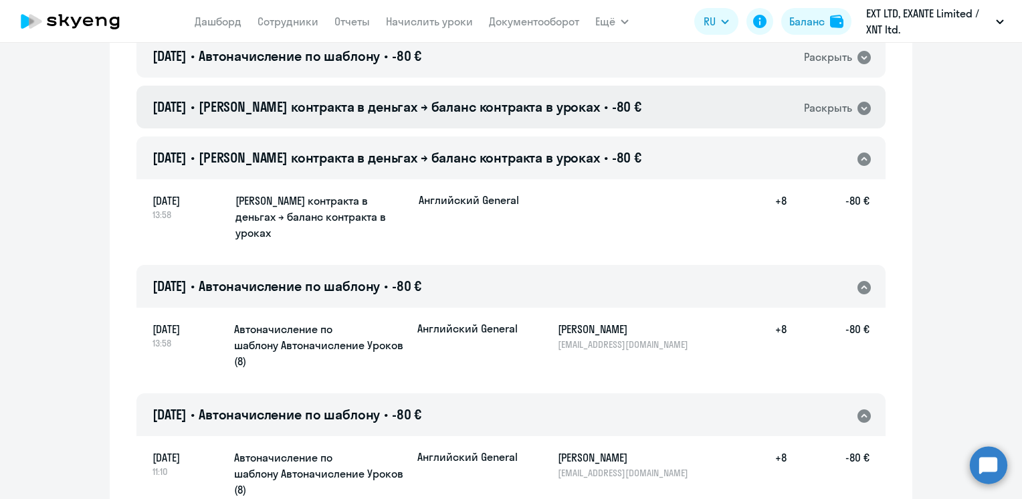
click at [556, 111] on span "[PERSON_NAME] контракта в деньгах → баланс контракта в уроках" at bounding box center [399, 106] width 401 height 17
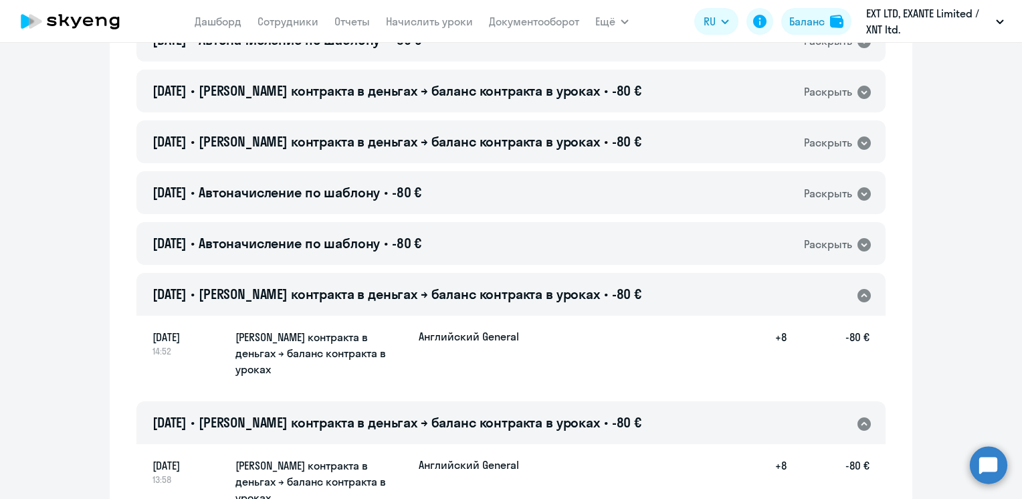
scroll to position [3880, 0]
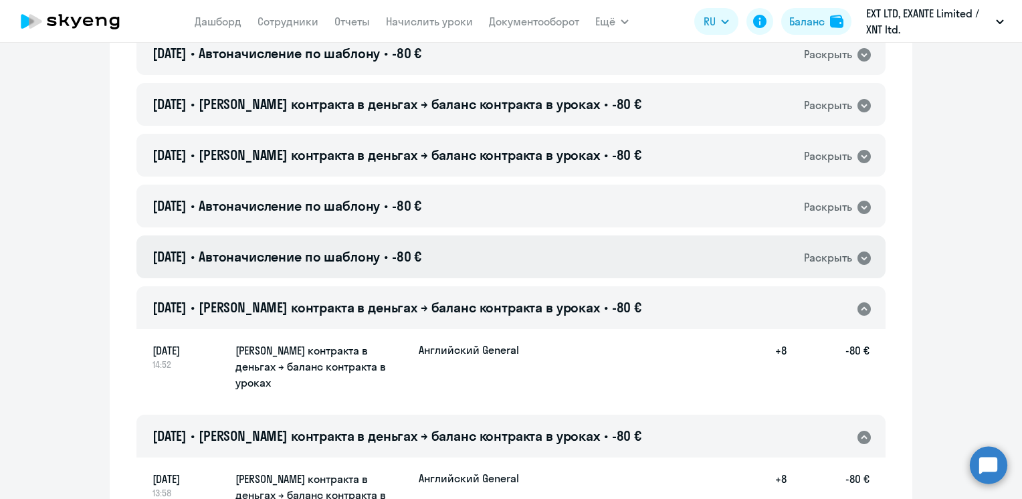
click at [516, 260] on div "[DATE] • Автоначисление по шаблону • -80 € Раскрыть" at bounding box center [510, 256] width 749 height 43
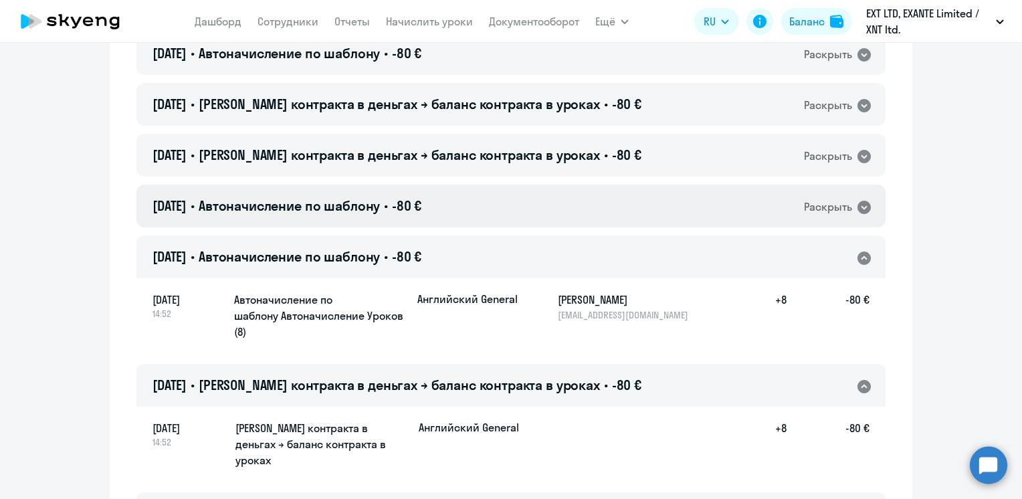
click at [516, 203] on div "[DATE] • Автоначисление по шаблону • -80 € Раскрыть" at bounding box center [510, 206] width 749 height 43
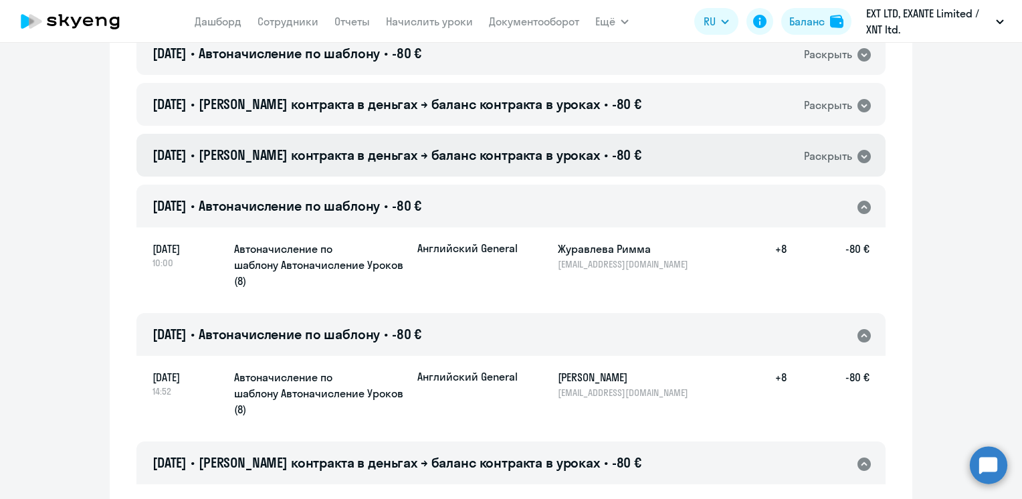
click at [522, 162] on span "[PERSON_NAME] контракта в деньгах → баланс контракта в уроках" at bounding box center [399, 154] width 401 height 17
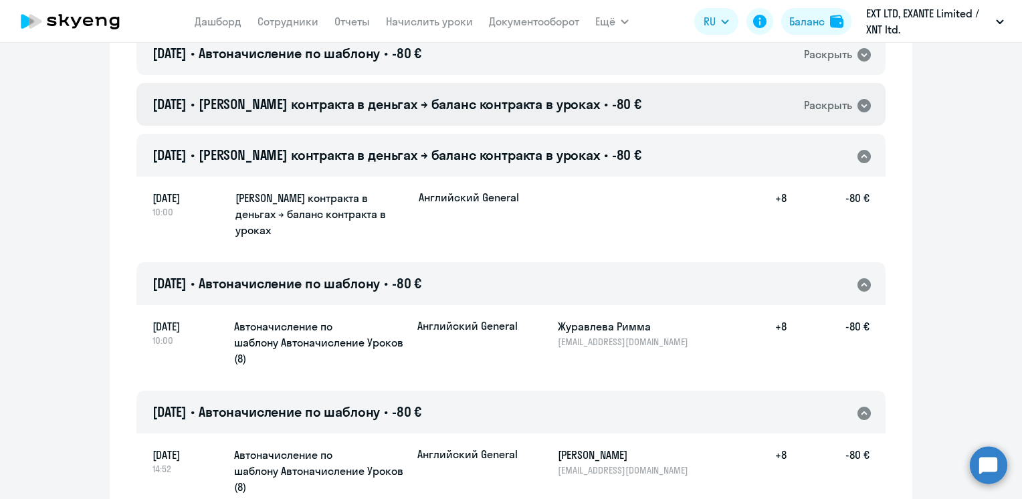
click at [535, 109] on span "[PERSON_NAME] контракта в деньгах → баланс контракта в уроках" at bounding box center [399, 104] width 401 height 17
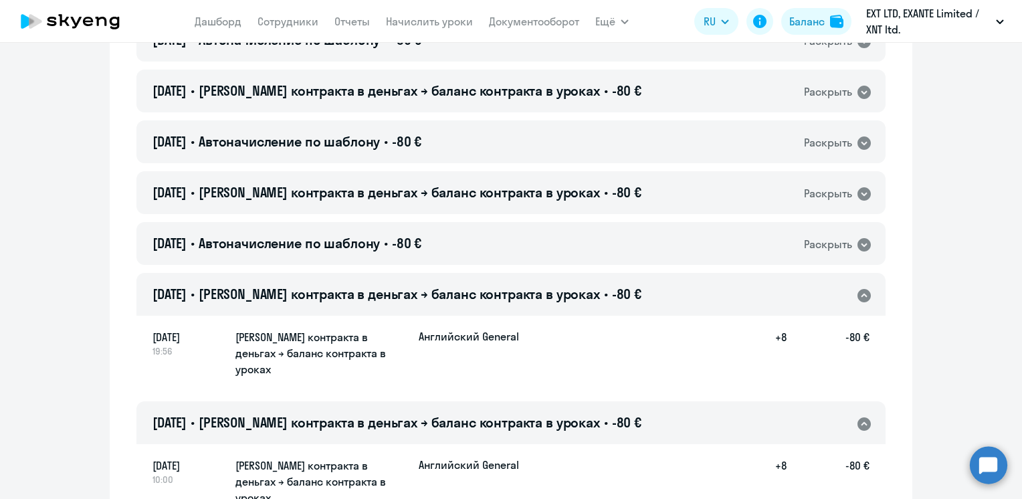
scroll to position [3679, 0]
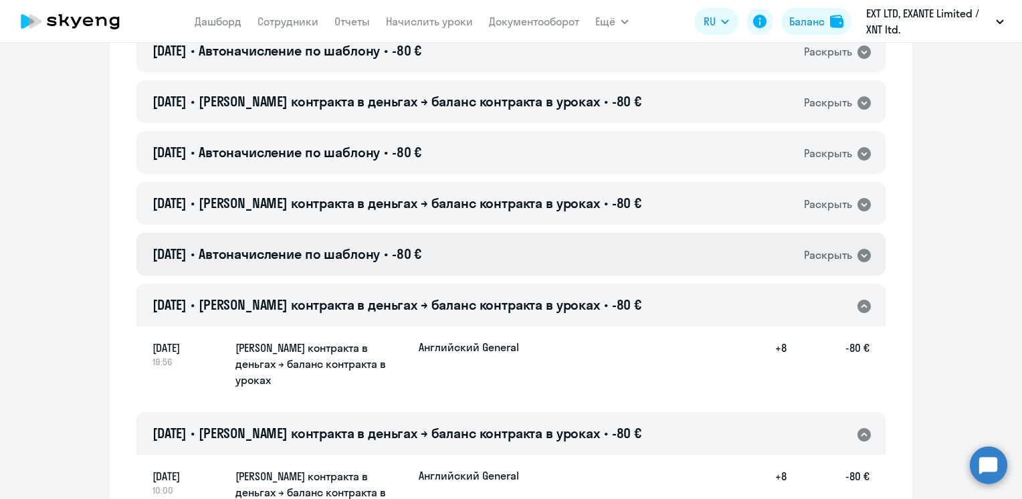
click at [504, 256] on div "[DATE] • Автоначисление по шаблону • -80 € Раскрыть" at bounding box center [510, 254] width 749 height 43
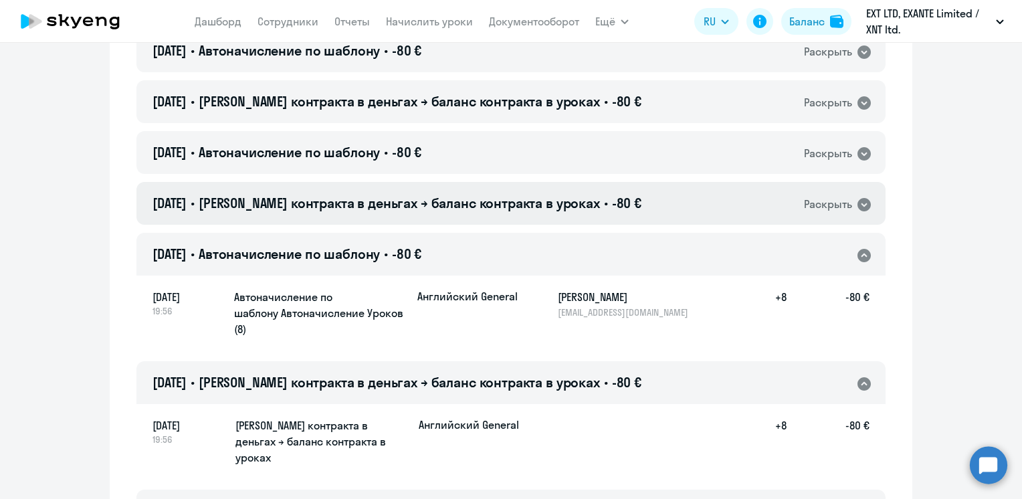
click at [508, 209] on span "[PERSON_NAME] контракта в деньгах → баланс контракта в уроках" at bounding box center [399, 203] width 401 height 17
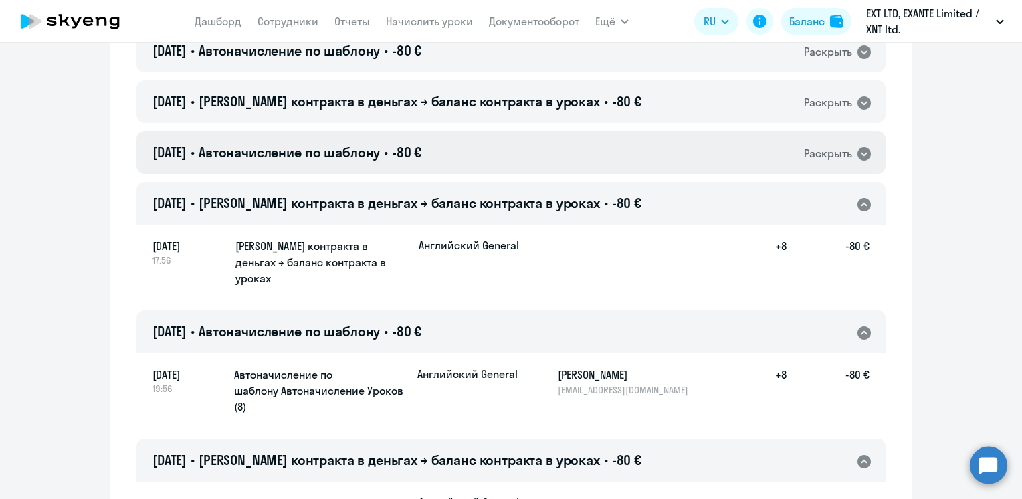
click at [500, 150] on div "[DATE] • Автоначисление по шаблону • -80 € Раскрыть" at bounding box center [510, 152] width 749 height 43
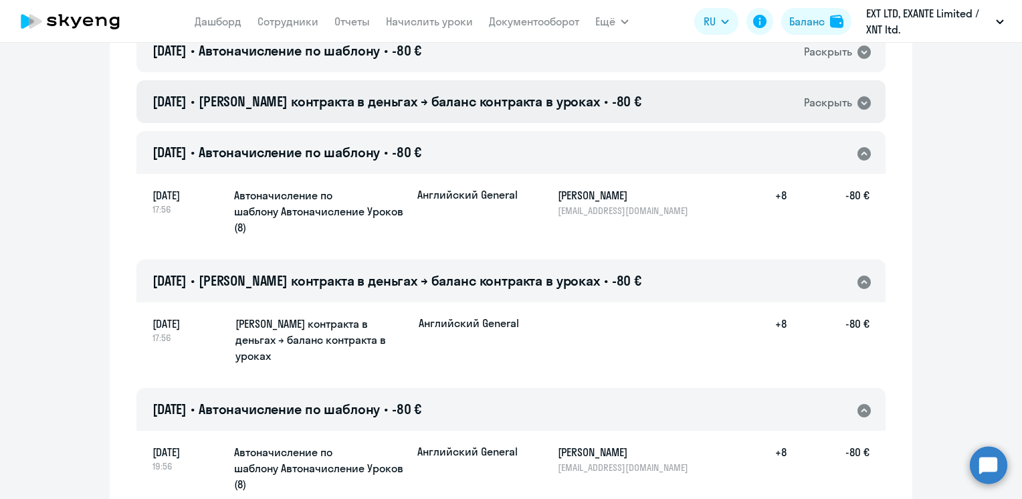
click at [495, 100] on span "[PERSON_NAME] контракта в деньгах → баланс контракта в уроках" at bounding box center [399, 101] width 401 height 17
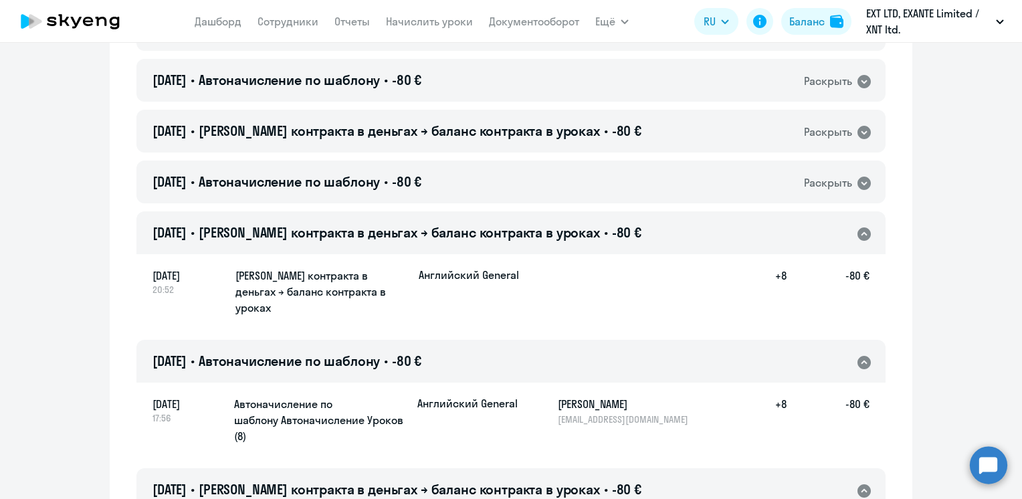
scroll to position [3545, 0]
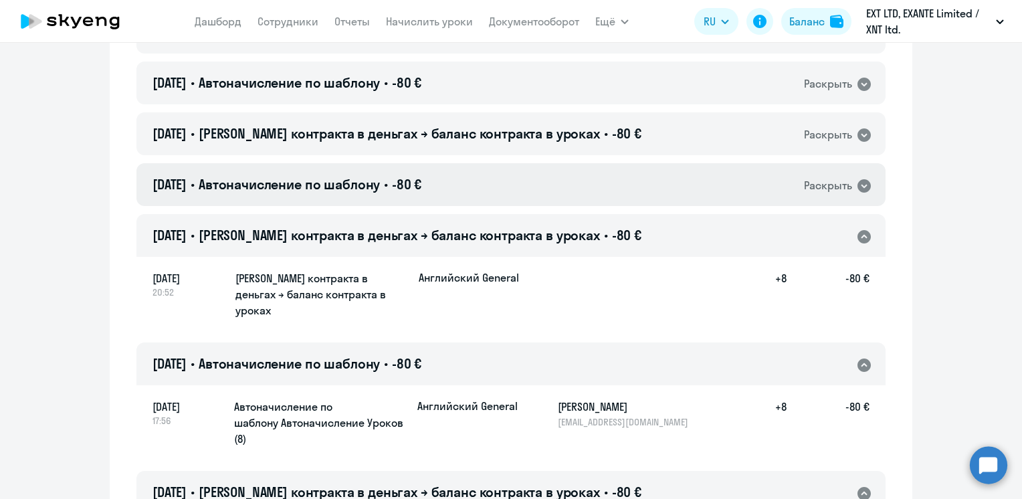
click at [516, 186] on div "[DATE] • Автоначисление по шаблону • -80 € Раскрыть" at bounding box center [510, 184] width 749 height 43
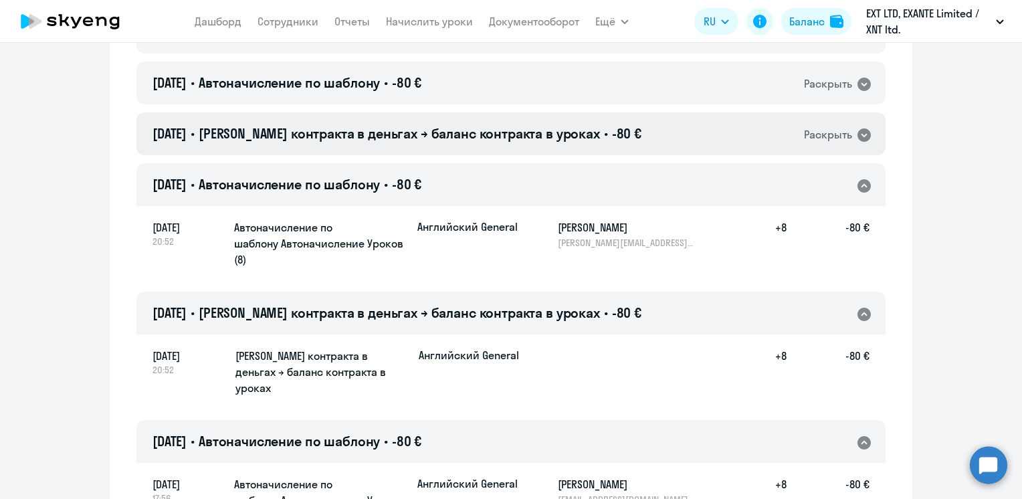
click at [506, 142] on h4 "[DATE] • Баланс контракта в деньгах → баланс контракта в уроках • -80 €" at bounding box center [397, 133] width 489 height 19
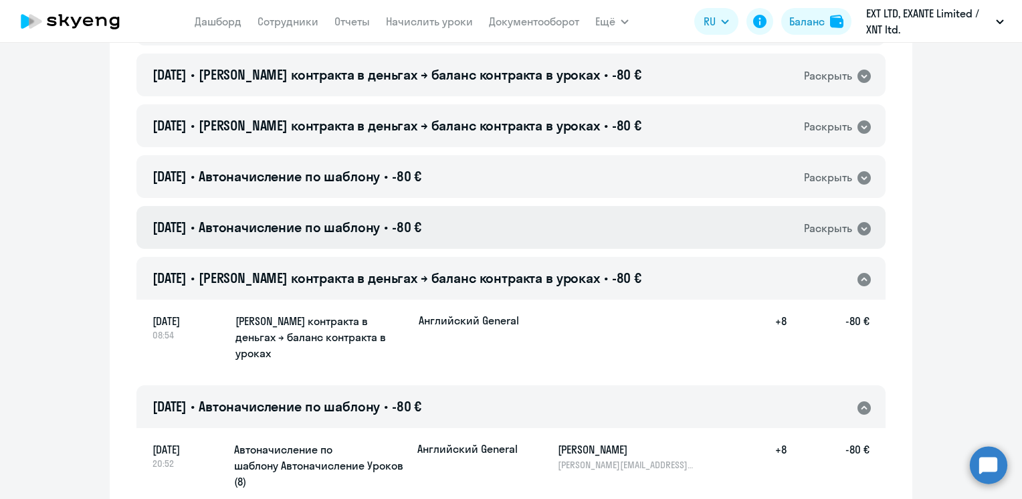
scroll to position [3345, 0]
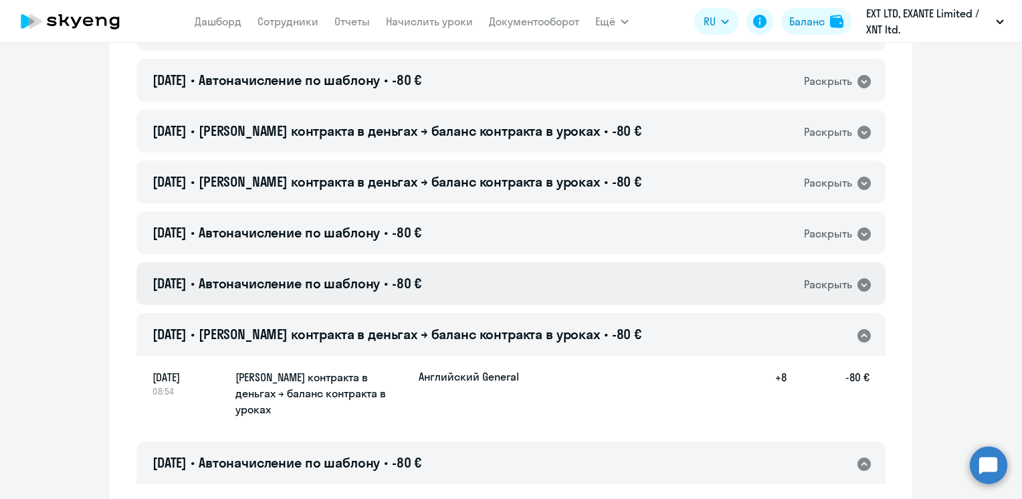
click at [498, 277] on div "[DATE] • Автоначисление по шаблону • -80 € Раскрыть" at bounding box center [510, 283] width 749 height 43
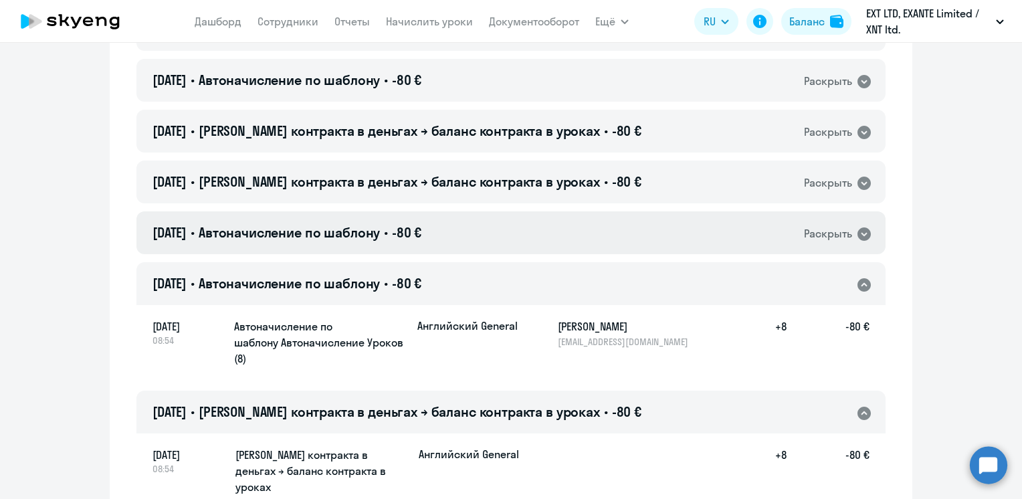
click at [499, 235] on div "[DATE] • Автоначисление по шаблону • -80 € Раскрыть" at bounding box center [510, 232] width 749 height 43
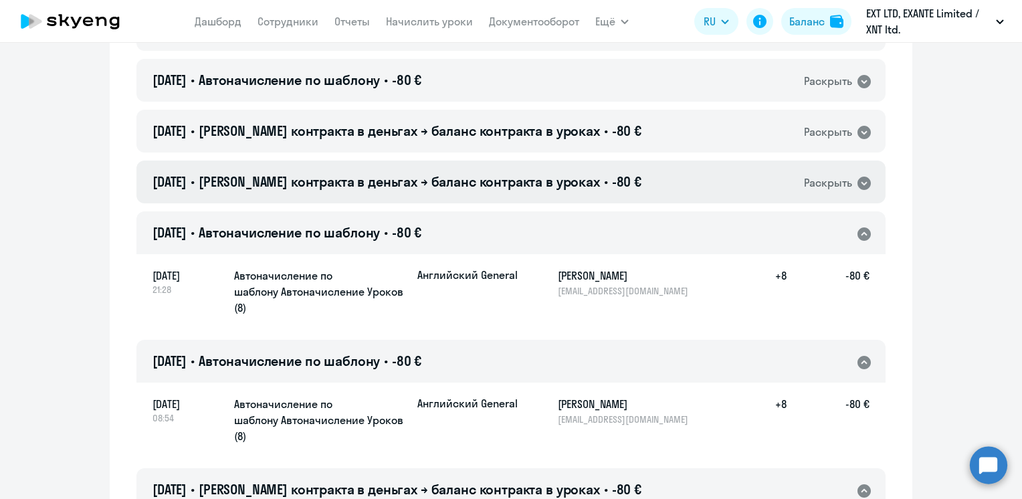
click at [516, 187] on span "[PERSON_NAME] контракта в деньгах → баланс контракта в уроках" at bounding box center [399, 181] width 401 height 17
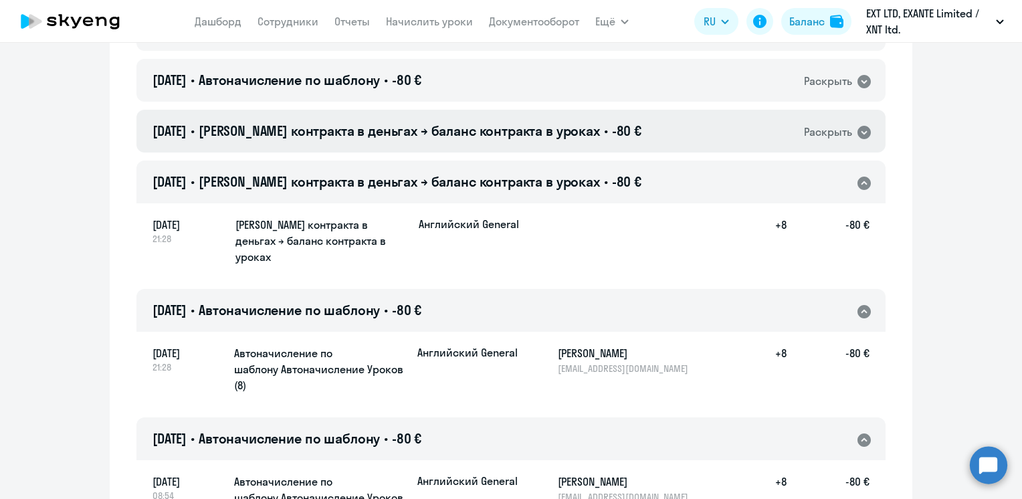
click at [519, 138] on span "[PERSON_NAME] контракта в деньгах → баланс контракта в уроках" at bounding box center [399, 130] width 401 height 17
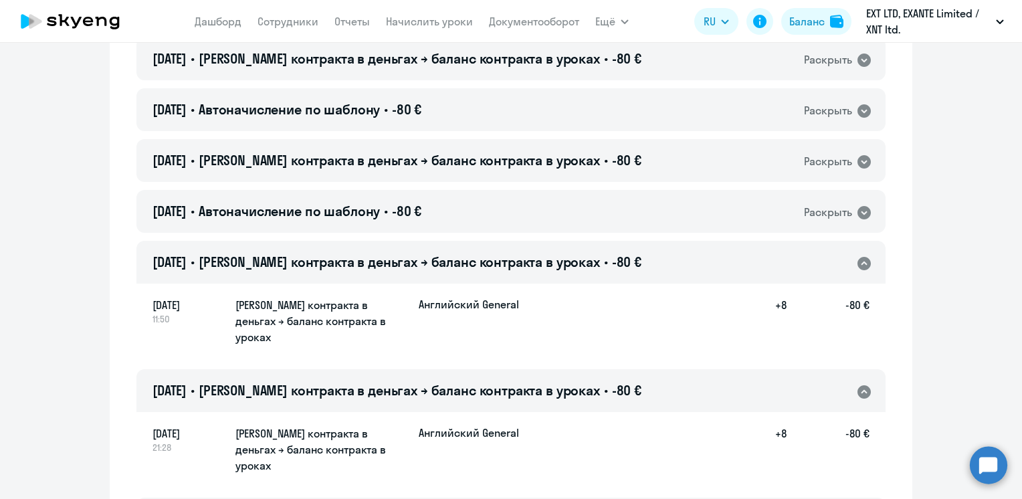
scroll to position [3211, 0]
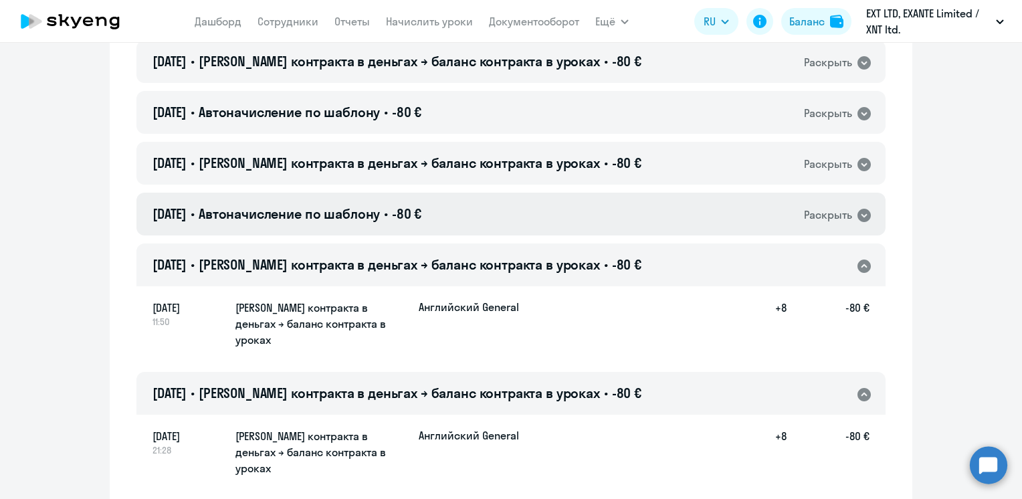
click at [511, 229] on div "[DATE] • Автоначисление по шаблону • -80 € Раскрыть" at bounding box center [510, 214] width 749 height 43
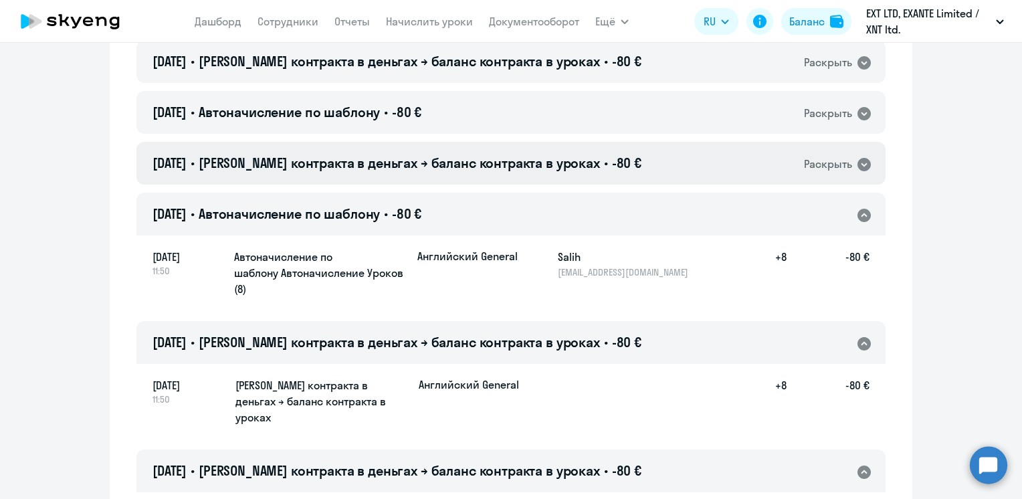
click at [516, 171] on span "[PERSON_NAME] контракта в деньгах → баланс контракта в уроках" at bounding box center [399, 163] width 401 height 17
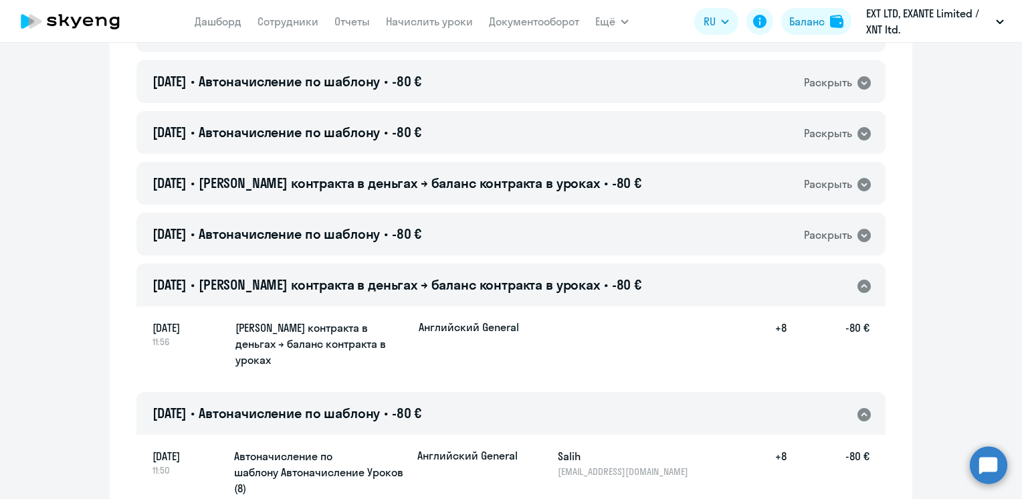
scroll to position [3077, 0]
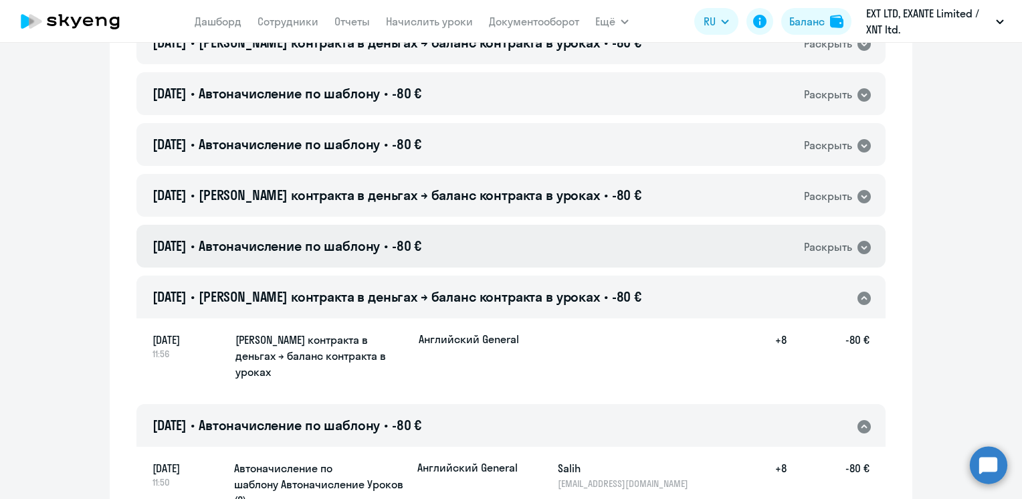
click at [514, 250] on div "[DATE] • Автоначисление по шаблону • -80 € Раскрыть" at bounding box center [510, 246] width 749 height 43
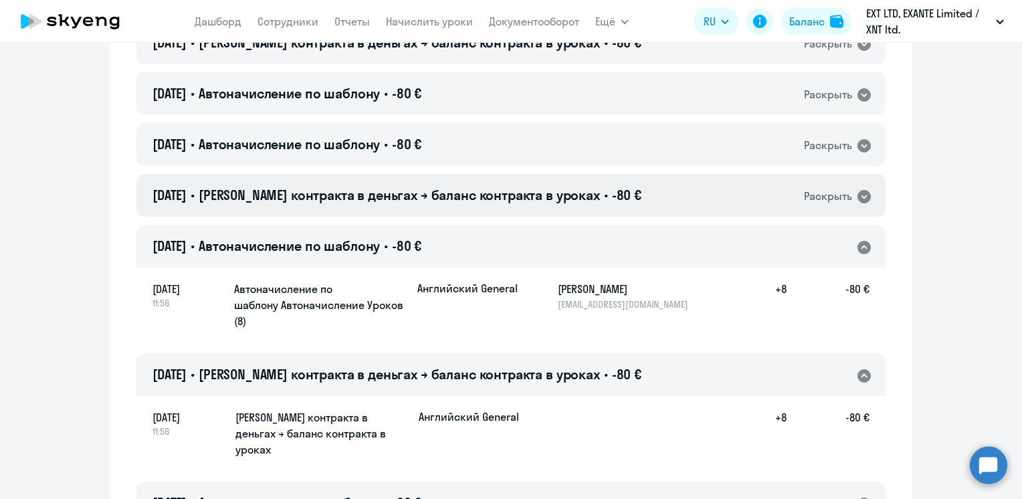
click at [504, 193] on span "[PERSON_NAME] контракта в деньгах → баланс контракта в уроках" at bounding box center [399, 195] width 401 height 17
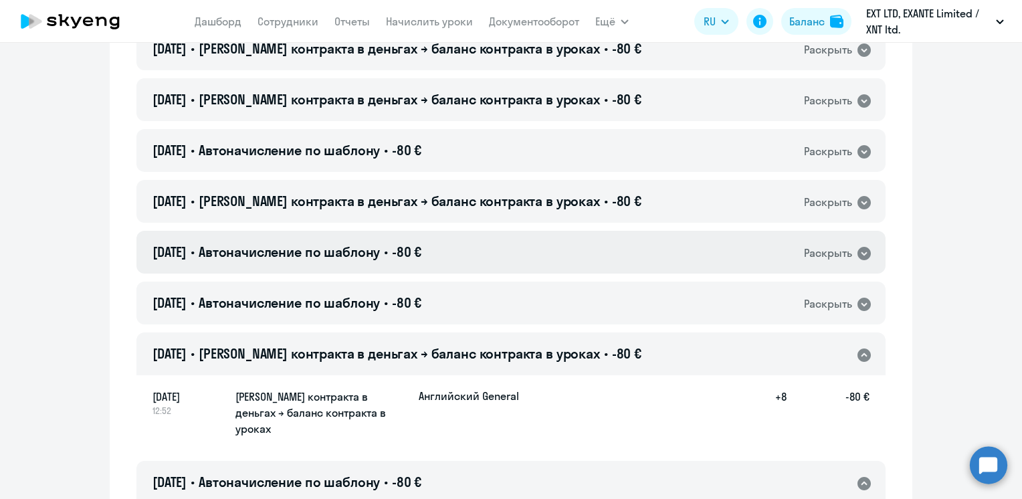
scroll to position [2876, 0]
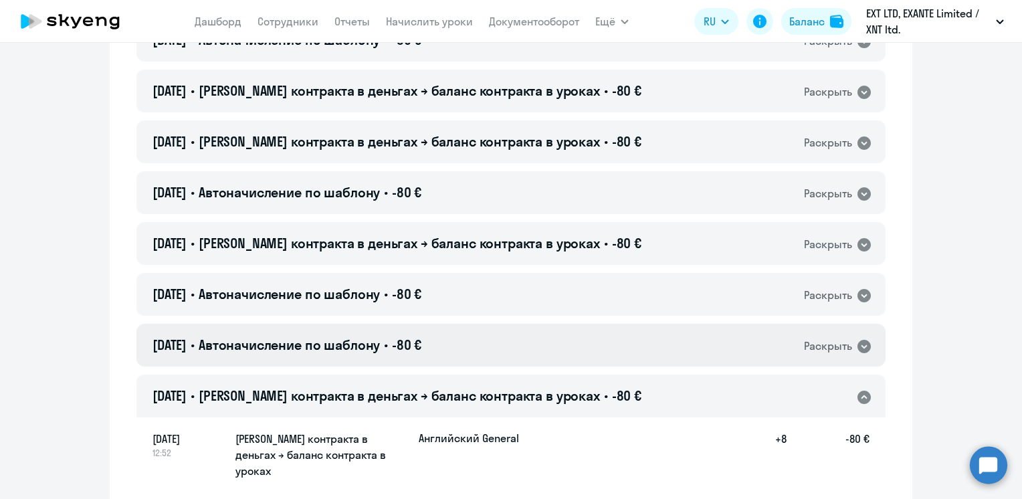
click at [485, 338] on div "[DATE] • Автоначисление по шаблону • -80 € Раскрыть" at bounding box center [510, 345] width 749 height 43
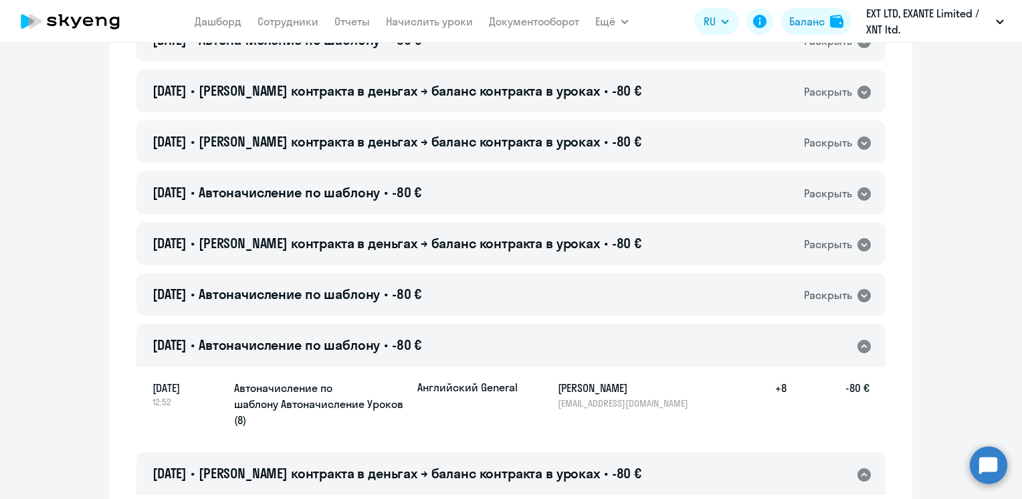
drag, startPoint x: 486, startPoint y: 297, endPoint x: 538, endPoint y: 375, distance: 93.7
click at [478, 308] on div "[DATE] • Автоначисление по шаблону • -80 € Раскрыть" at bounding box center [510, 294] width 749 height 43
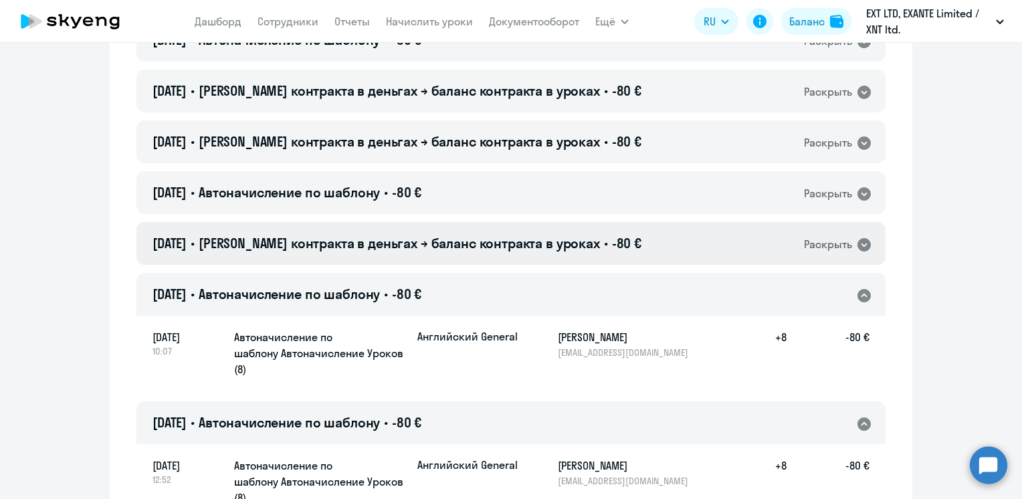
click at [508, 233] on div "[DATE] • Баланс контракта в деньгах → баланс контракта в уроках • -80 € Раскрыть" at bounding box center [510, 243] width 749 height 43
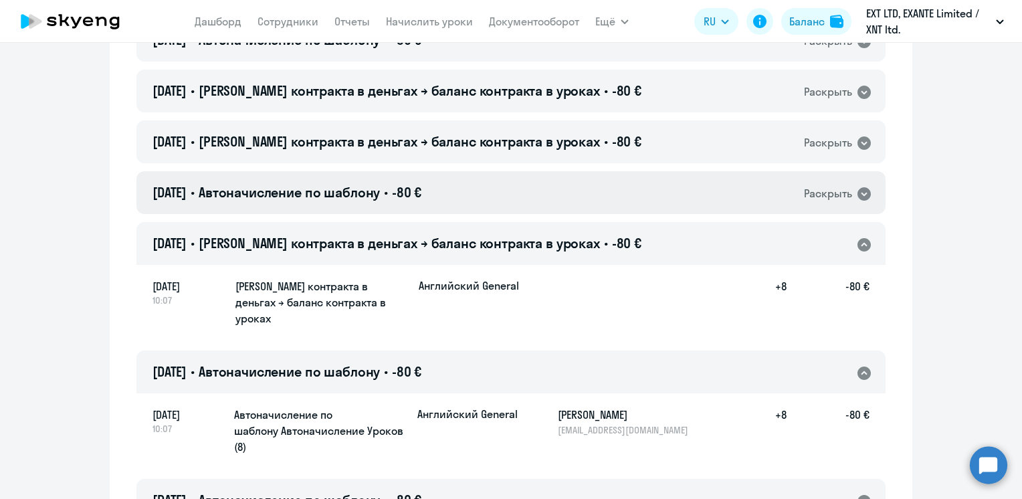
click at [496, 189] on div "[DATE] • Автоначисление по шаблону • -80 € Раскрыть" at bounding box center [510, 192] width 749 height 43
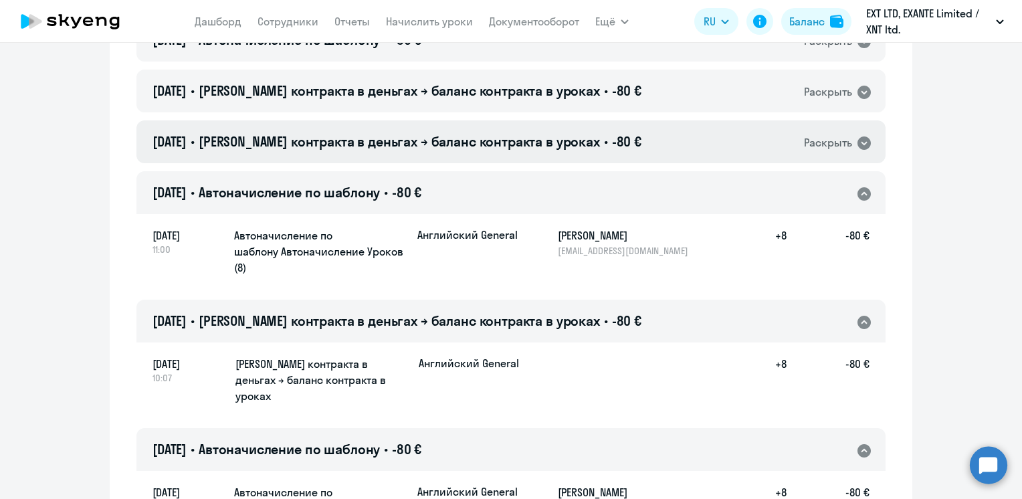
click at [518, 143] on span "[PERSON_NAME] контракта в деньгах → баланс контракта в уроках" at bounding box center [399, 141] width 401 height 17
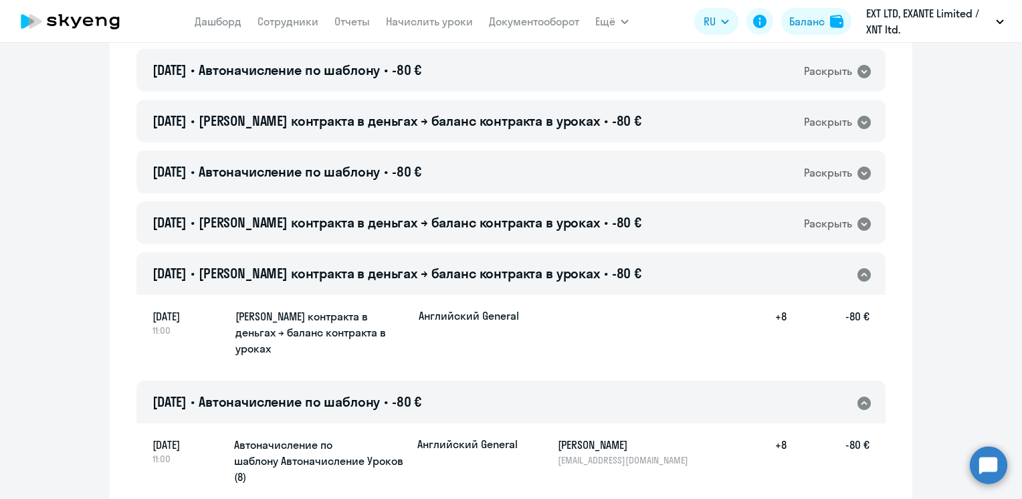
scroll to position [2743, 0]
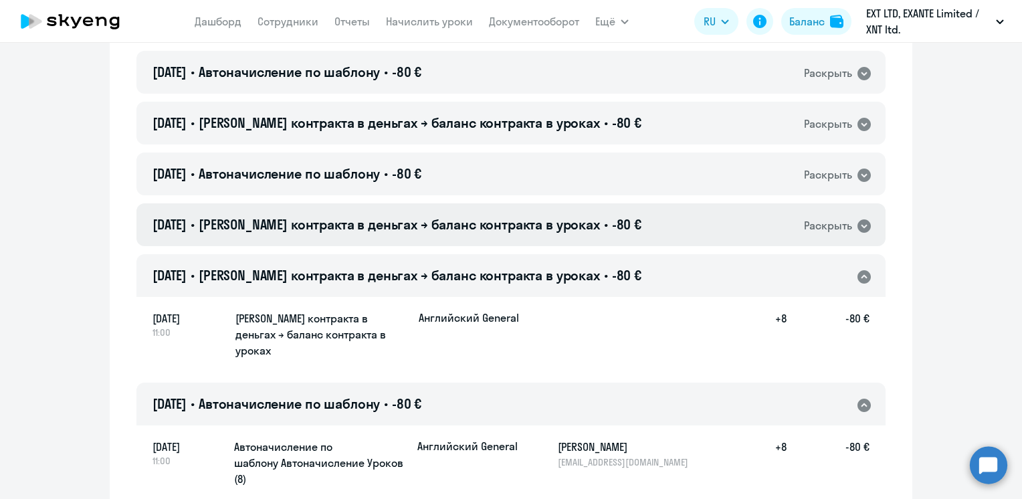
click at [532, 235] on div "[DATE] • Баланс контракта в деньгах → баланс контракта в уроках • -80 € Раскрыть" at bounding box center [510, 224] width 749 height 43
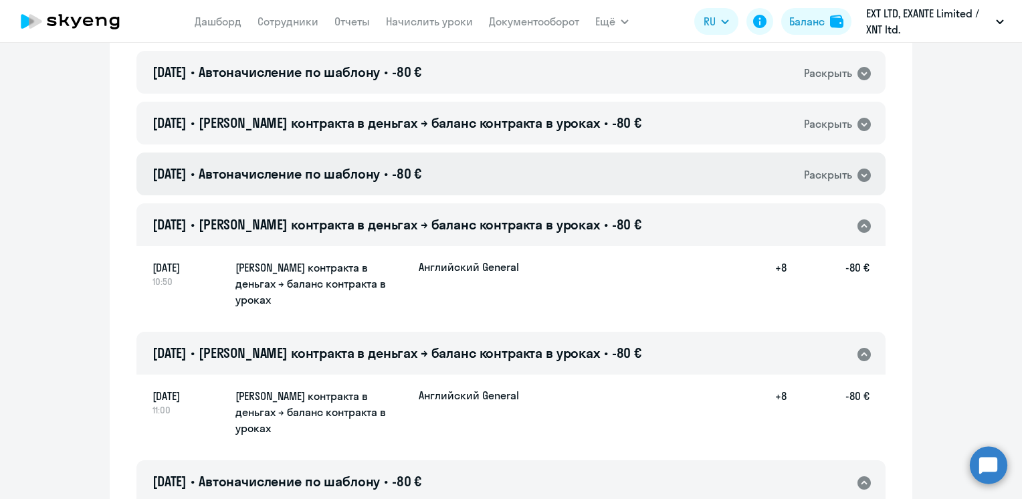
click at [522, 182] on div "[DATE] • Автоначисление по шаблону • -80 € Раскрыть" at bounding box center [510, 174] width 749 height 43
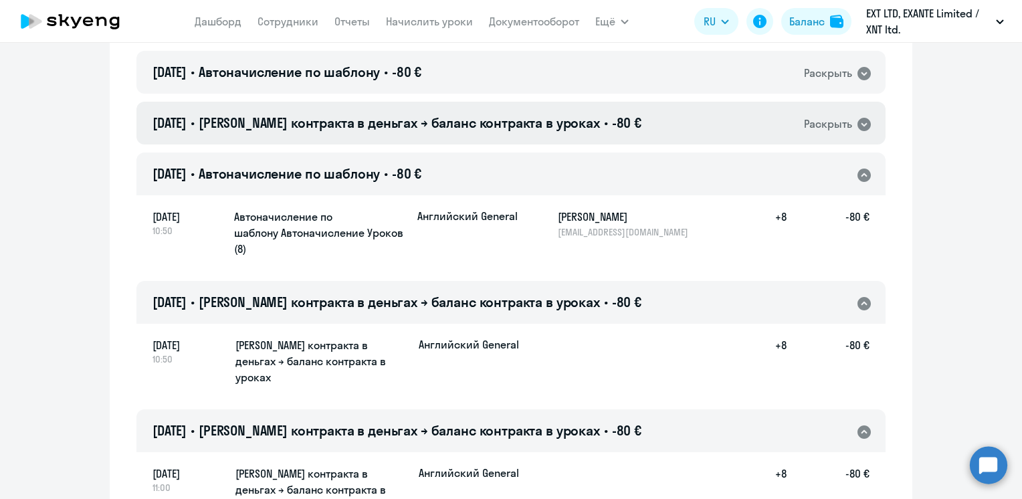
click at [539, 132] on div "[DATE] • Баланс контракта в деньгах → баланс контракта в уроках • -80 € Раскрыть" at bounding box center [510, 123] width 749 height 43
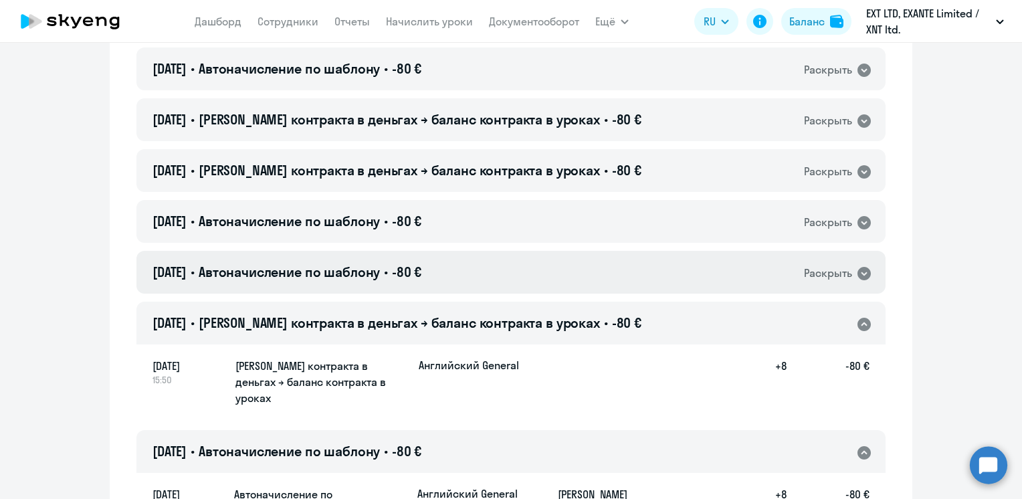
scroll to position [2542, 0]
click at [549, 276] on div "[DATE] • Автоначисление по шаблону • -80 € Раскрыть" at bounding box center [510, 273] width 749 height 43
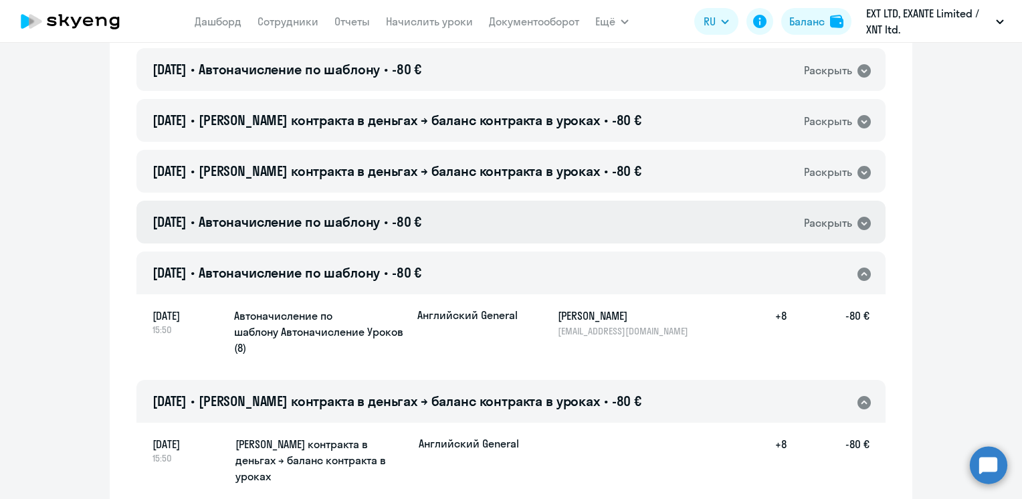
click at [535, 223] on div "[DATE] • Автоначисление по шаблону • -80 € Раскрыть" at bounding box center [510, 222] width 749 height 43
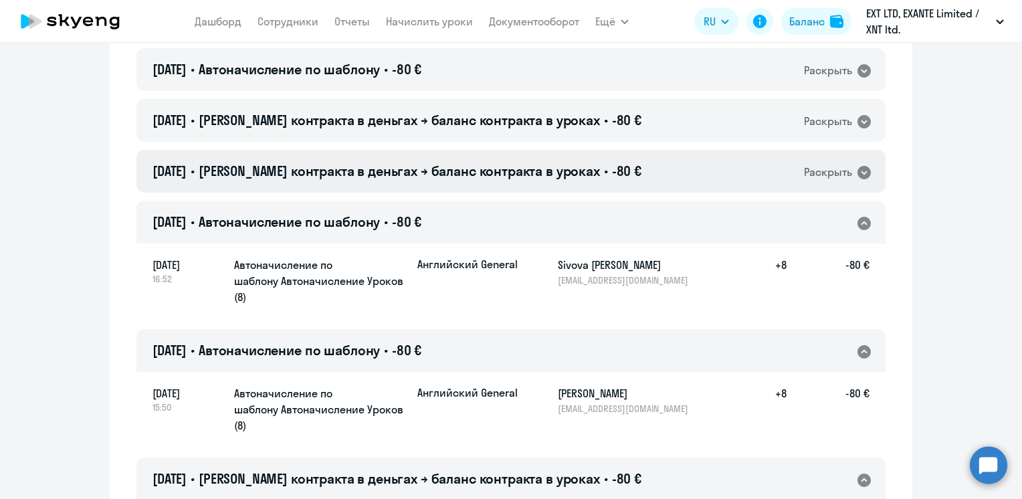
click at [532, 173] on span "[PERSON_NAME] контракта в деньгах → баланс контракта в уроках" at bounding box center [399, 171] width 401 height 17
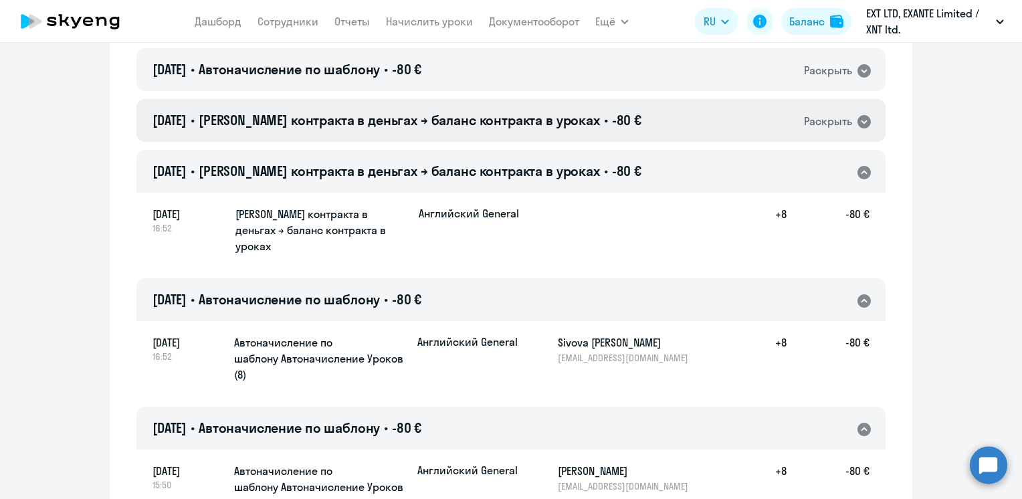
click at [527, 119] on span "[PERSON_NAME] контракта в деньгах → баланс контракта в уроках" at bounding box center [399, 120] width 401 height 17
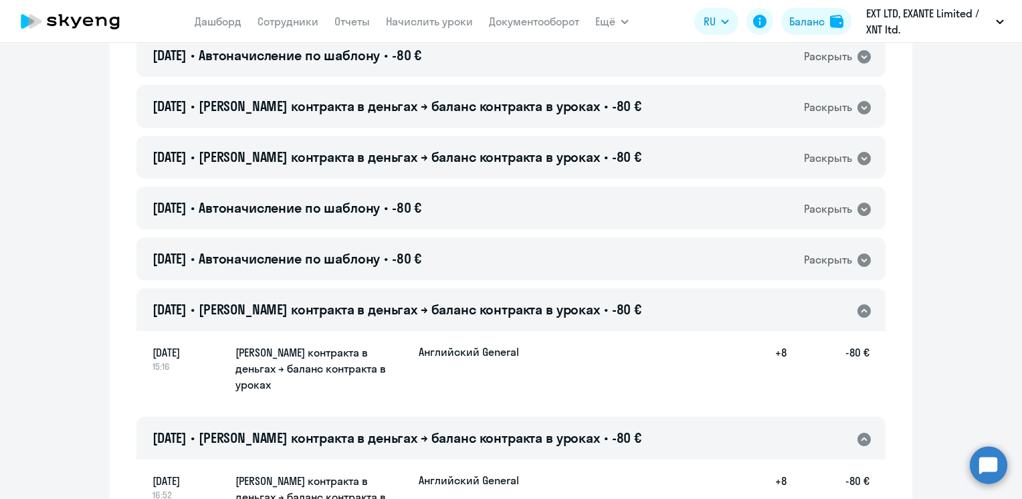
scroll to position [2341, 0]
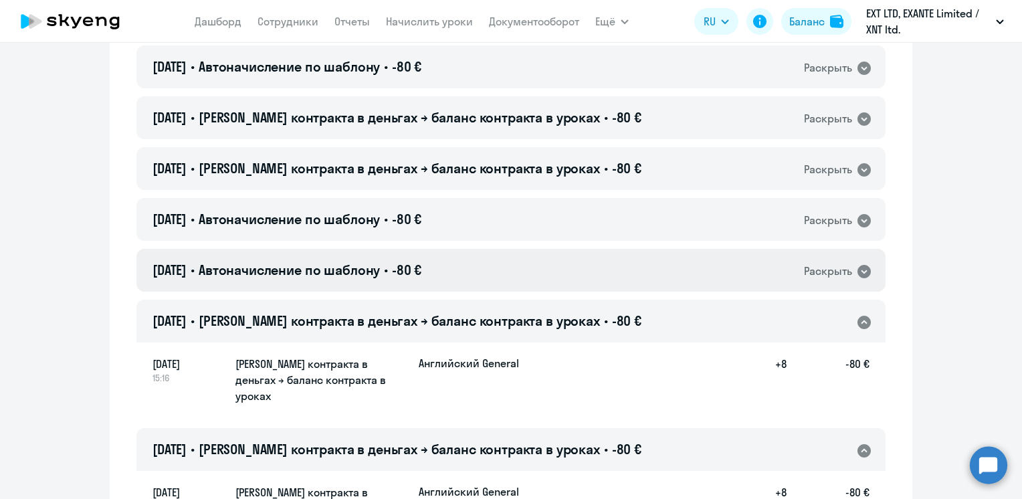
click at [547, 275] on div "[DATE] • Автоначисление по шаблону • -80 € Раскрыть" at bounding box center [510, 270] width 749 height 43
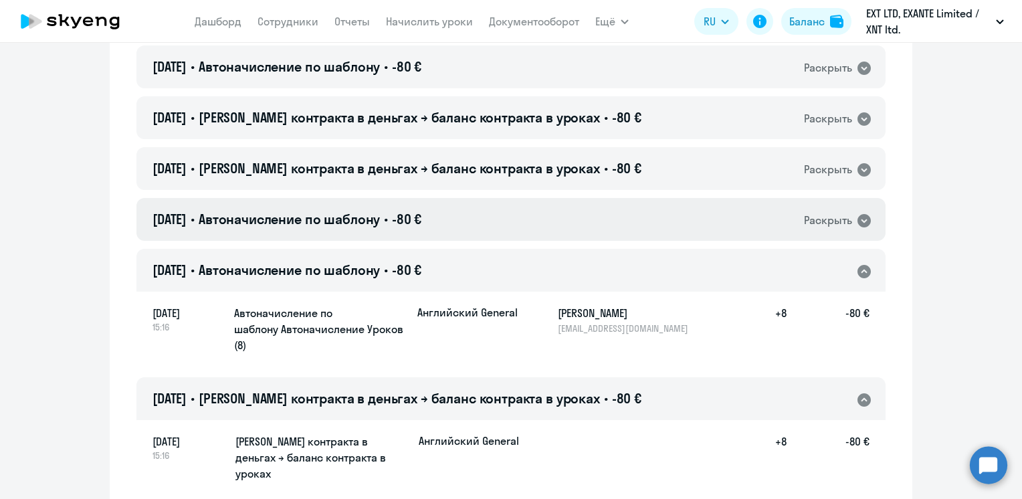
click at [535, 214] on div "[DATE] • Автоначисление по шаблону • -80 € Раскрыть" at bounding box center [510, 219] width 749 height 43
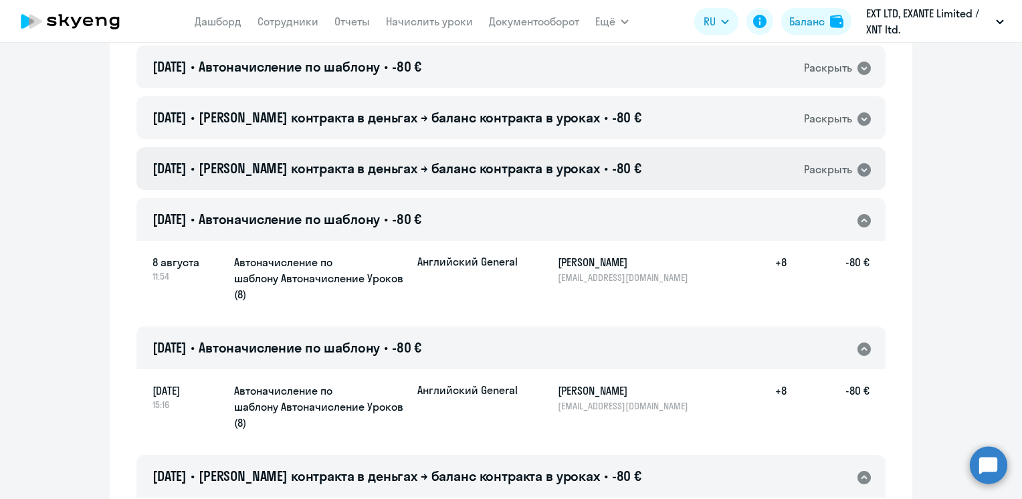
click at [525, 167] on span "[PERSON_NAME] контракта в деньгах → баланс контракта в уроках" at bounding box center [399, 168] width 401 height 17
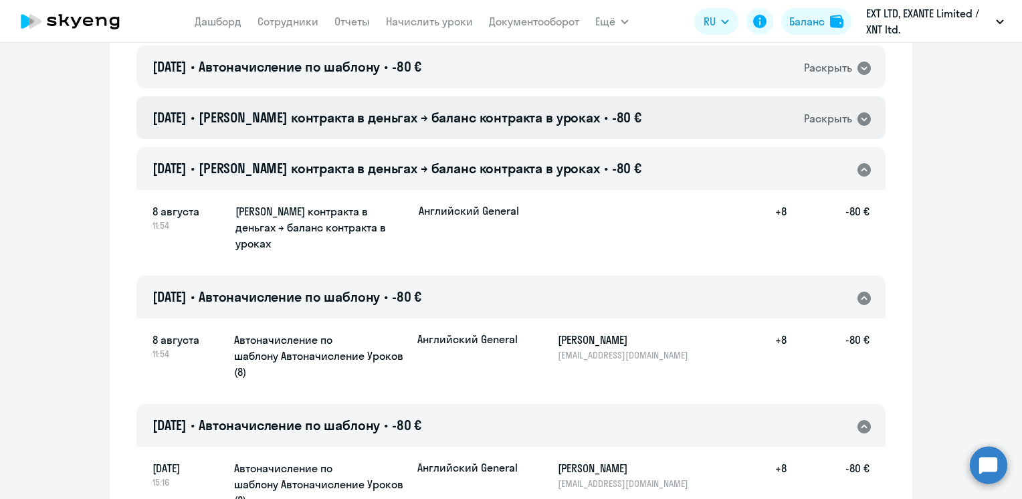
click at [516, 127] on div "[DATE] • Баланс контракта в деньгах → баланс контракта в уроках • -80 € Раскрыть" at bounding box center [510, 117] width 749 height 43
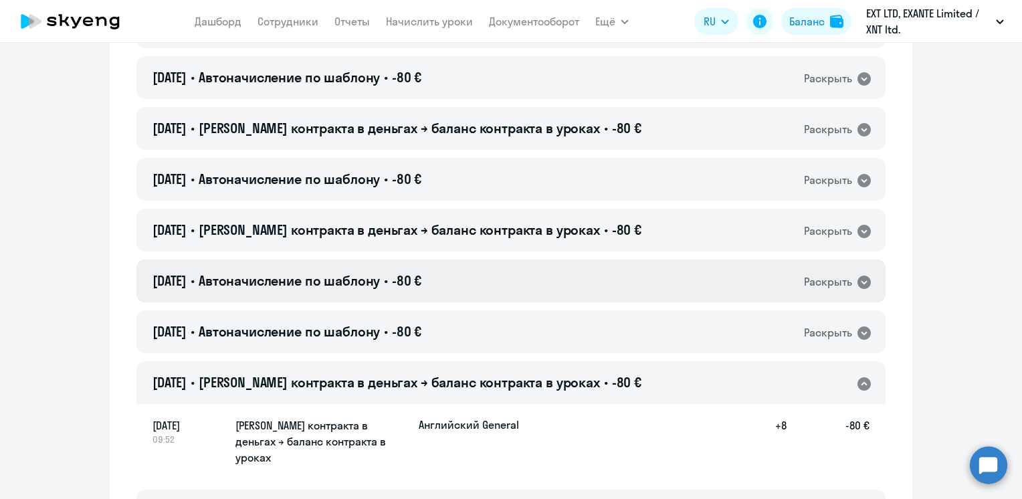
scroll to position [2074, 0]
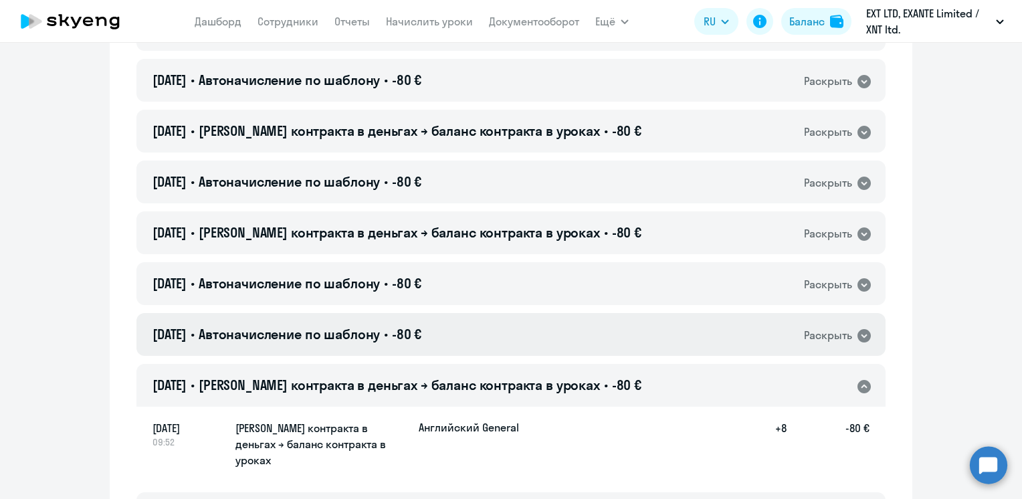
click at [517, 349] on div "[DATE] • Автоначисление по шаблону • -80 € Раскрыть" at bounding box center [510, 334] width 749 height 43
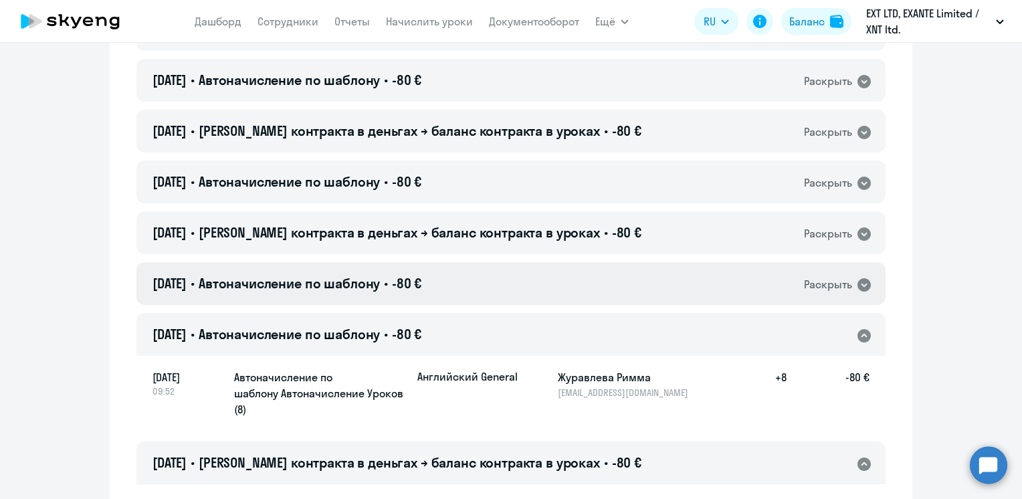
click at [524, 288] on div "[DATE] • Автоначисление по шаблону • -80 € Раскрыть" at bounding box center [510, 283] width 749 height 43
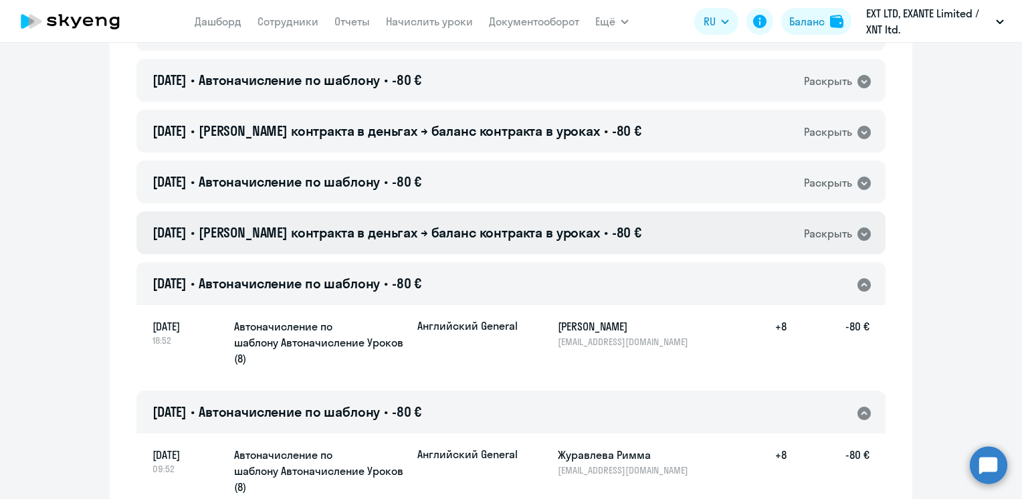
click at [524, 246] on div "[DATE] • Баланс контракта в деньгах → баланс контракта в уроках • -80 € Раскрыть" at bounding box center [510, 232] width 749 height 43
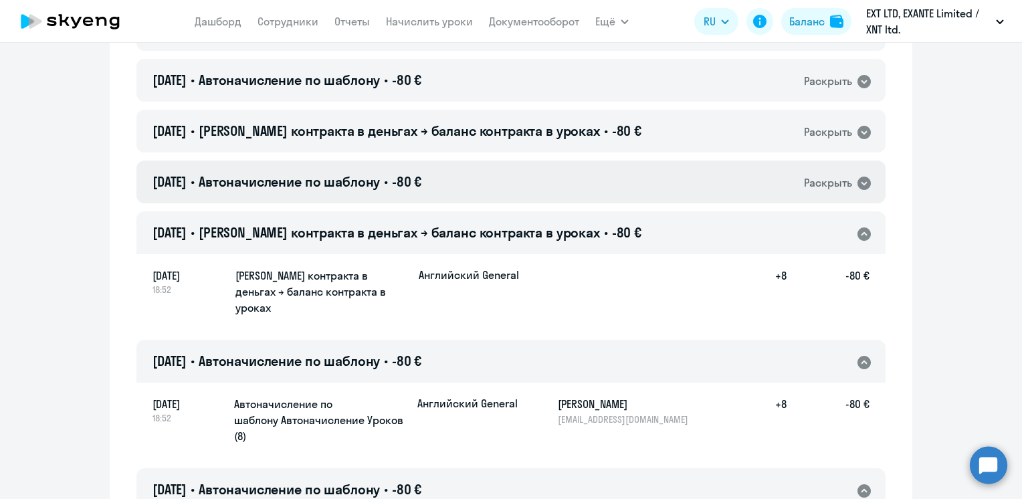
click at [522, 195] on div "[DATE] • Автоначисление по шаблону • -80 € Раскрыть" at bounding box center [510, 182] width 749 height 43
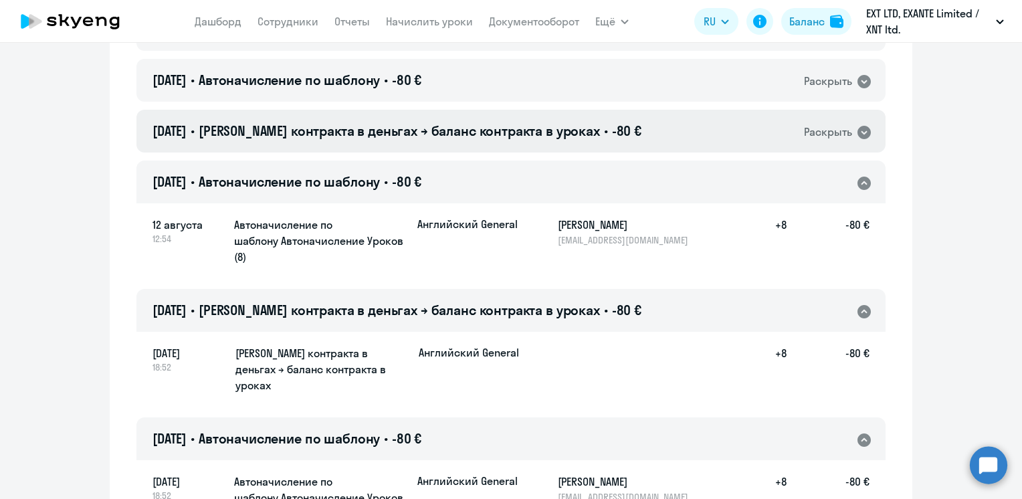
click at [524, 144] on div "[DATE] • Баланс контракта в деньгах → баланс контракта в уроках • -80 € Раскрыть" at bounding box center [510, 131] width 749 height 43
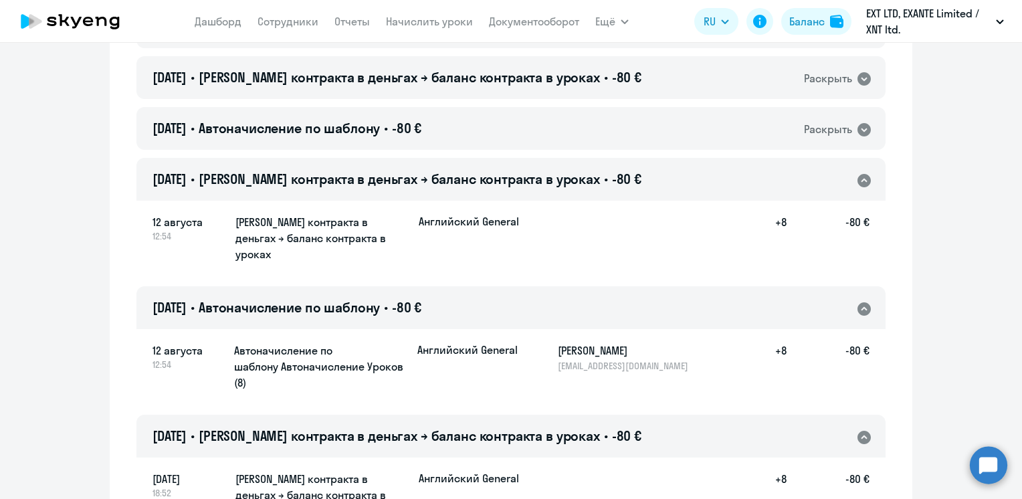
scroll to position [1940, 0]
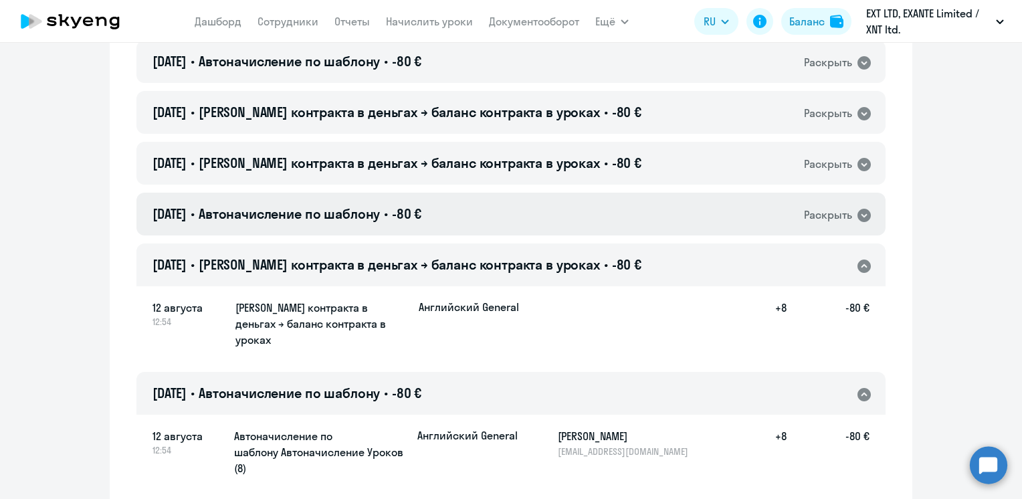
click at [514, 218] on div "[DATE] • Автоначисление по шаблону • -80 € Раскрыть" at bounding box center [510, 214] width 749 height 43
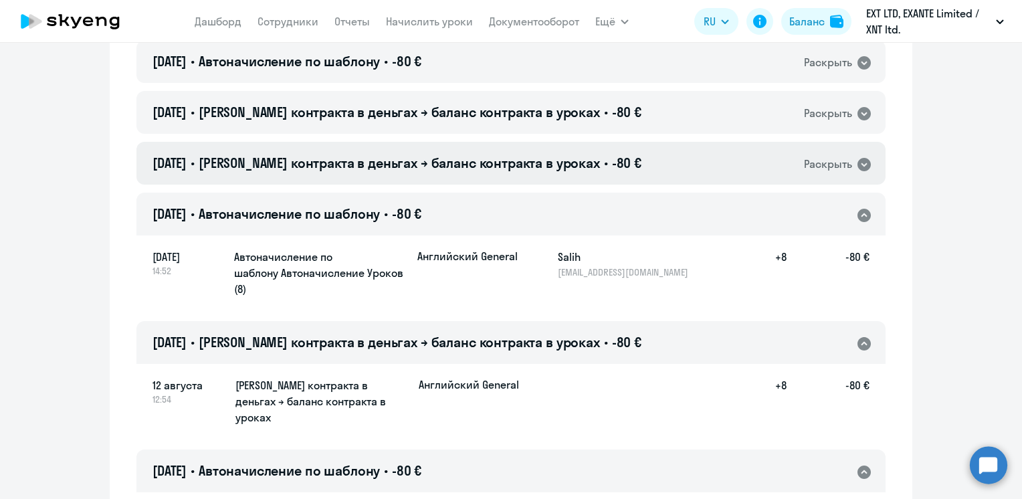
click at [511, 159] on span "[PERSON_NAME] контракта в деньгах → баланс контракта в уроках" at bounding box center [399, 163] width 401 height 17
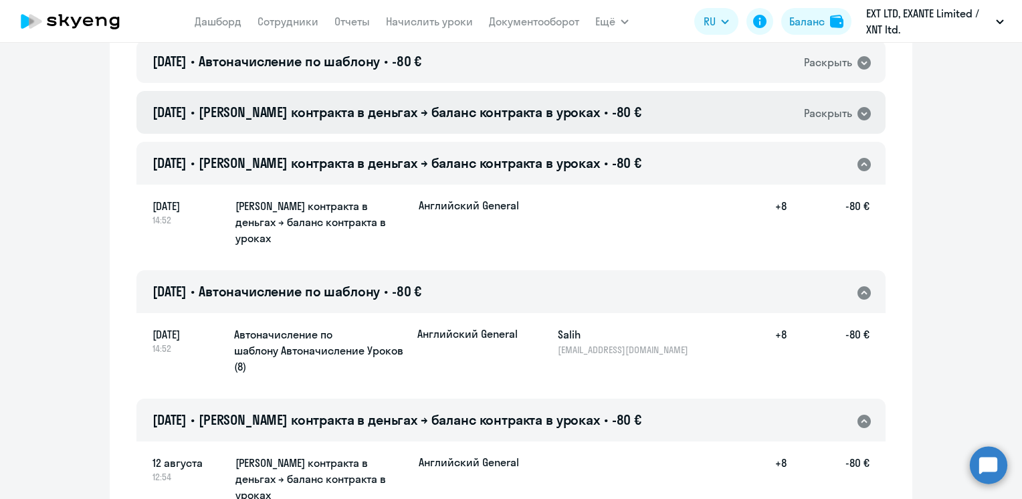
click at [514, 116] on span "[PERSON_NAME] контракта в деньгах → баланс контракта в уроках" at bounding box center [399, 112] width 401 height 17
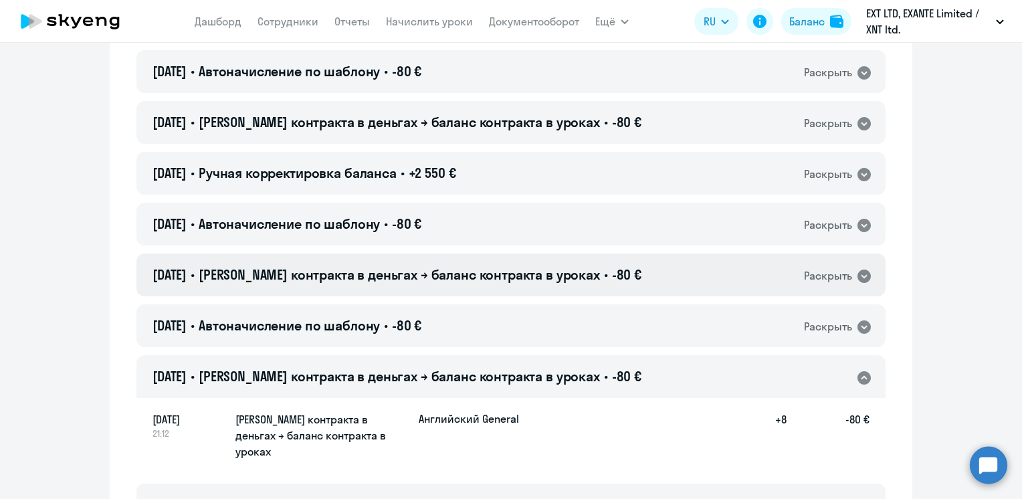
scroll to position [1672, 0]
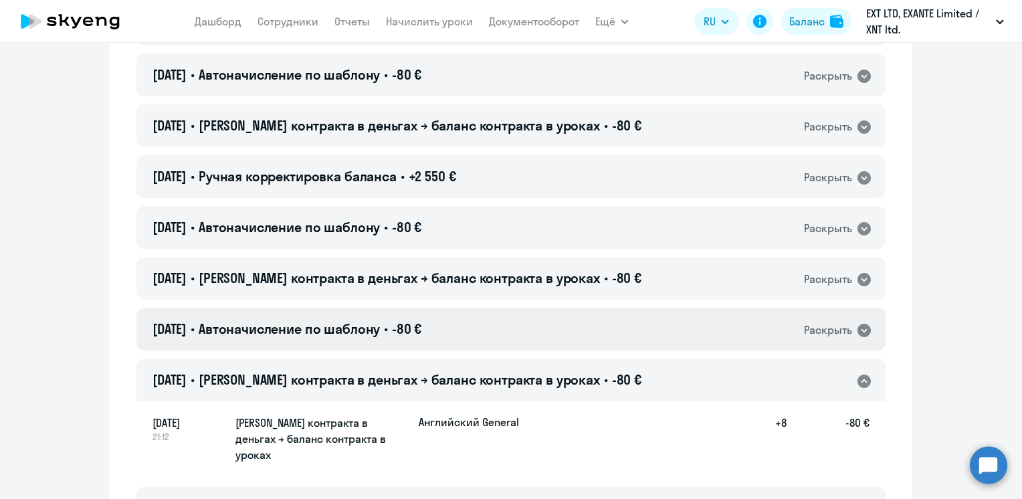
click at [530, 330] on div "[DATE] • Автоначисление по шаблону • -80 € Раскрыть" at bounding box center [510, 329] width 749 height 43
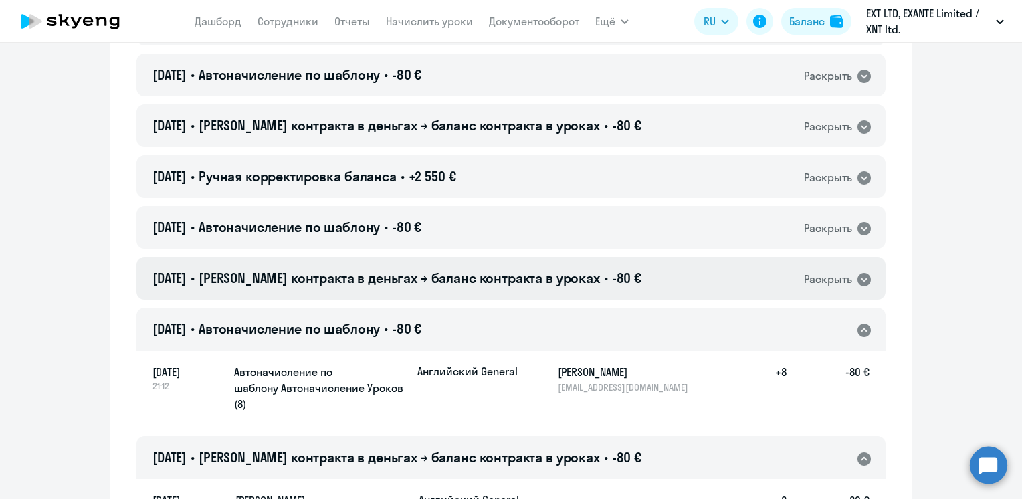
click at [522, 282] on span "[PERSON_NAME] контракта в деньгах → баланс контракта в уроках" at bounding box center [399, 278] width 401 height 17
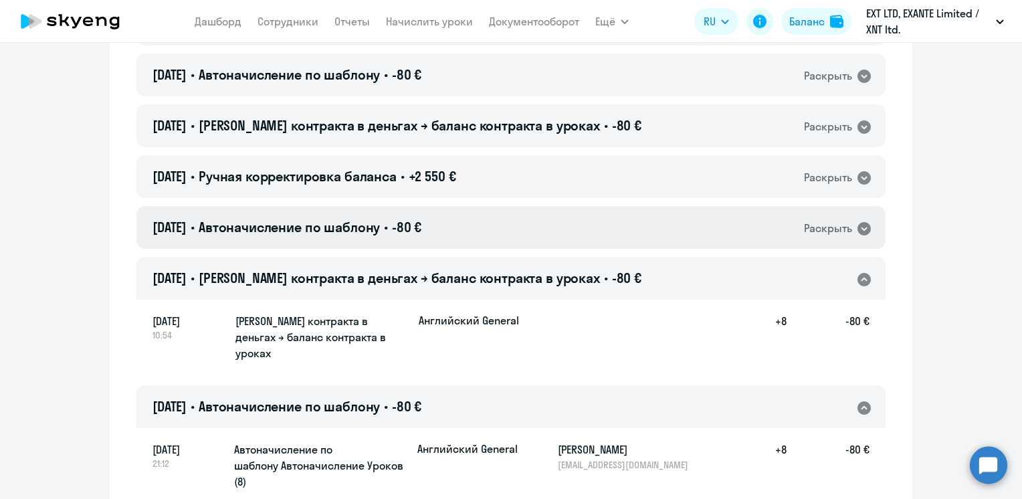
click at [511, 233] on div "[DATE] • Автоначисление по шаблону • -80 € Раскрыть" at bounding box center [510, 227] width 749 height 43
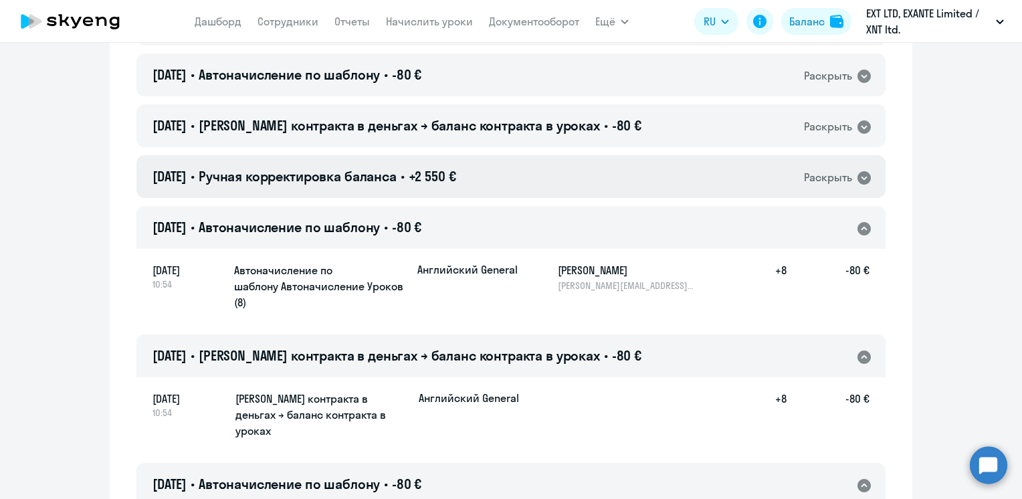
click at [508, 187] on div "[DATE] • Ручная корректировка баланса • +2 550 € Раскрыть" at bounding box center [510, 176] width 749 height 43
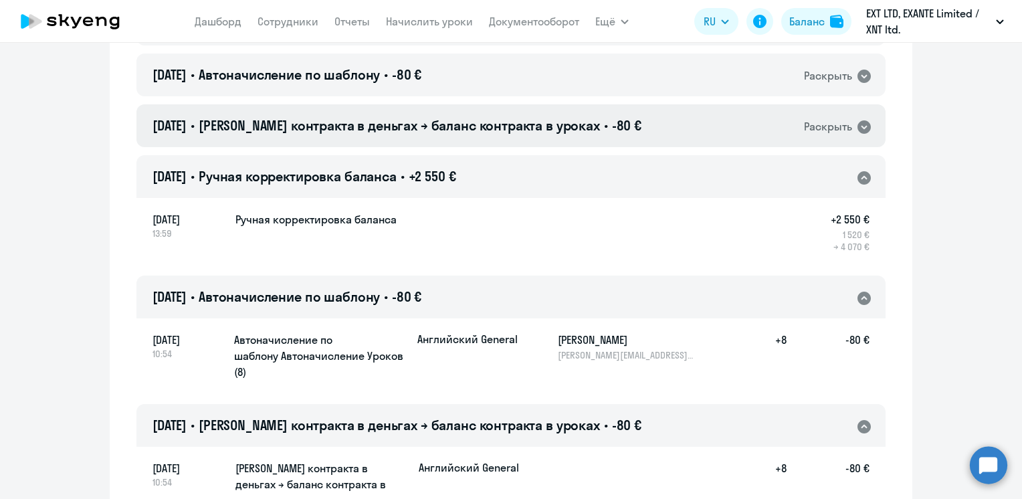
click at [508, 136] on div "[DATE] • Баланс контракта в деньгах → баланс контракта в уроках • -80 € Раскрыть" at bounding box center [510, 125] width 749 height 43
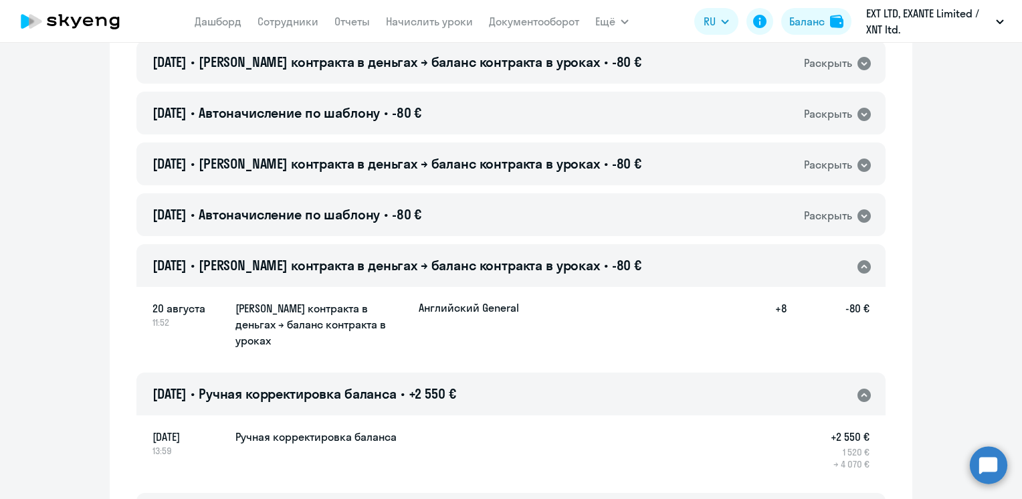
scroll to position [1472, 0]
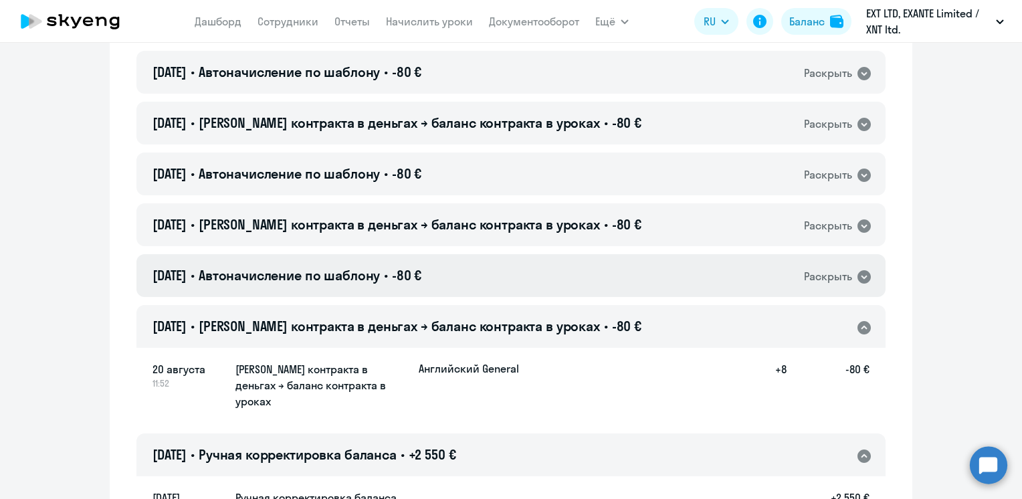
click at [530, 288] on div "[DATE] • Автоначисление по шаблону • -80 € Раскрыть" at bounding box center [510, 275] width 749 height 43
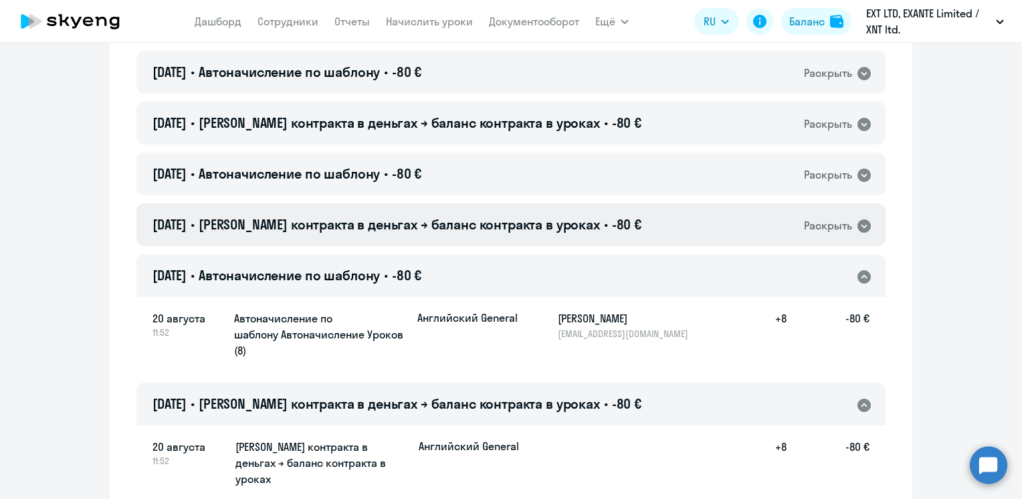
click at [532, 223] on span "[PERSON_NAME] контракта в деньгах → баланс контракта в уроках" at bounding box center [399, 224] width 401 height 17
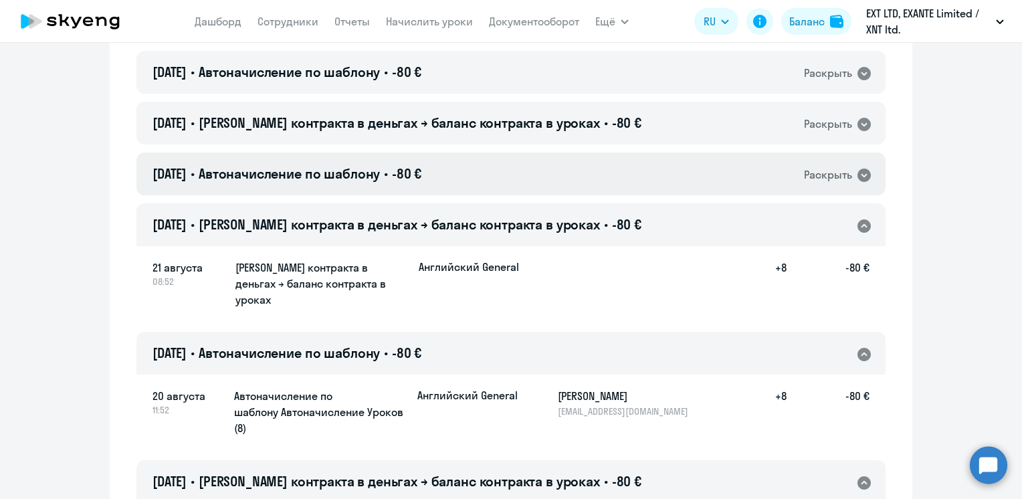
click at [509, 179] on div "[DATE] • Автоначисление по шаблону • -80 € Раскрыть" at bounding box center [510, 174] width 749 height 43
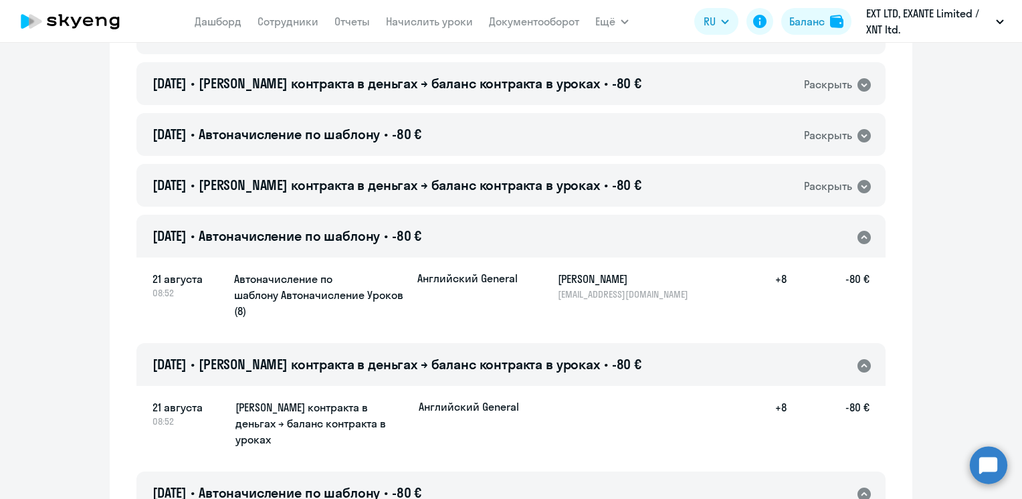
scroll to position [1271, 0]
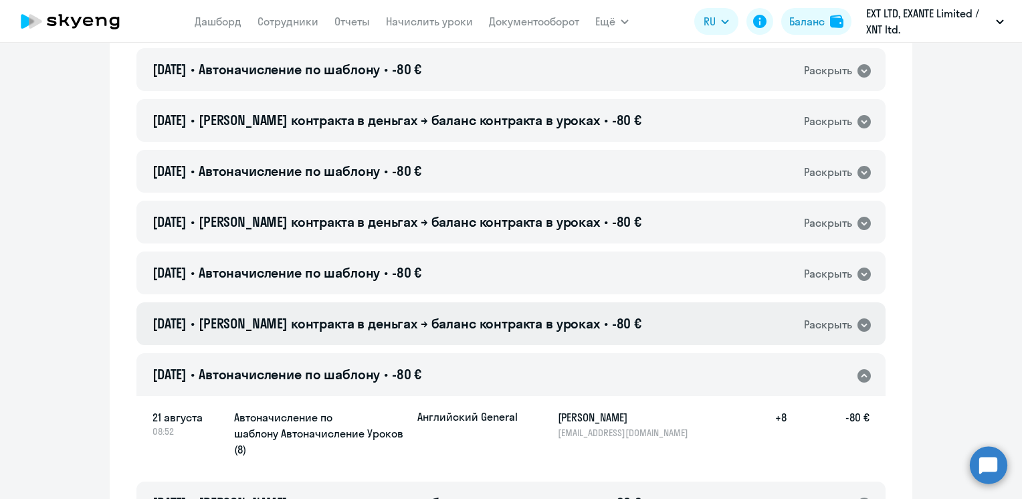
click at [543, 338] on div "[DATE] • Баланс контракта в деньгах → баланс контракта в уроках • -80 € Раскрыть" at bounding box center [510, 323] width 749 height 43
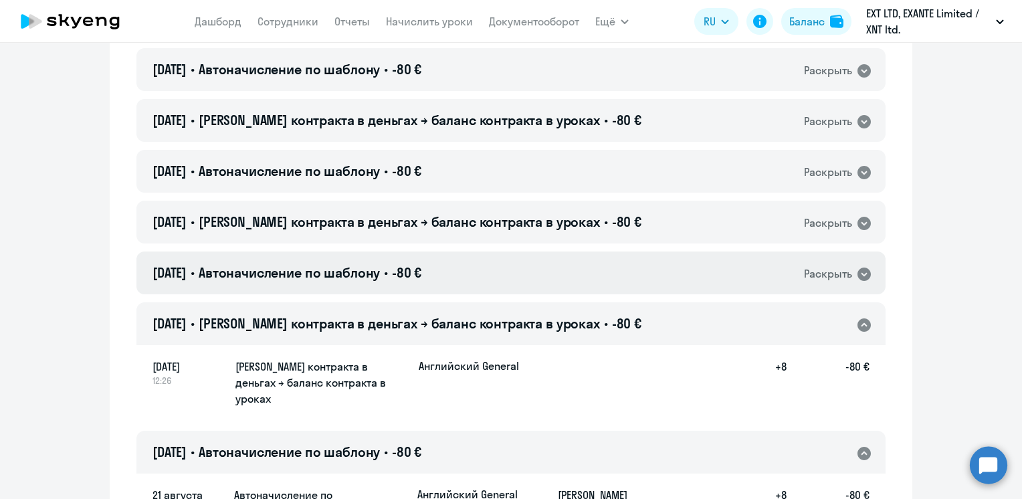
click at [538, 280] on div "[DATE] • Автоначисление по шаблону • -80 € Раскрыть" at bounding box center [510, 273] width 749 height 43
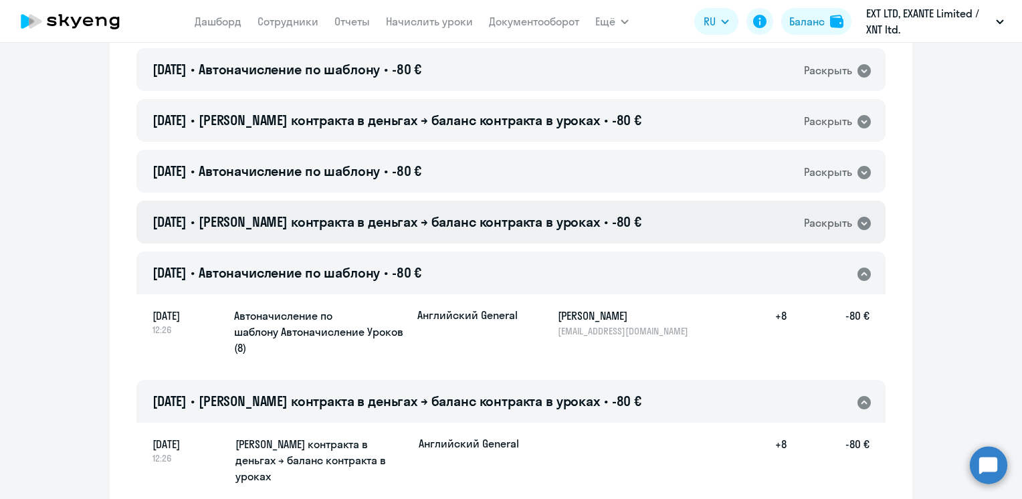
click at [538, 231] on div "[DATE] • Баланс контракта в деньгах → баланс контракта в уроках • -80 € Раскрыть" at bounding box center [510, 222] width 749 height 43
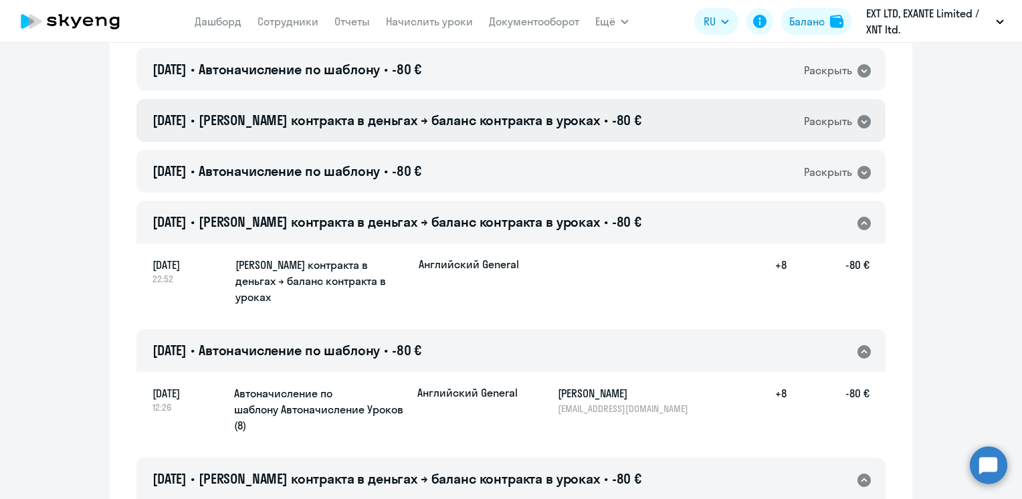
drag, startPoint x: 553, startPoint y: 177, endPoint x: 569, endPoint y: 122, distance: 57.3
click at [554, 174] on div "[DATE] • Автоначисление по шаблону • -80 € Раскрыть" at bounding box center [510, 171] width 749 height 43
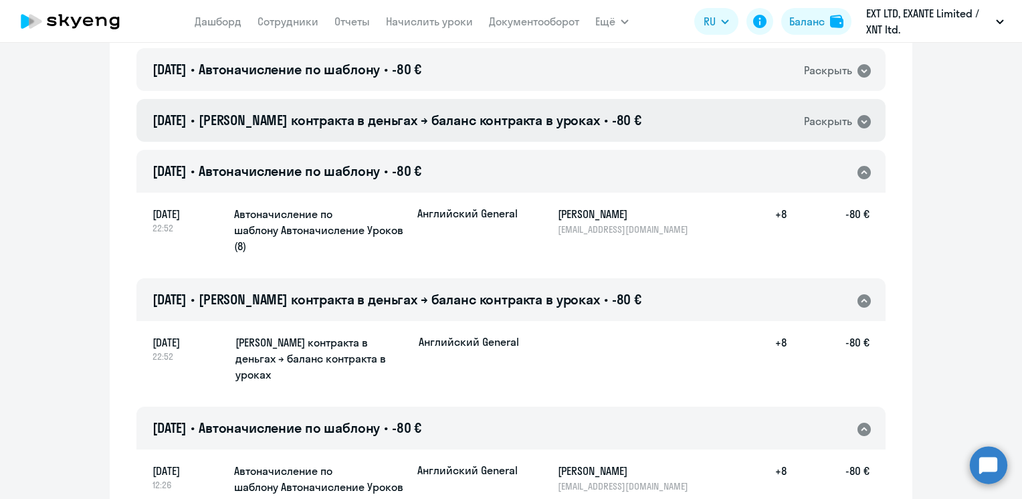
click at [571, 118] on span "[PERSON_NAME] контракта в деньгах → баланс контракта в уроках" at bounding box center [399, 120] width 401 height 17
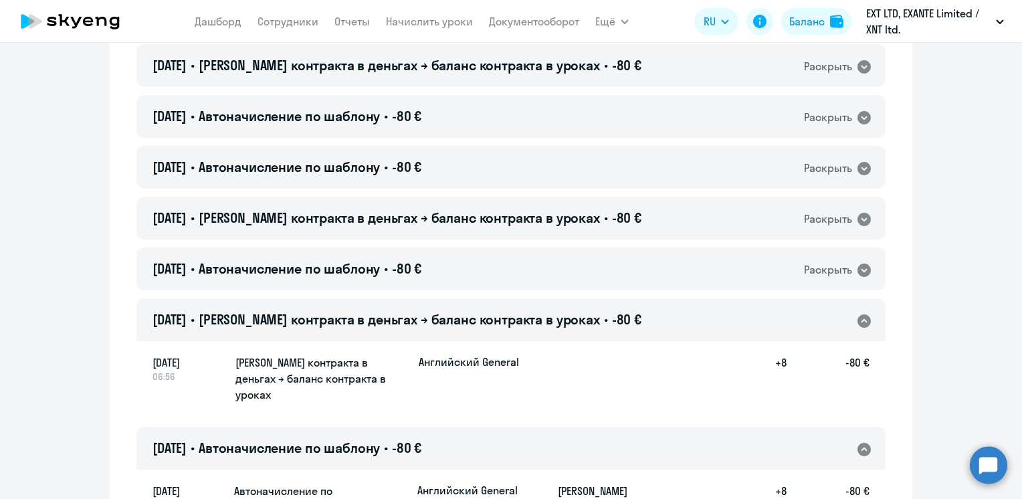
scroll to position [1070, 0]
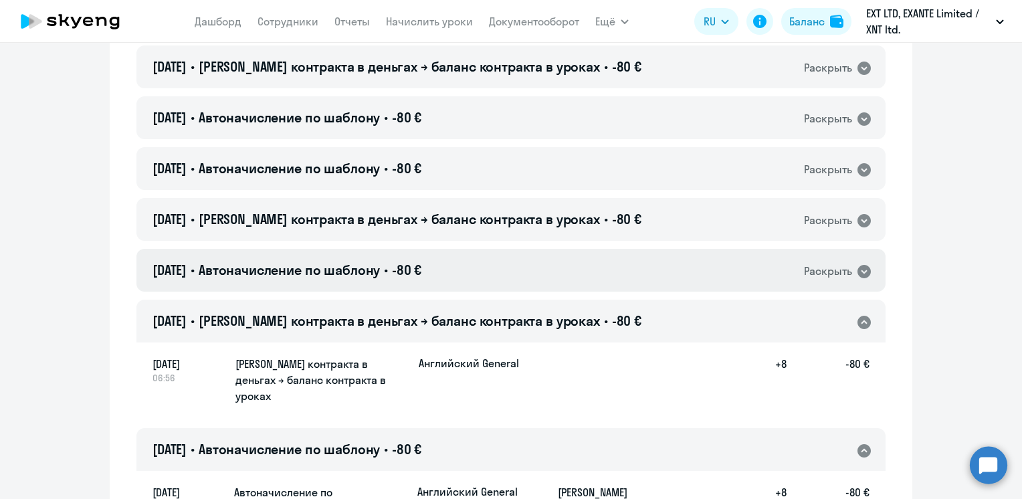
click at [562, 264] on div "[DATE] • Автоначисление по шаблону • -80 € Раскрыть" at bounding box center [510, 270] width 749 height 43
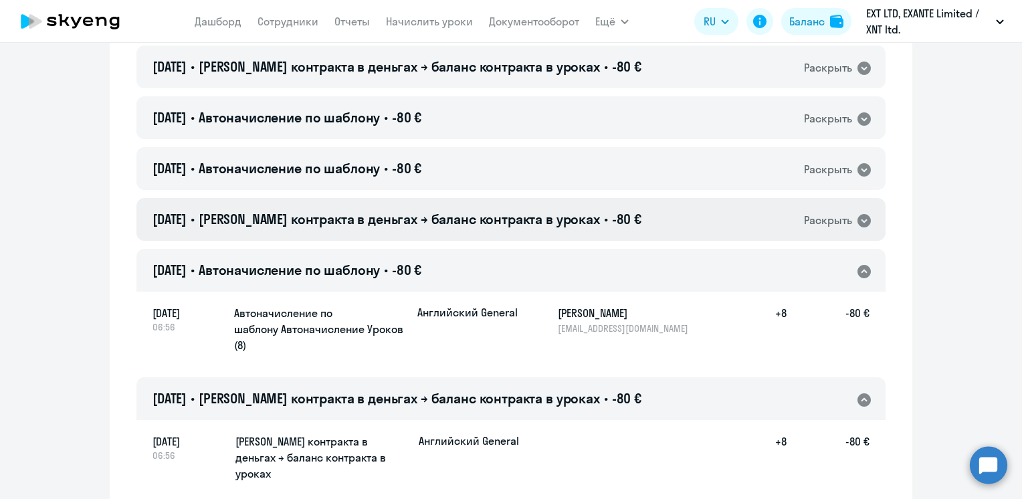
click at [555, 222] on span "[PERSON_NAME] контракта в деньгах → баланс контракта в уроках" at bounding box center [399, 219] width 401 height 17
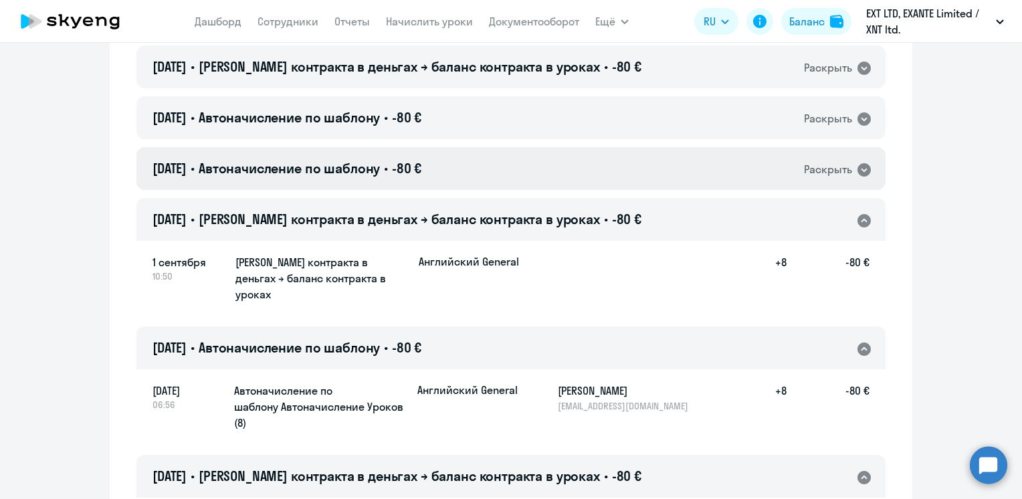
click at [534, 181] on div "[DATE] • Автоначисление по шаблону • -80 € Раскрыть" at bounding box center [510, 168] width 749 height 43
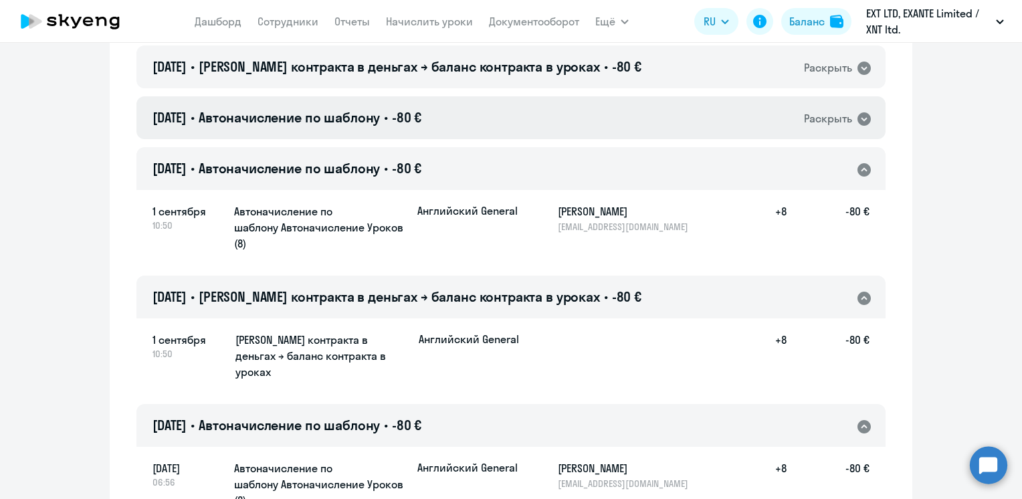
click at [553, 124] on div "[DATE] • Автоначисление по шаблону • -80 € Раскрыть" at bounding box center [510, 117] width 749 height 43
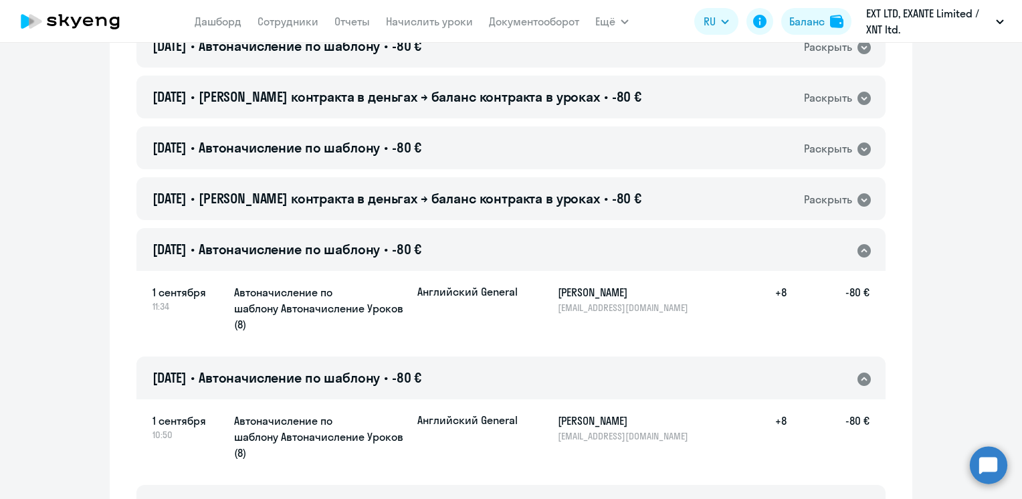
scroll to position [937, 0]
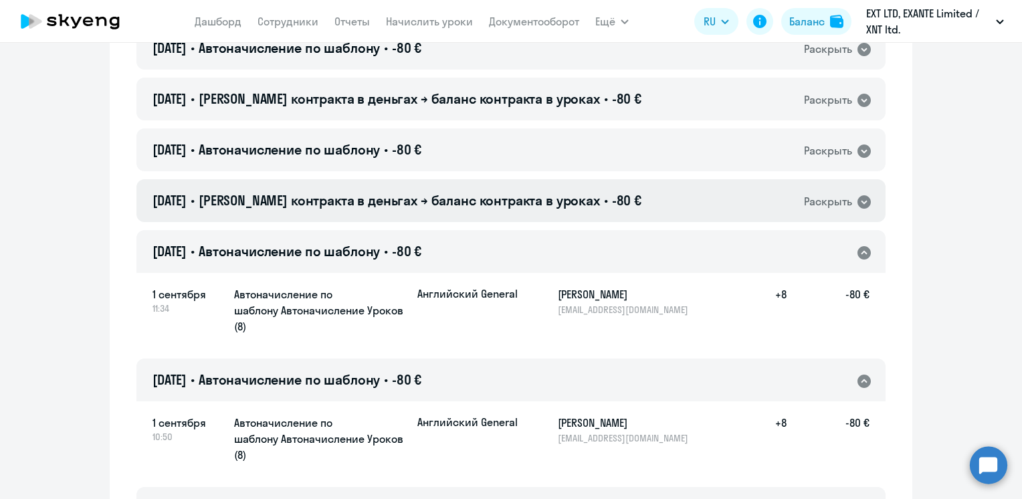
click at [552, 195] on span "[PERSON_NAME] контракта в деньгах → баланс контракта в уроках" at bounding box center [399, 200] width 401 height 17
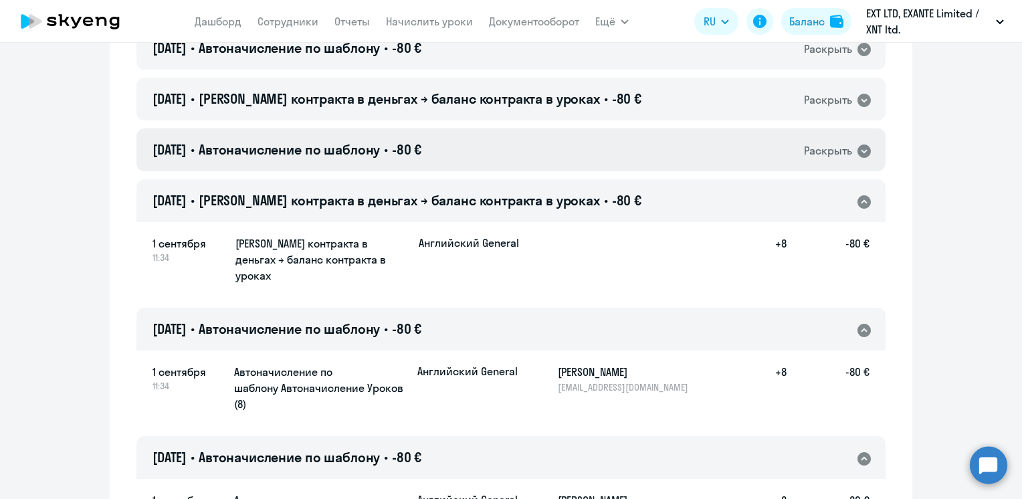
click at [549, 158] on div "[DATE] • Автоначисление по шаблону • -80 € Раскрыть" at bounding box center [510, 149] width 749 height 43
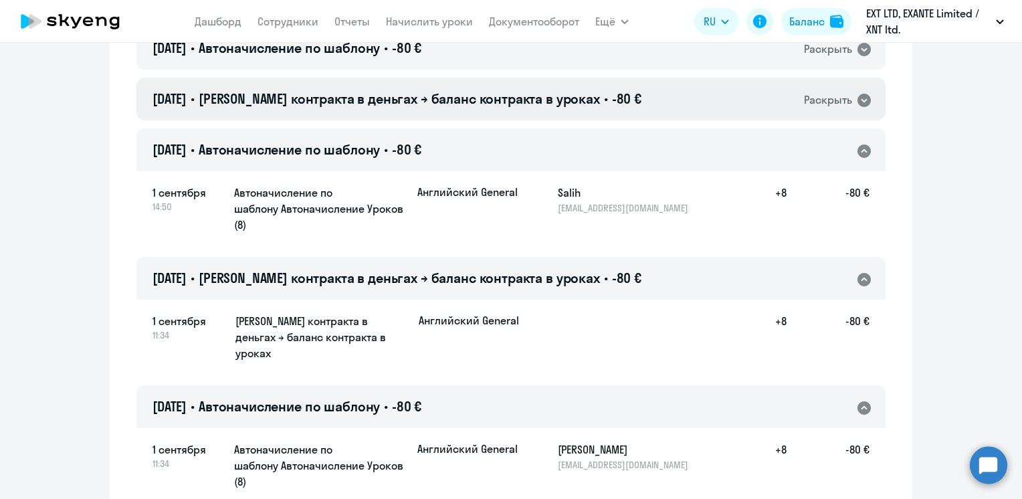
click at [554, 118] on div "[DATE] • Баланс контракта в деньгах → баланс контракта в уроках • -80 € Раскрыть" at bounding box center [510, 99] width 749 height 43
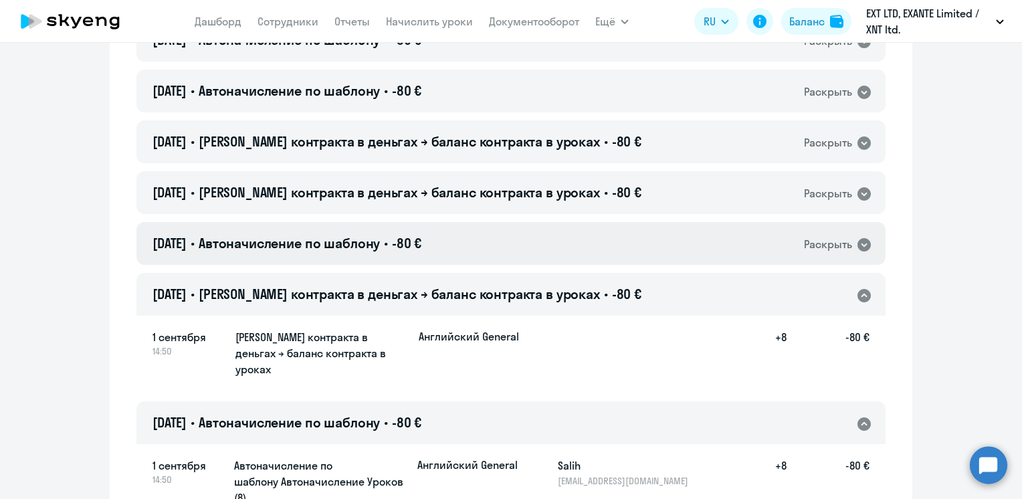
scroll to position [736, 0]
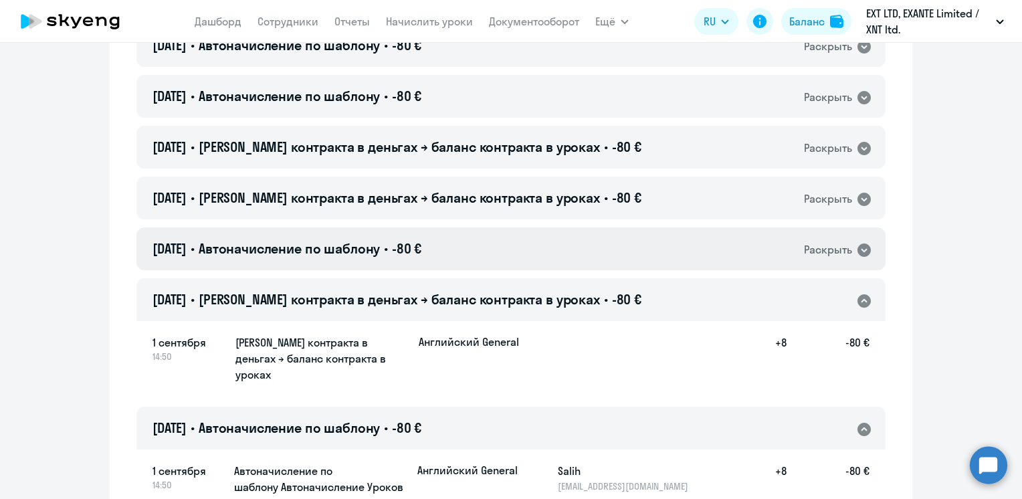
click at [566, 260] on div "[DATE] • Автоначисление по шаблону • -80 € Раскрыть" at bounding box center [510, 248] width 749 height 43
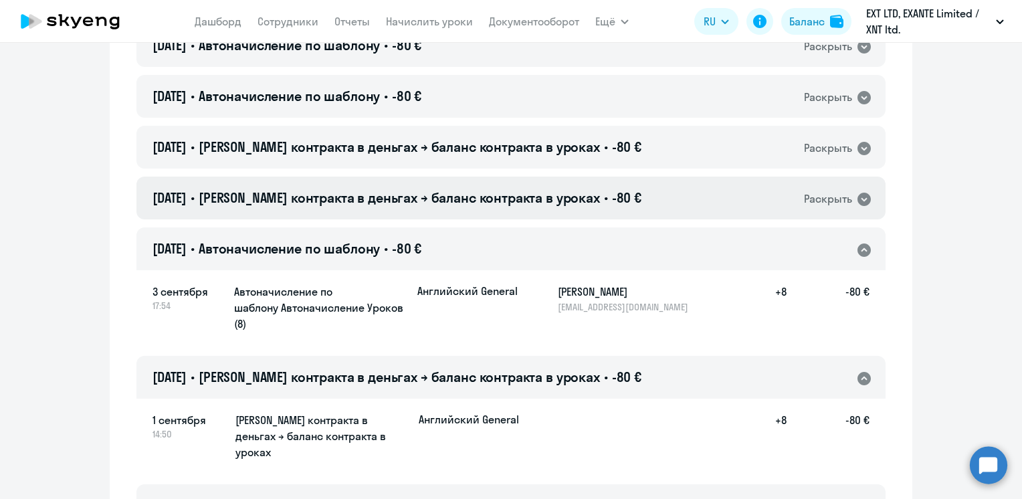
click at [565, 196] on span "[PERSON_NAME] контракта в деньгах → баланс контракта в уроках" at bounding box center [399, 197] width 401 height 17
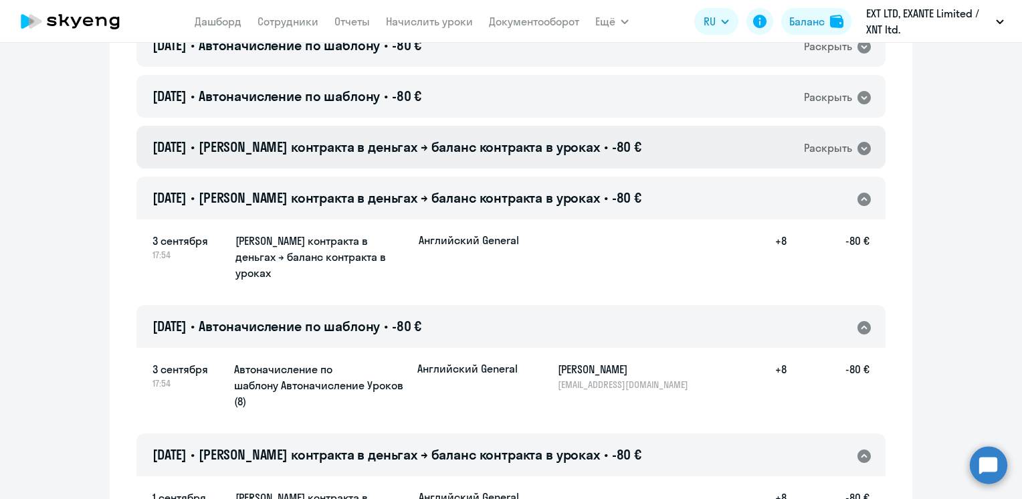
click at [586, 154] on h4 "[DATE] • Баланс контракта в деньгах → баланс контракта в уроках • -80 €" at bounding box center [397, 147] width 489 height 19
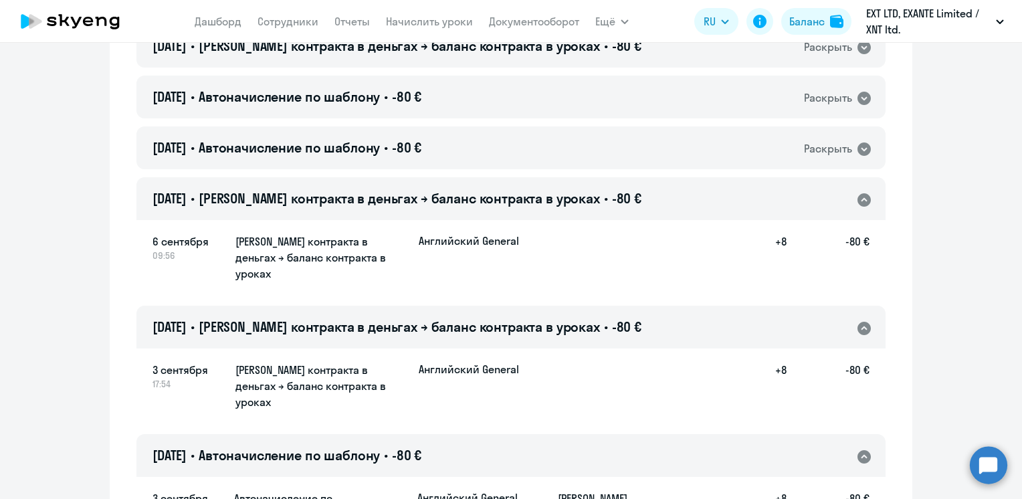
scroll to position [535, 0]
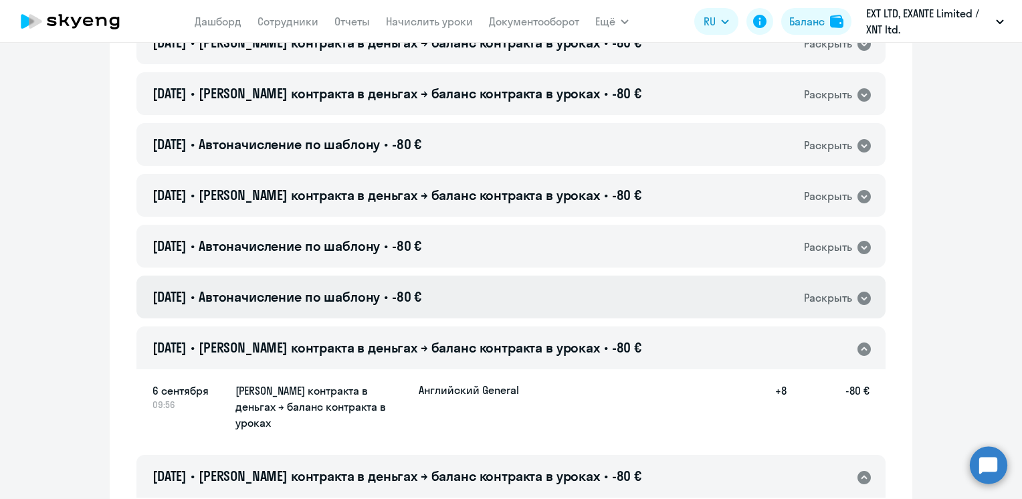
click at [583, 304] on div "[DATE] • Автоначисление по шаблону • -80 € Раскрыть" at bounding box center [510, 297] width 749 height 43
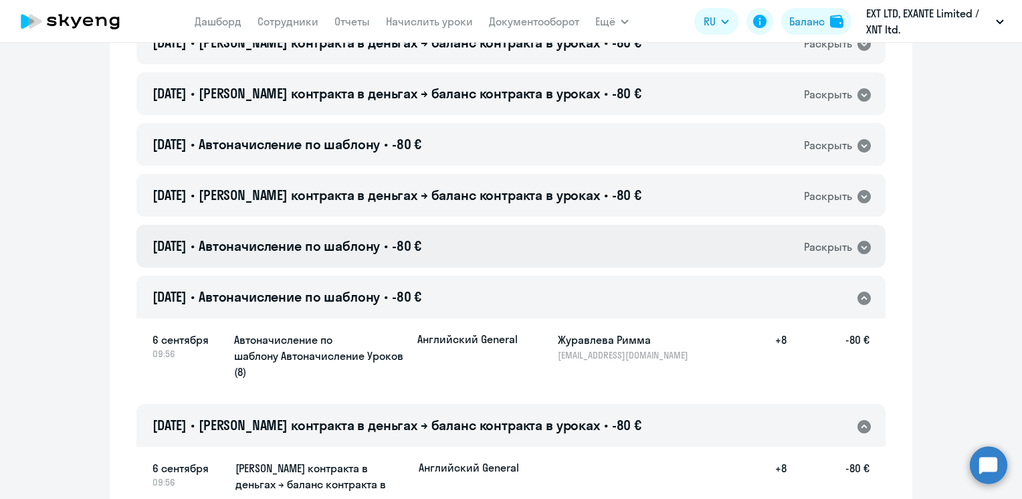
click at [583, 254] on div "[DATE] • Автоначисление по шаблону • -80 € Раскрыть" at bounding box center [510, 246] width 749 height 43
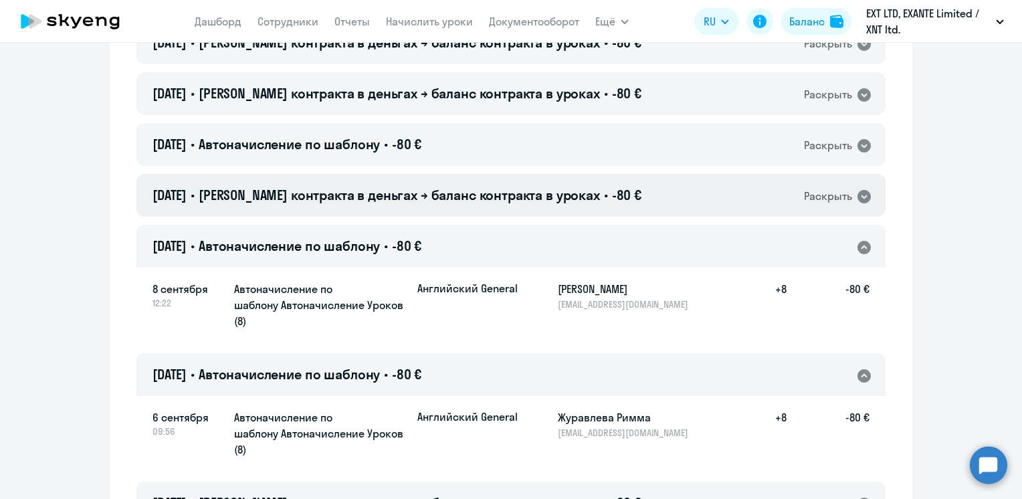
click at [587, 197] on h4 "[DATE] • Баланс контракта в деньгах → баланс контракта в уроках • -80 €" at bounding box center [397, 195] width 489 height 19
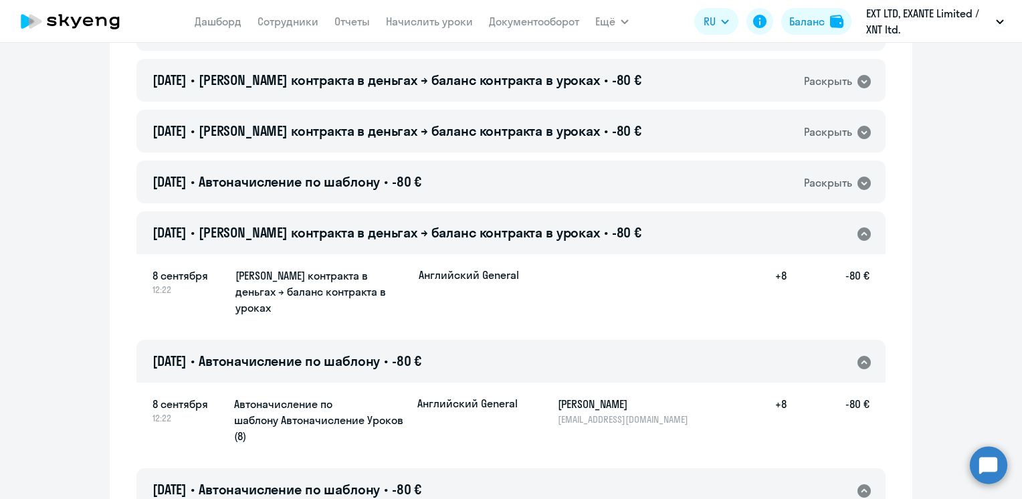
scroll to position [401, 0]
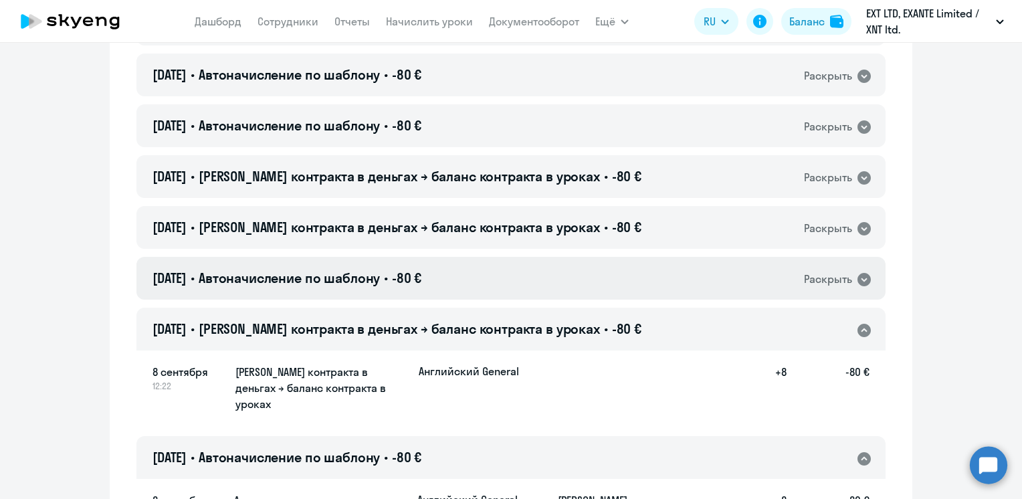
click at [594, 270] on div "[DATE] • Автоначисление по шаблону • -80 € Раскрыть" at bounding box center [510, 278] width 749 height 43
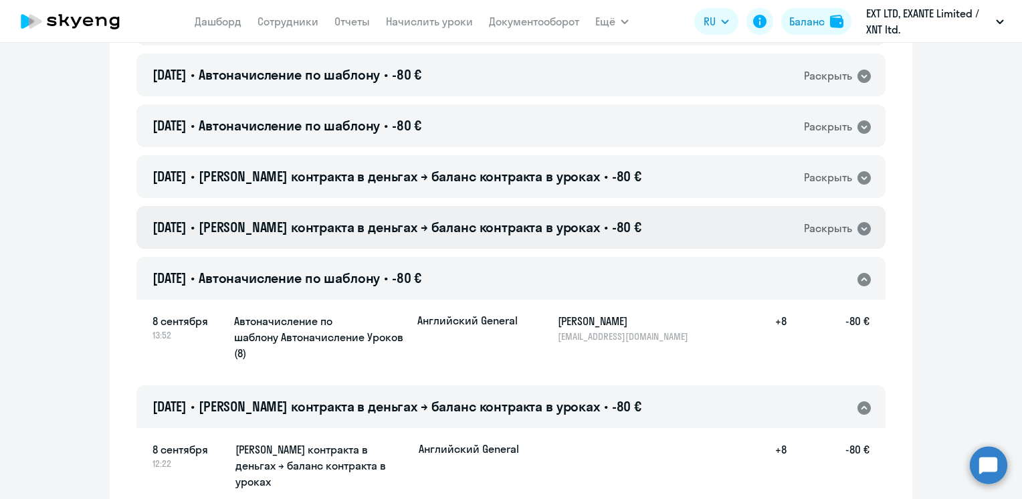
click at [612, 233] on span "-80 €" at bounding box center [626, 227] width 29 height 17
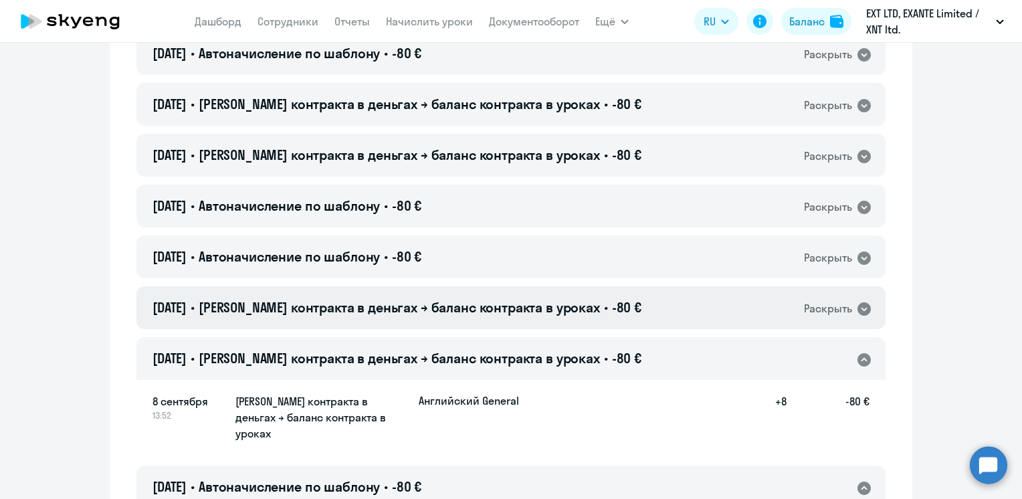
scroll to position [268, 0]
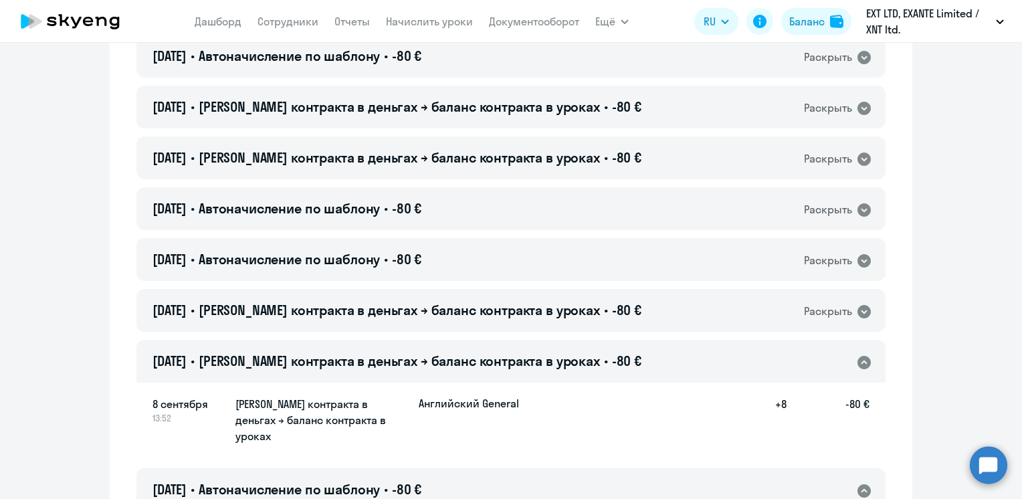
drag, startPoint x: 551, startPoint y: 309, endPoint x: 550, endPoint y: 286, distance: 22.8
click at [550, 309] on span "[PERSON_NAME] контракта в деньгах → баланс контракта в уроках" at bounding box center [399, 310] width 401 height 17
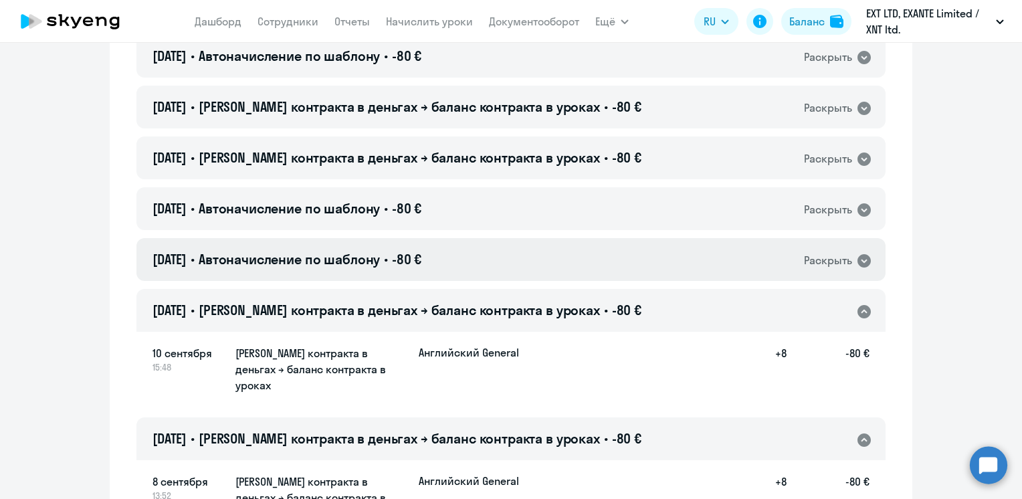
click at [548, 260] on div "[DATE] • Автоначисление по шаблону • -80 € Раскрыть" at bounding box center [510, 259] width 749 height 43
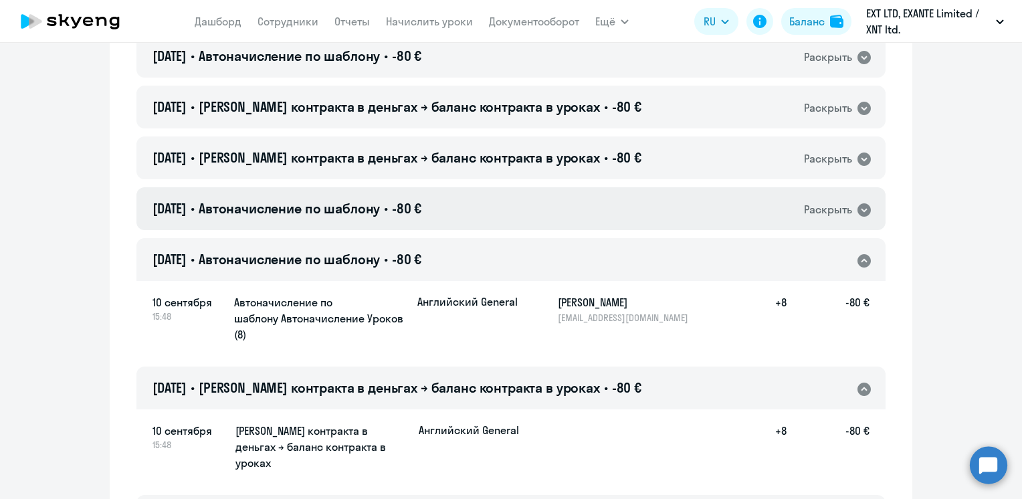
click at [538, 208] on div "[DATE] • Автоначисление по шаблону • -80 € Раскрыть" at bounding box center [510, 208] width 749 height 43
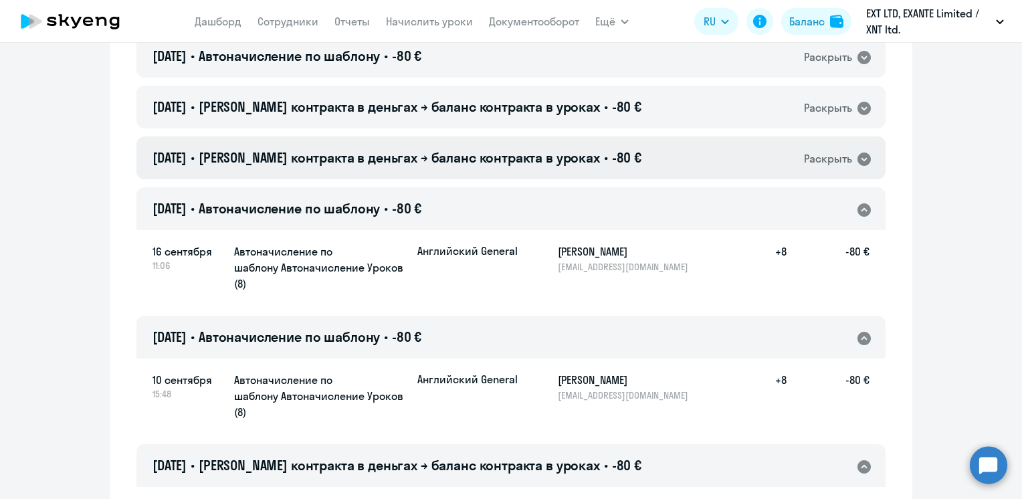
click at [585, 150] on h4 "[DATE] • Баланс контракта в деньгах → баланс контракта в уроках • -80 €" at bounding box center [397, 158] width 489 height 19
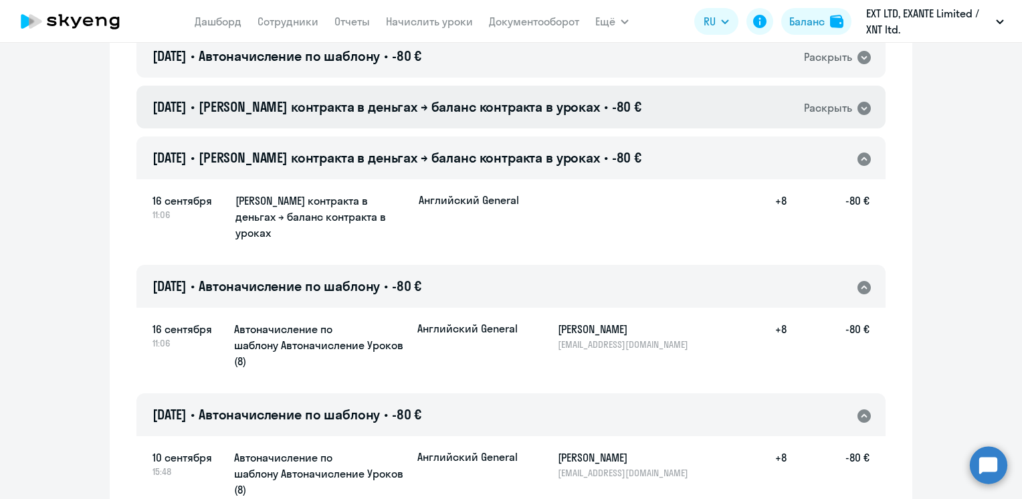
click at [612, 110] on span "-80 €" at bounding box center [626, 106] width 29 height 17
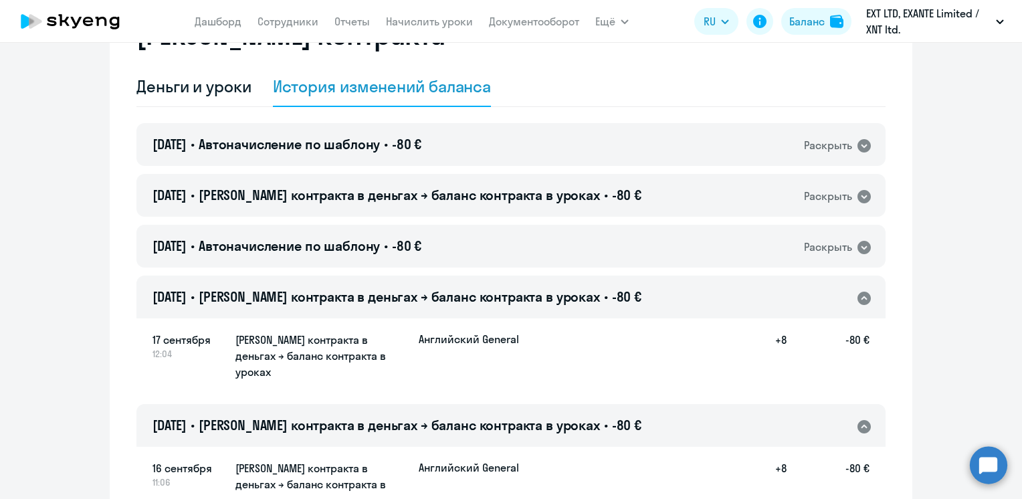
scroll to position [67, 0]
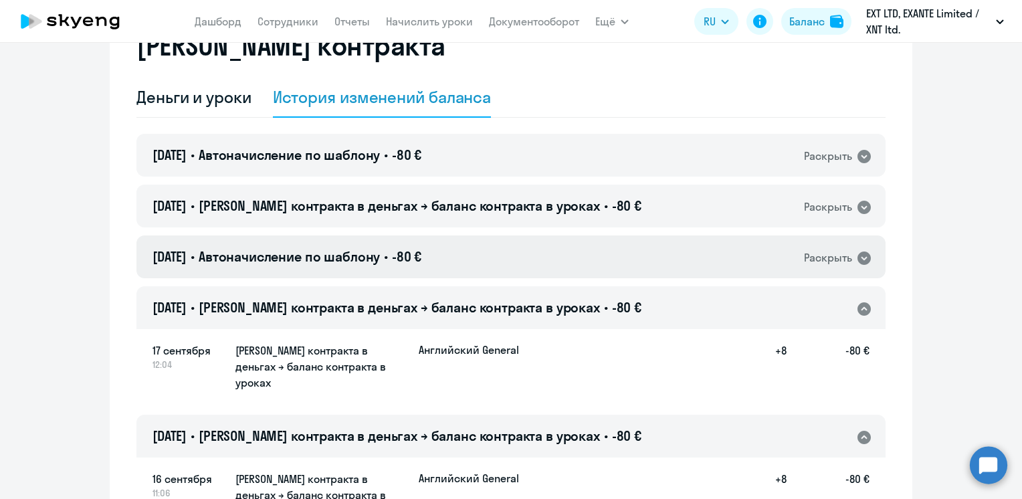
click at [571, 260] on div "[DATE] • Автоначисление по шаблону • -80 € Раскрыть" at bounding box center [510, 256] width 749 height 43
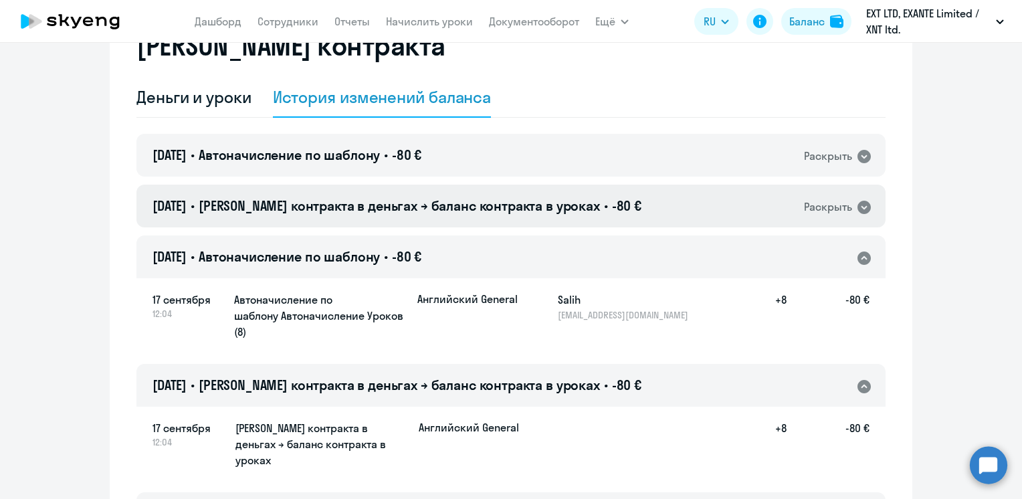
click at [554, 210] on span "[PERSON_NAME] контракта в деньгах → баланс контракта в уроках" at bounding box center [399, 205] width 401 height 17
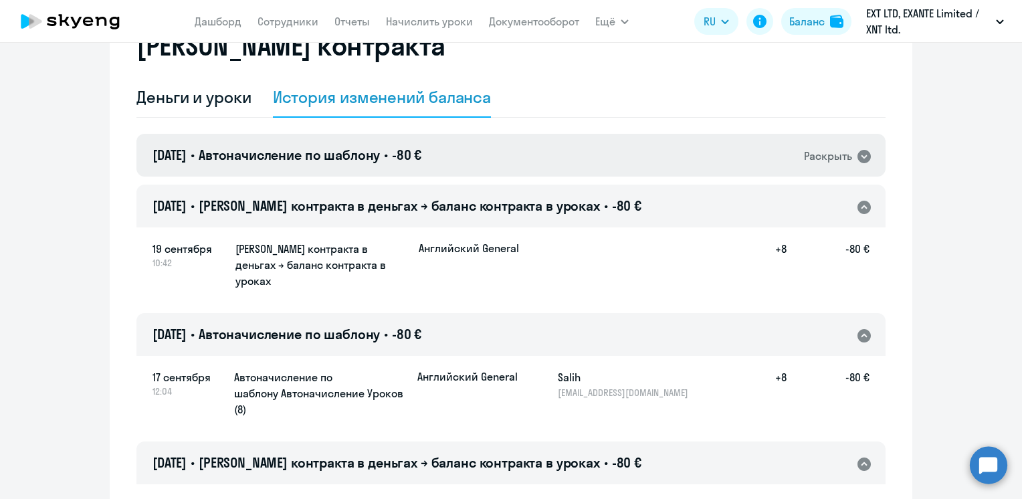
click at [549, 162] on div "[DATE] • Автоначисление по шаблону • -80 € Раскрыть" at bounding box center [510, 155] width 749 height 43
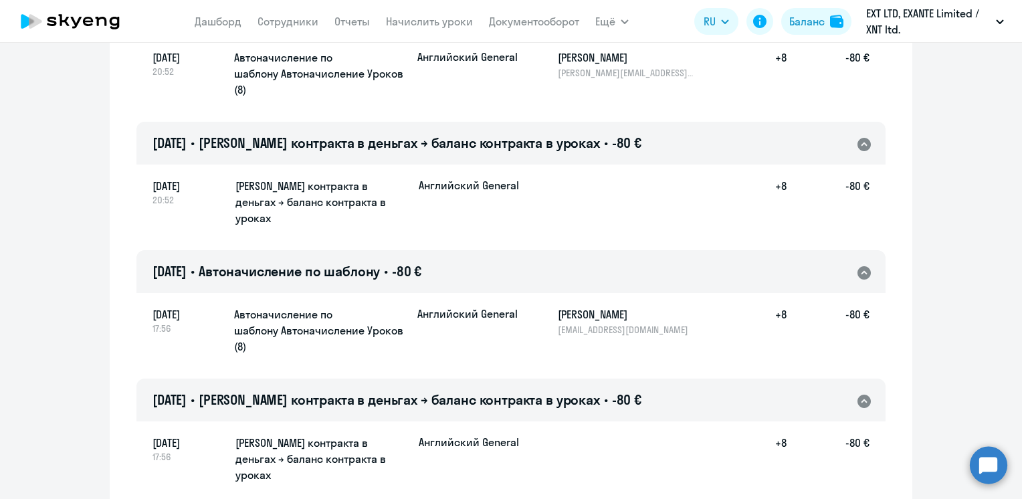
scroll to position [8964, 0]
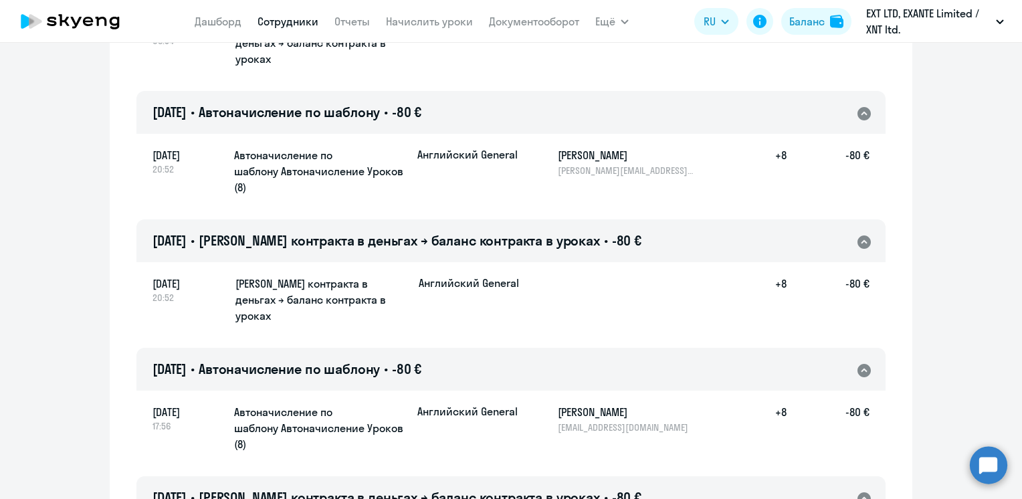
click at [280, 20] on link "Сотрудники" at bounding box center [288, 21] width 61 height 13
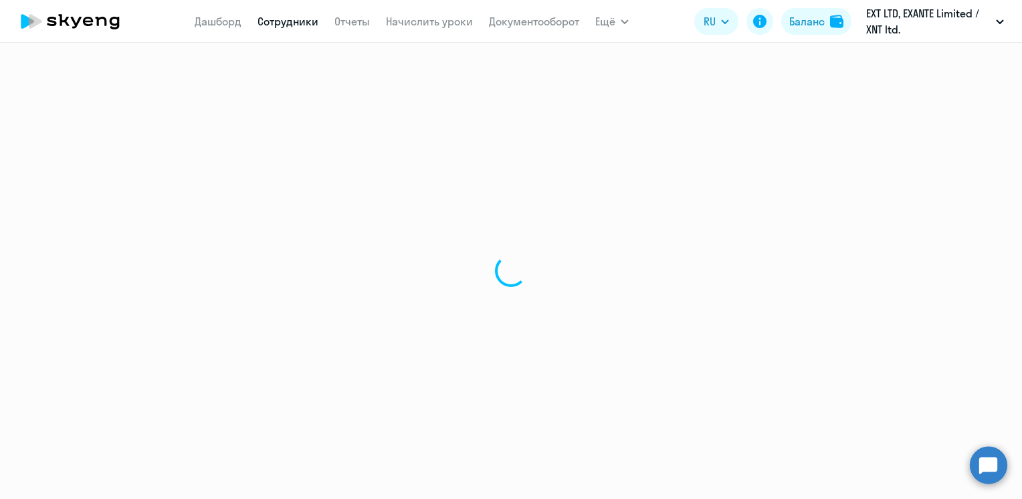
select select "30"
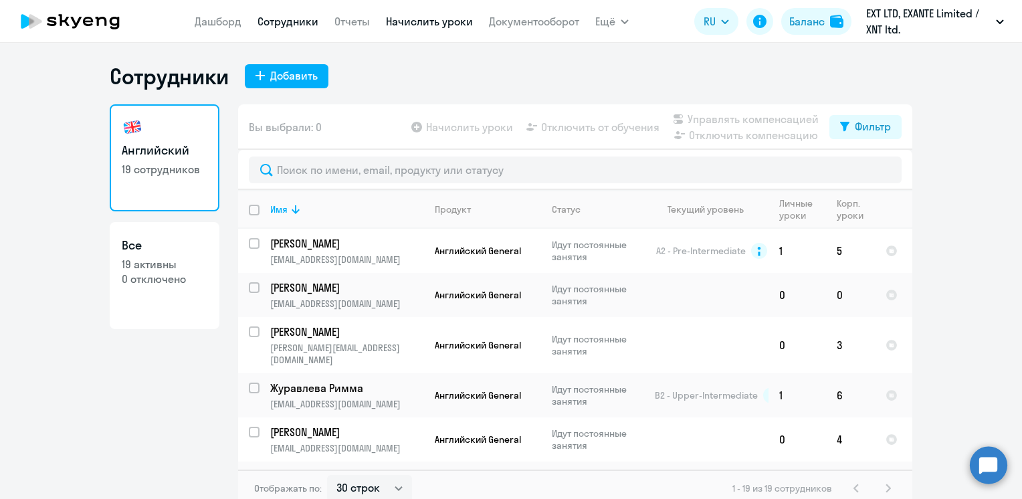
click at [425, 23] on link "Начислить уроки" at bounding box center [429, 21] width 87 height 13
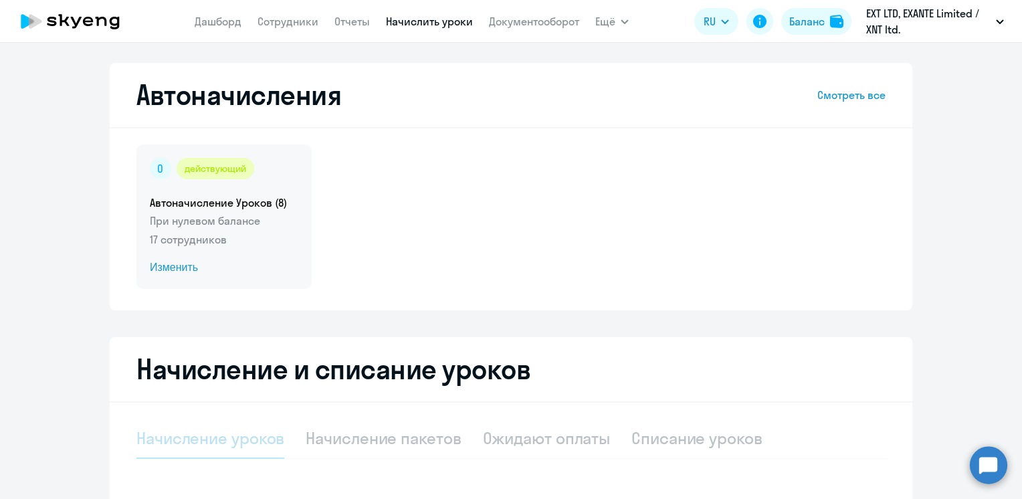
select select "10"
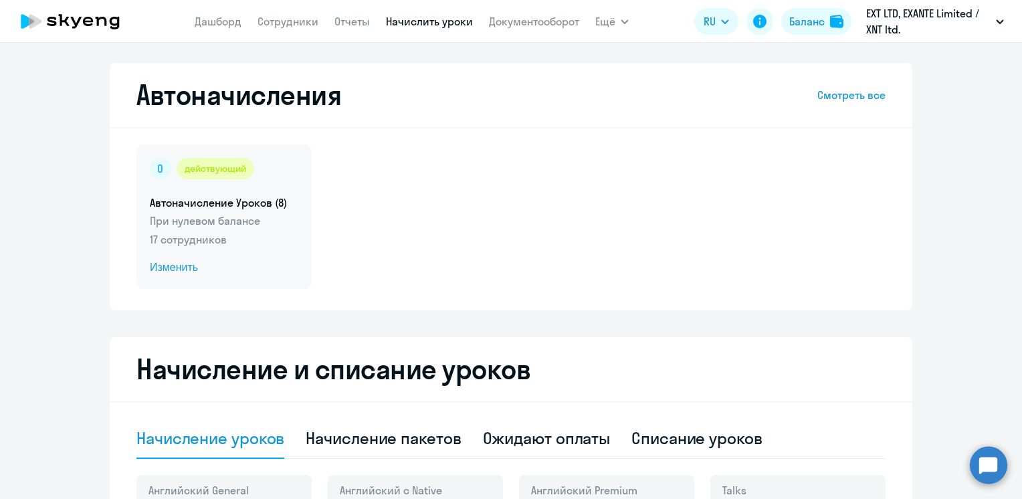
click at [217, 217] on p "При нулевом балансе" at bounding box center [224, 221] width 149 height 16
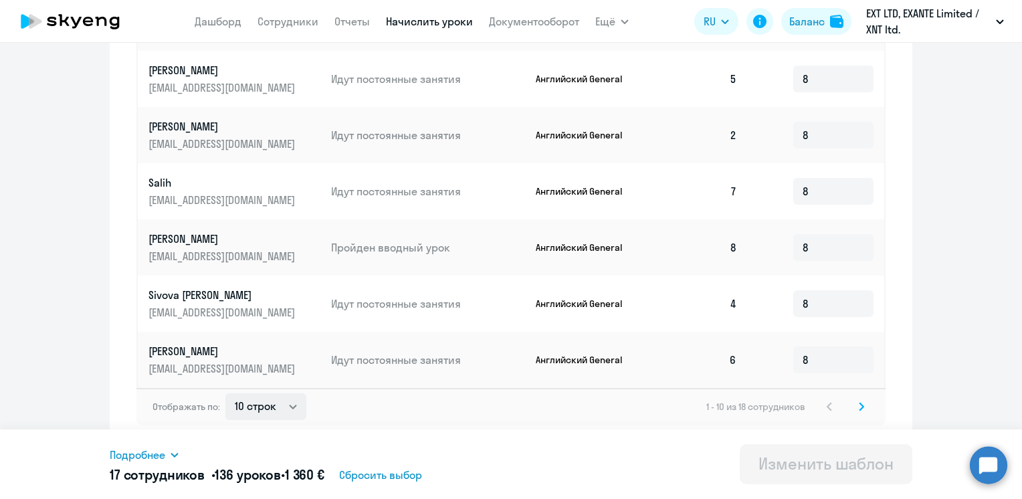
scroll to position [678, 0]
click at [273, 410] on select "10 строк 30 строк 50 строк" at bounding box center [265, 406] width 81 height 27
select select "50"
click at [225, 393] on select "10 строк 30 строк 50 строк" at bounding box center [265, 406] width 81 height 27
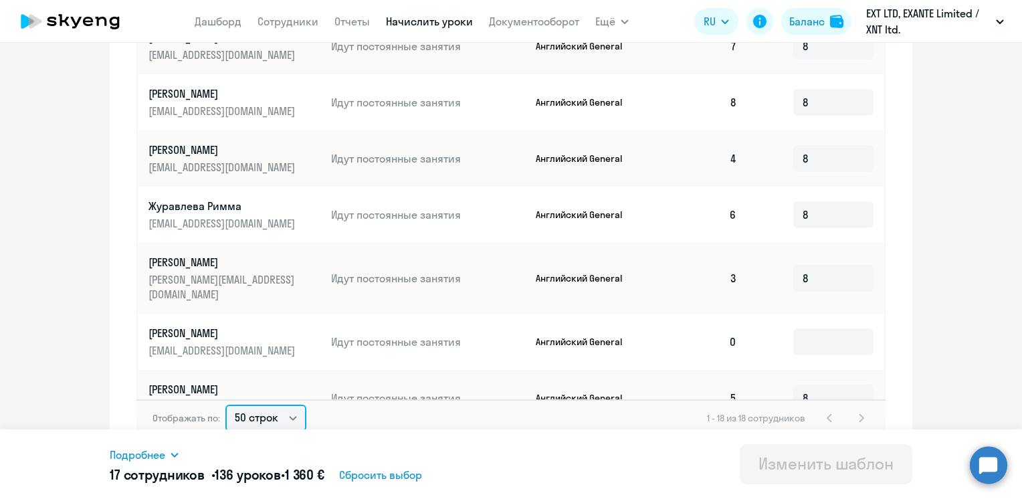
scroll to position [437, 0]
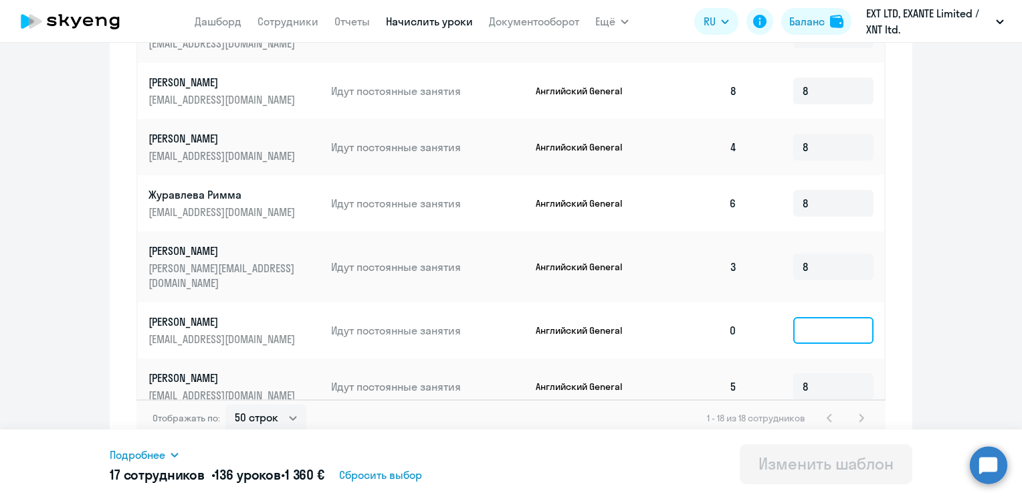
click at [811, 317] on input at bounding box center [833, 330] width 80 height 27
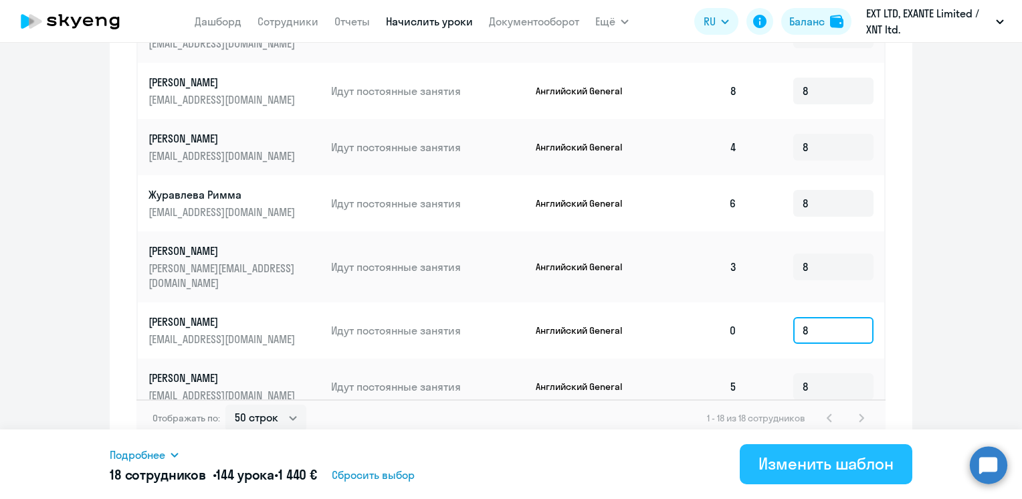
type input "8"
click at [760, 471] on div "Изменить шаблон" at bounding box center [826, 463] width 135 height 21
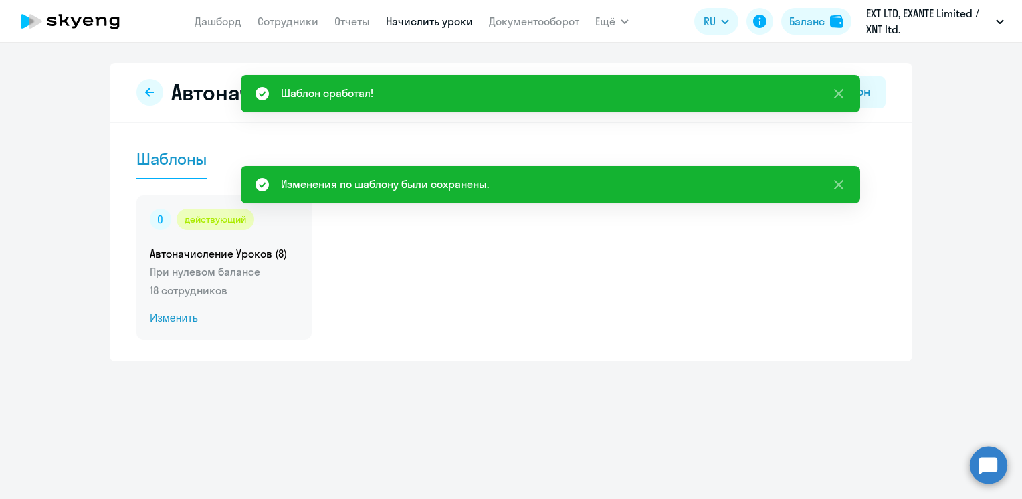
click at [187, 320] on span "Изменить" at bounding box center [224, 318] width 149 height 16
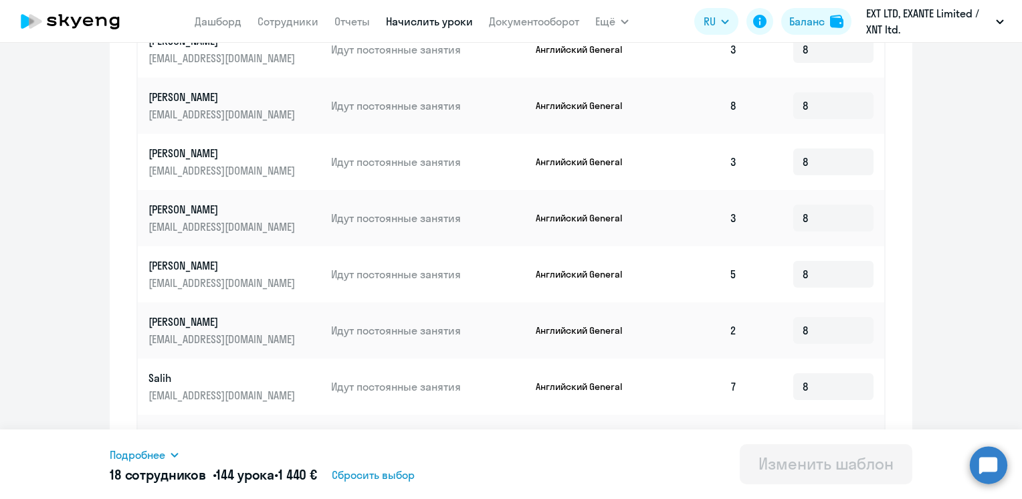
scroll to position [678, 0]
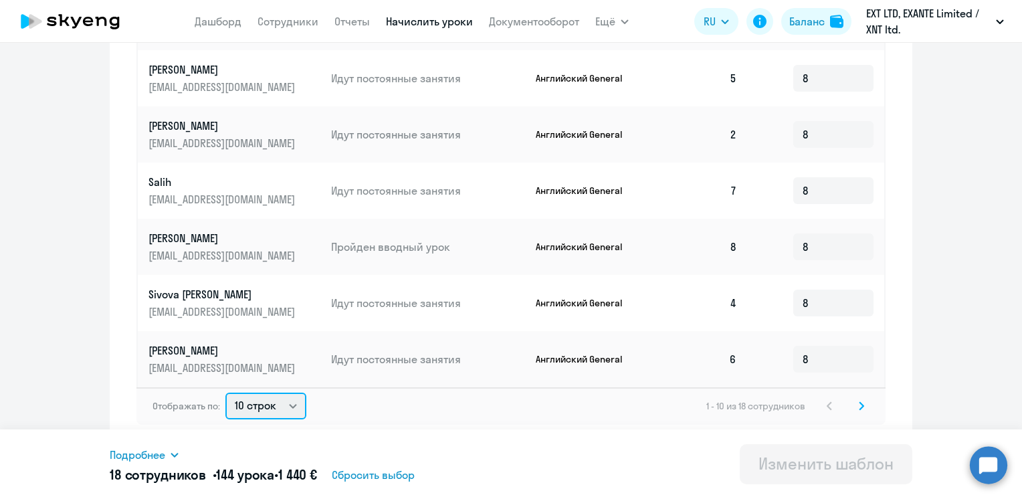
click at [248, 406] on select "10 строк 30 строк 50 строк" at bounding box center [265, 406] width 81 height 27
select select "30"
click at [225, 393] on select "10 строк 30 строк 50 строк" at bounding box center [265, 406] width 81 height 27
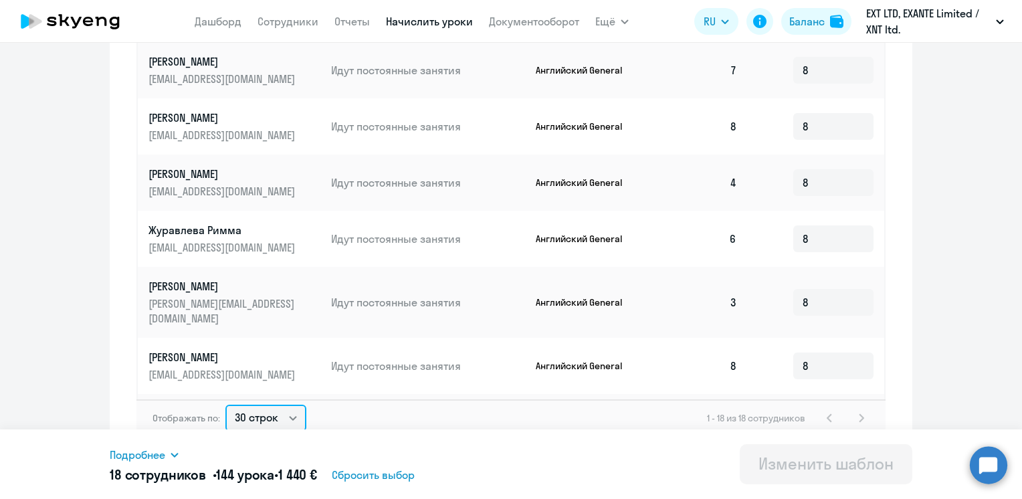
scroll to position [437, 0]
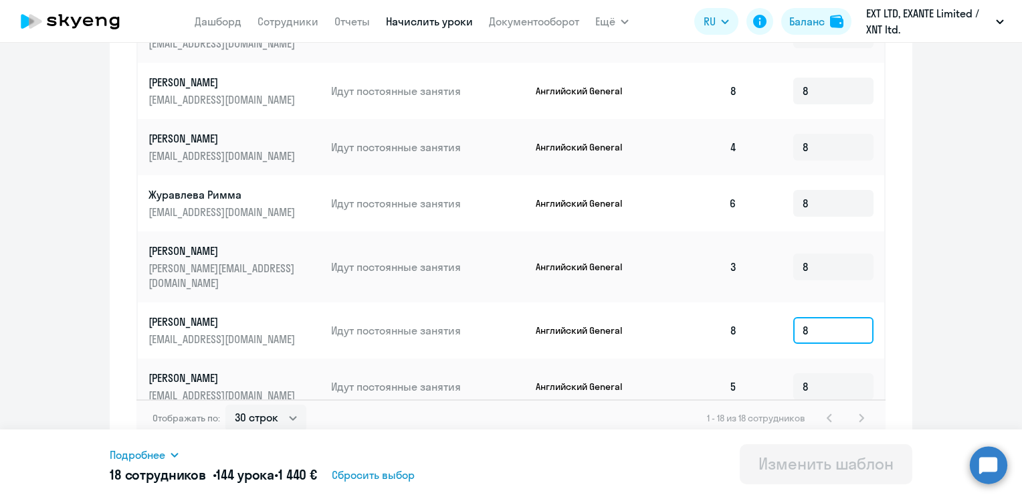
drag, startPoint x: 803, startPoint y: 314, endPoint x: 770, endPoint y: 320, distance: 33.9
click at [770, 320] on td "8" at bounding box center [816, 330] width 136 height 56
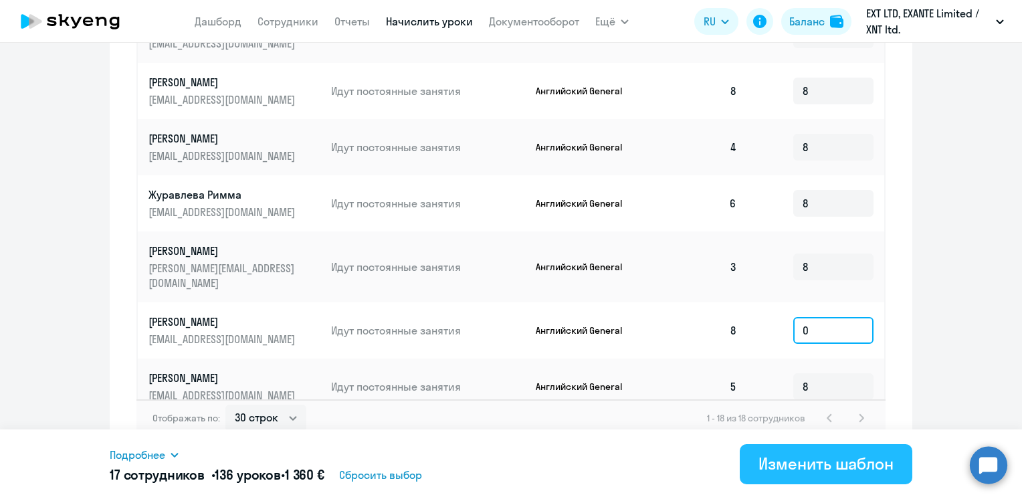
type input "0"
click at [774, 470] on div "Изменить шаблон" at bounding box center [826, 463] width 135 height 21
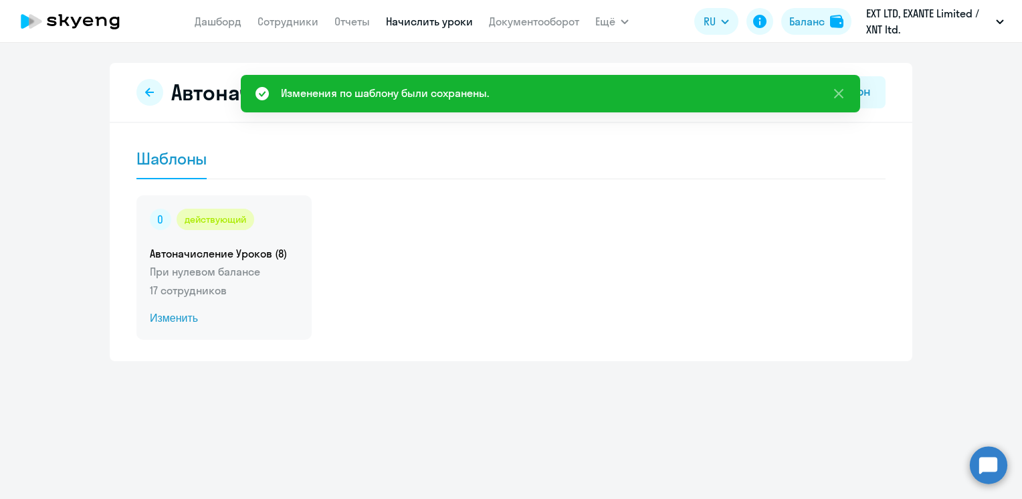
click at [171, 316] on span "Изменить" at bounding box center [224, 318] width 149 height 16
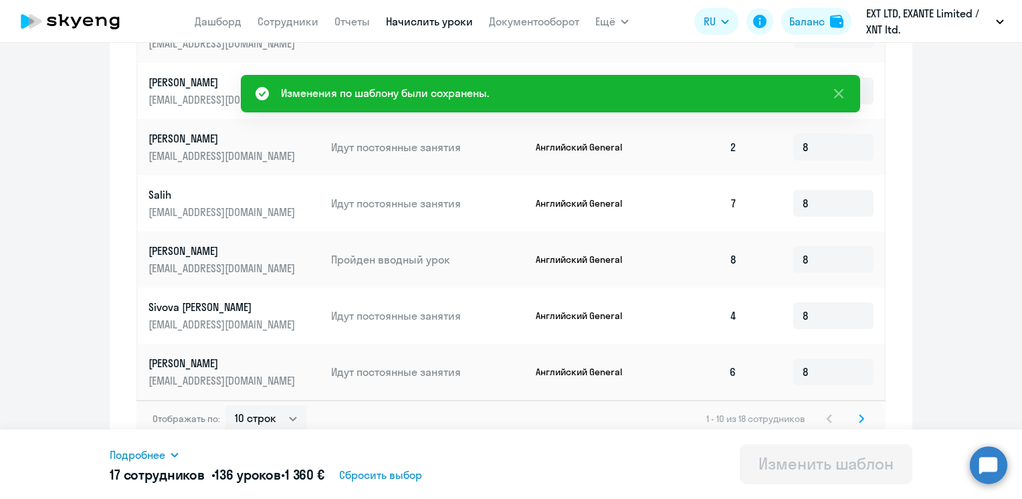
scroll to position [678, 0]
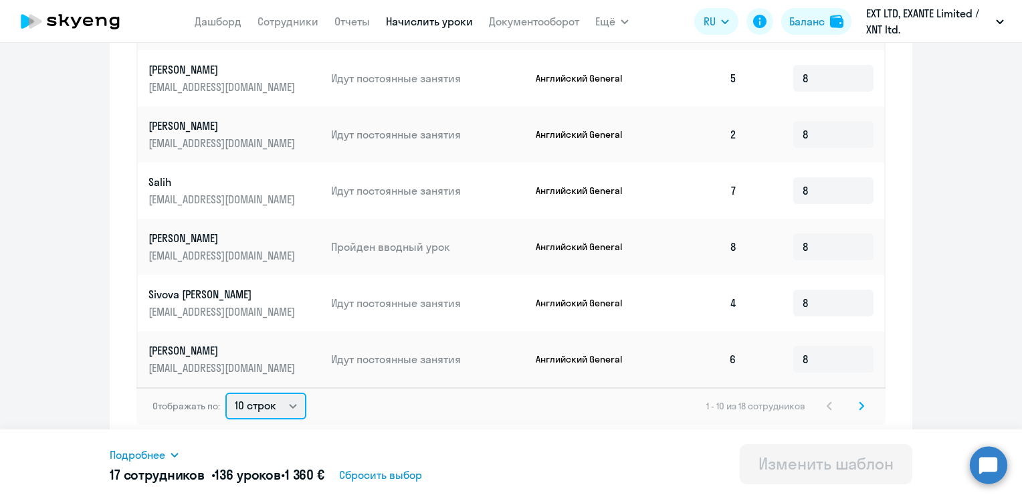
click at [235, 397] on select "10 строк 30 строк 50 строк" at bounding box center [265, 406] width 81 height 27
select select "30"
click at [225, 393] on select "10 строк 30 строк 50 строк" at bounding box center [265, 406] width 81 height 27
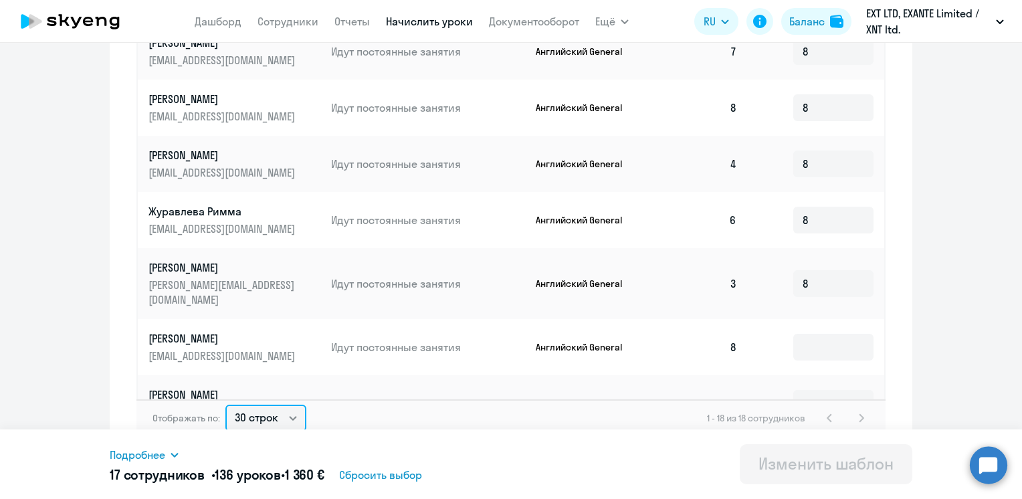
scroll to position [437, 0]
